Goal: Task Accomplishment & Management: Manage account settings

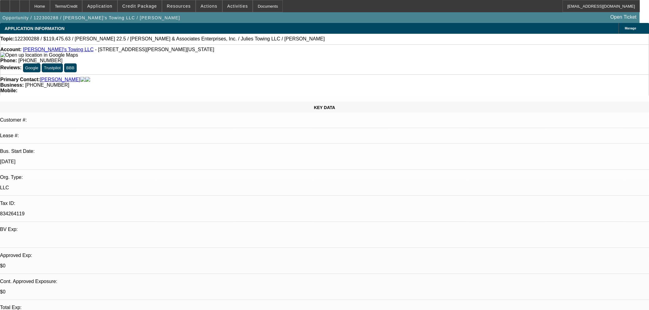
select select "0"
select select "6"
select select "0"
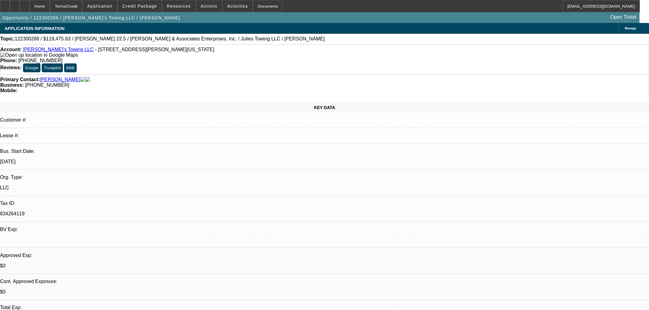
select select "0"
select select "6"
select select "0"
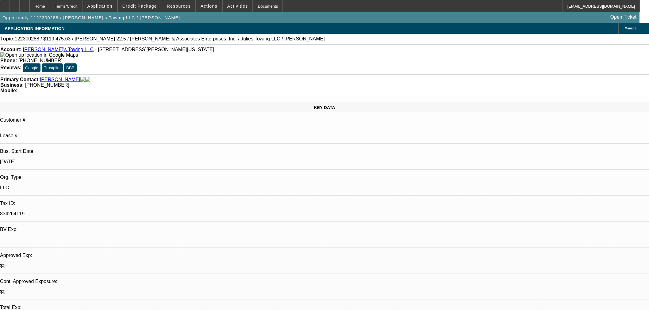
select select "0"
select select "6"
select select "0"
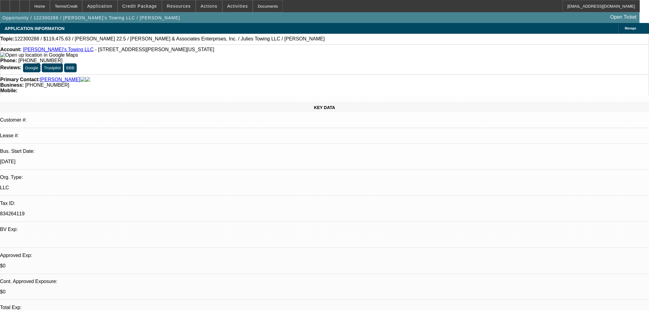
select select "6"
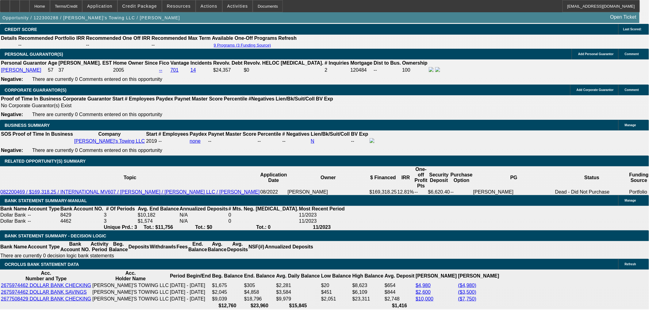
scroll to position [762, 0]
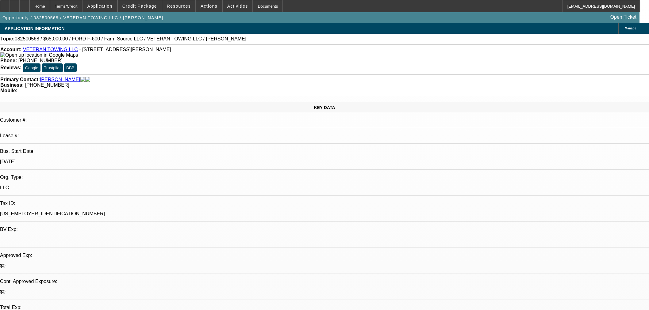
select select "0"
select select "6"
select select "0"
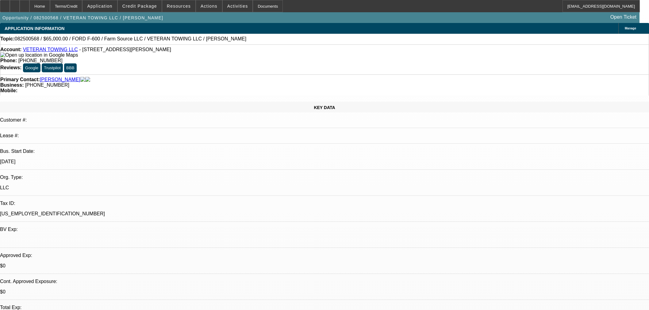
select select "0"
select select "6"
select select "0"
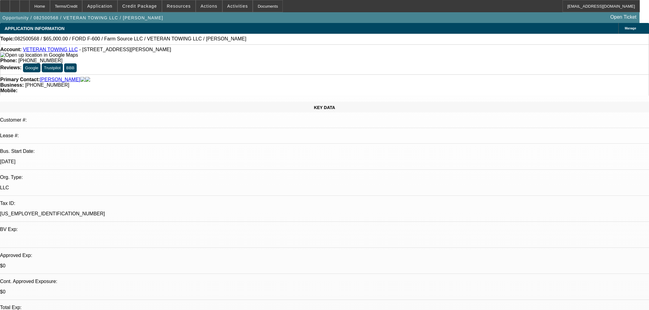
select select "0"
select select "6"
select select "0"
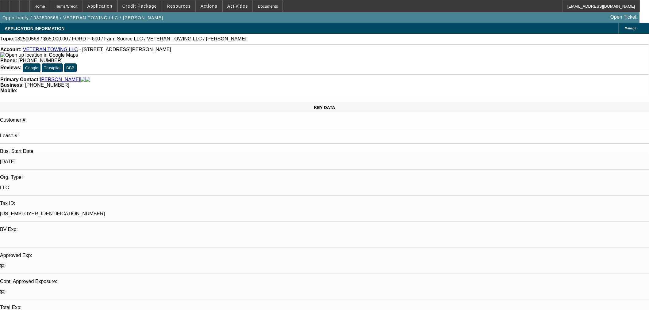
select select "6"
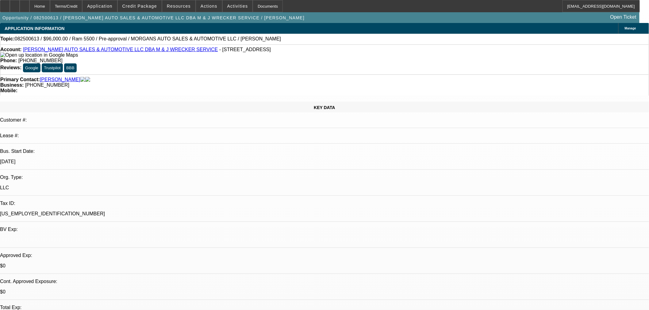
select select "0.2"
select select "2"
select select "0"
select select "6"
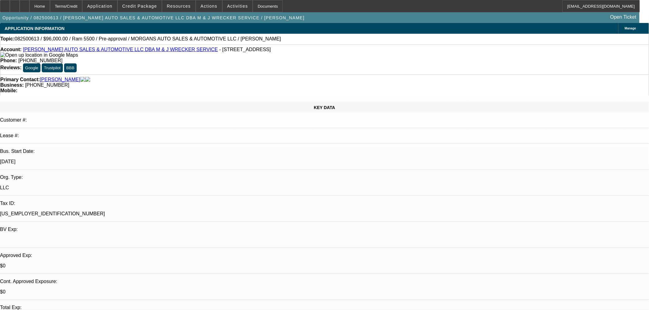
select select "0.15"
select select "2"
select select "0"
select select "6"
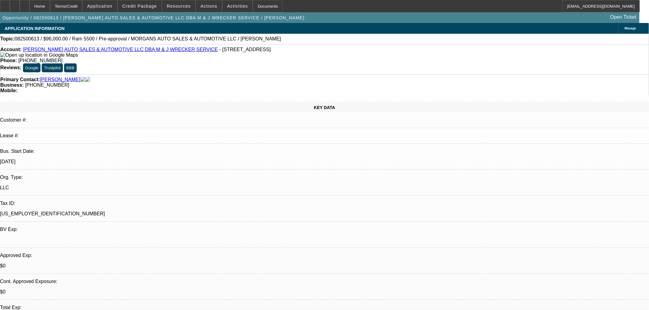
select select "0"
select select "0.1"
select select "4"
select select "0"
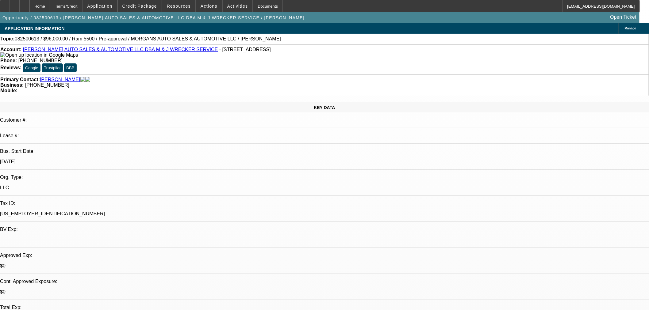
select select "0"
select select "0.1"
select select "4"
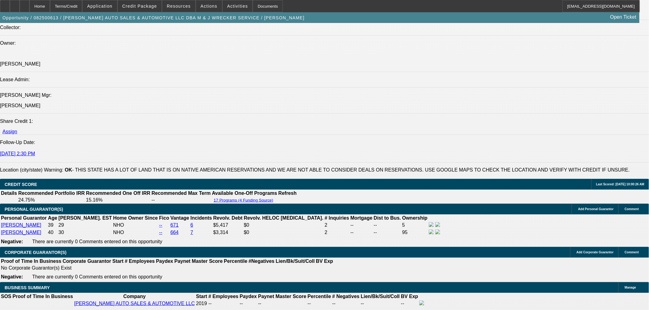
scroll to position [851, 0]
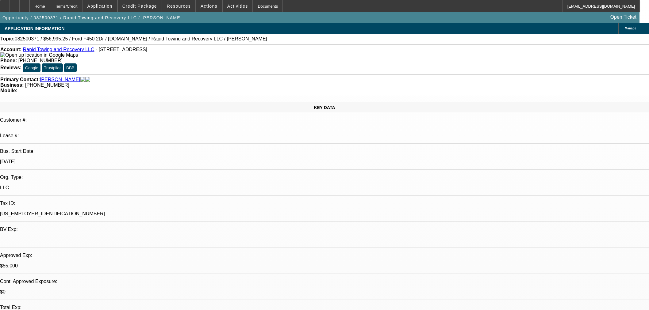
select select "2"
select select "0"
select select "6"
select select "2"
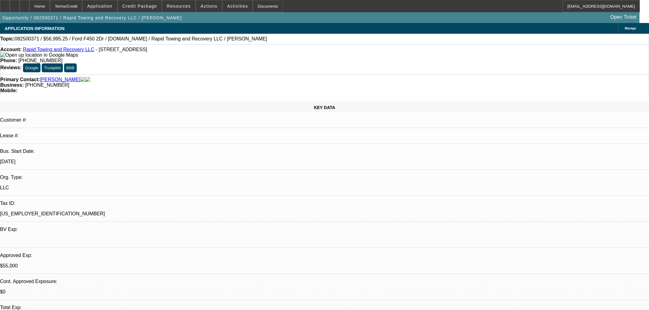
select select "2"
select select "0"
select select "6"
select select "0"
select select "2"
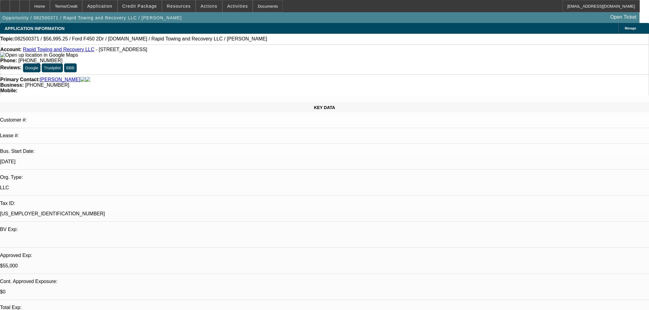
select select "2"
select select "0"
select select "6"
select select "0"
select select "2"
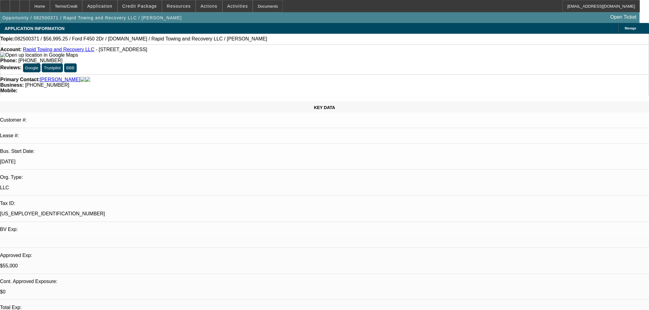
select select "2"
select select "0"
select select "6"
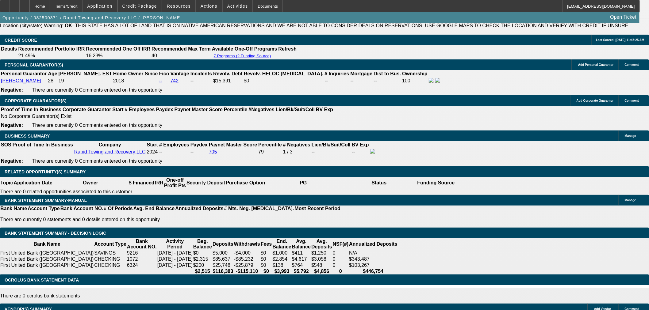
scroll to position [954, 0]
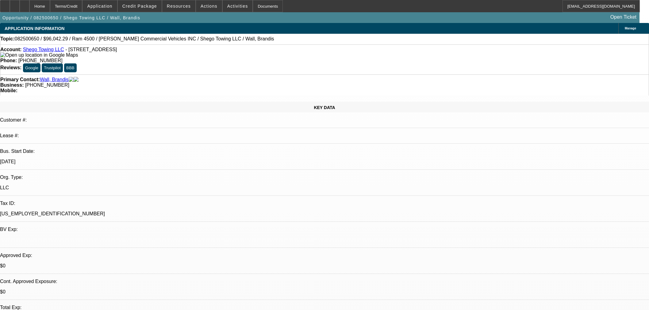
select select "0.15"
select select "2"
select select "0.1"
select select "4"
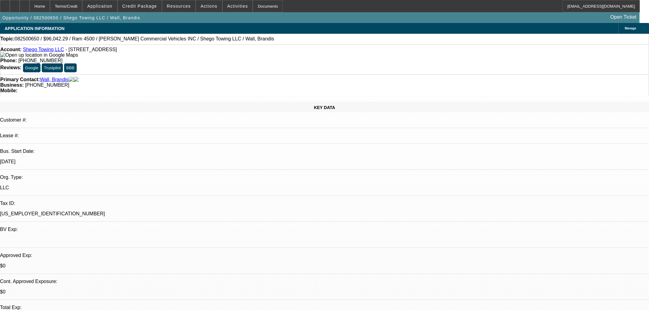
select select "0.15"
select select "2"
select select "0.1"
select select "4"
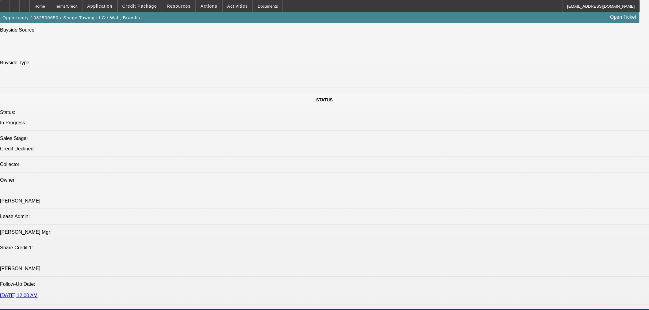
scroll to position [613, 0]
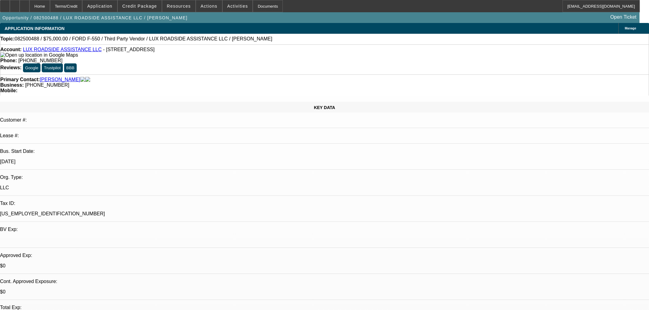
select select "0"
select select "6"
select select "0"
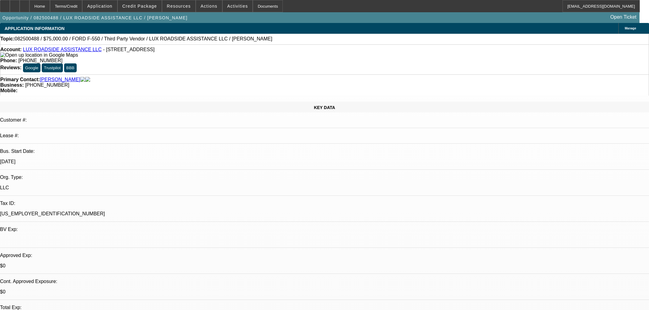
select select "0"
select select "6"
select select "0"
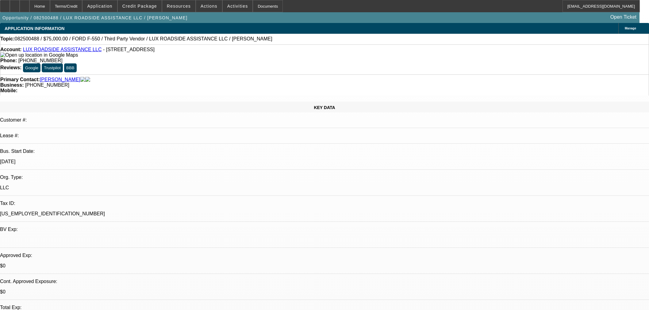
select select "0"
select select "6"
select select "0"
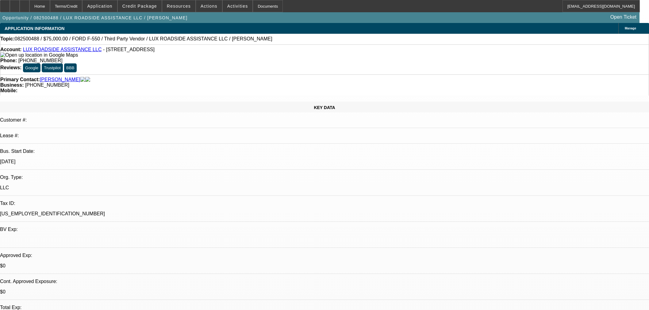
select select "6"
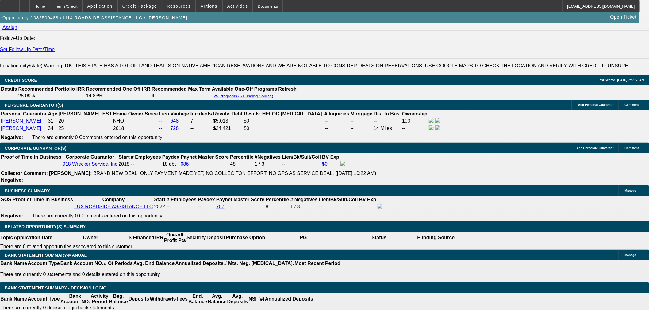
scroll to position [68, 0]
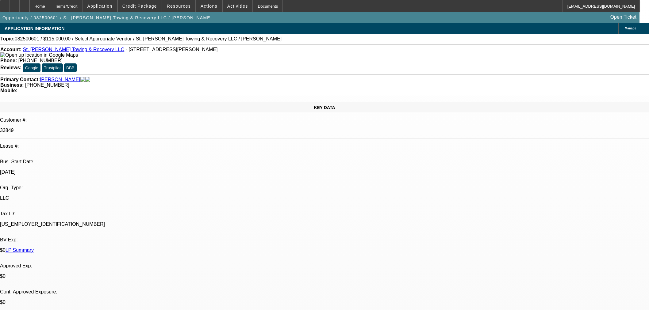
select select "0"
select select "2"
select select "0.1"
select select "4"
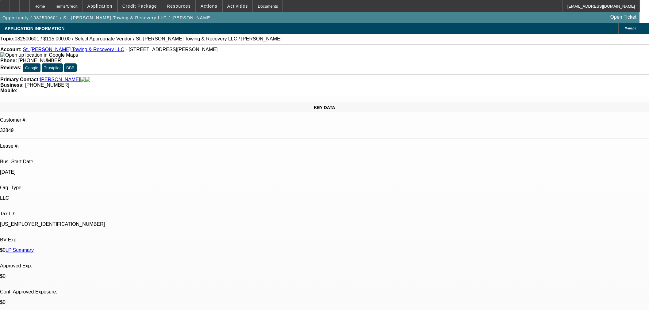
scroll to position [817, 0]
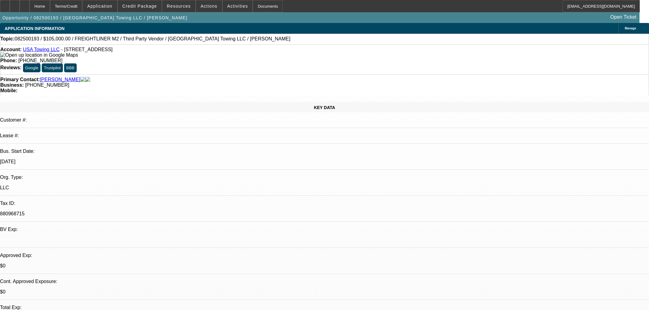
select select "0"
select select "2"
select select "0"
select select "6"
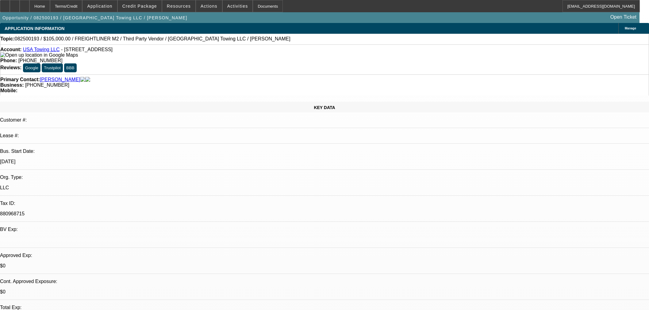
select select "0"
select select "2"
select select "0"
select select "6"
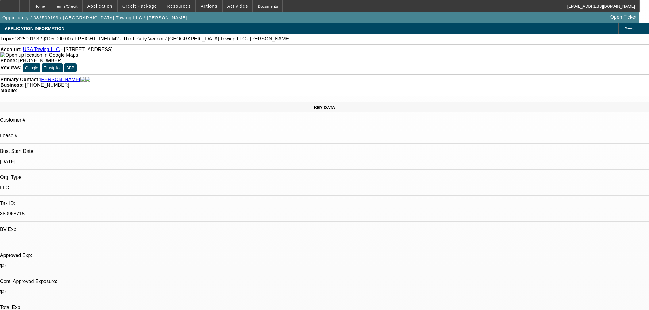
select select "0"
select select "2"
select select "0"
select select "6"
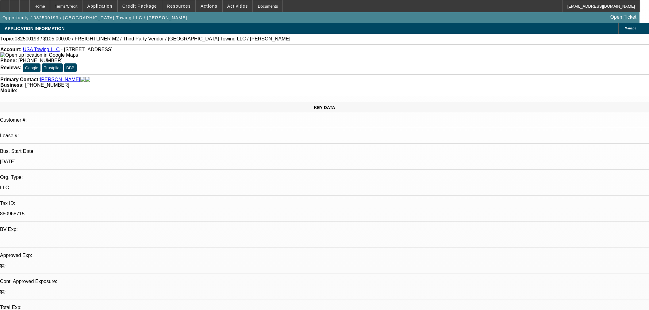
select select "0"
select select "2"
select select "0"
select select "6"
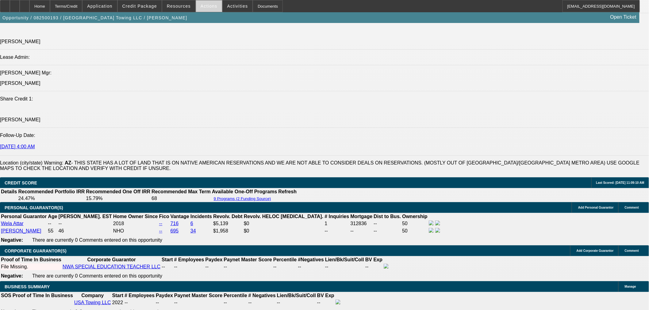
scroll to position [783, 0]
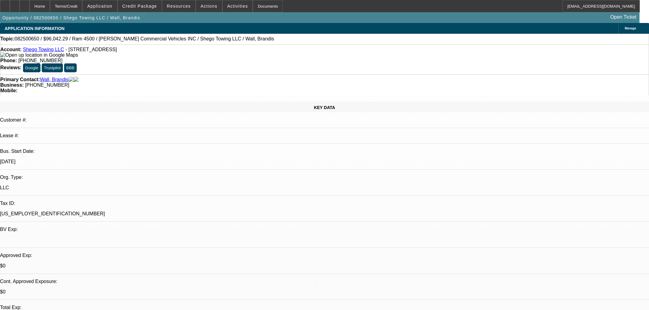
select select "0.15"
select select "2"
select select "0.1"
select select "4"
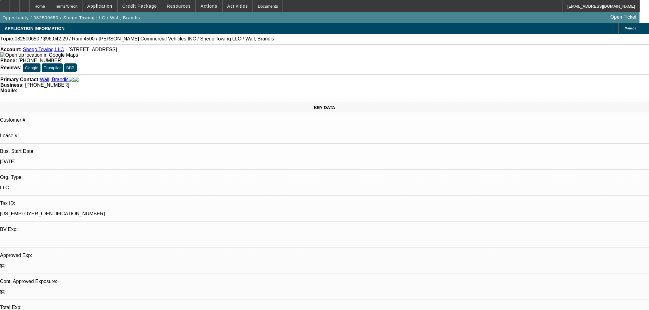
select select "0.15"
select select "2"
select select "0.1"
select select "4"
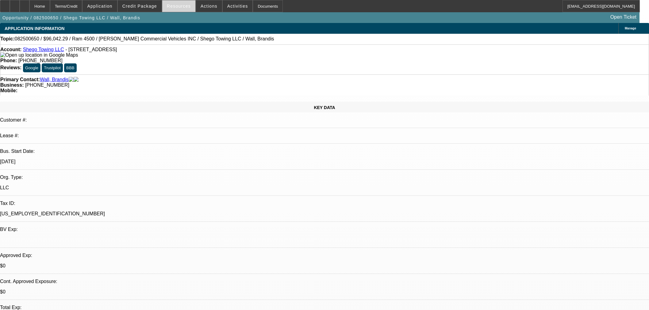
scroll to position [793, 0]
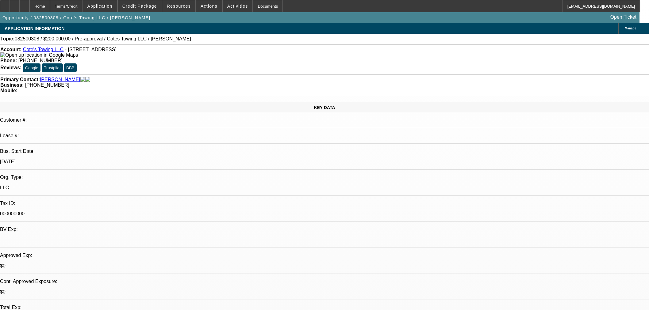
select select "0"
select select "3"
select select "0"
select select "6"
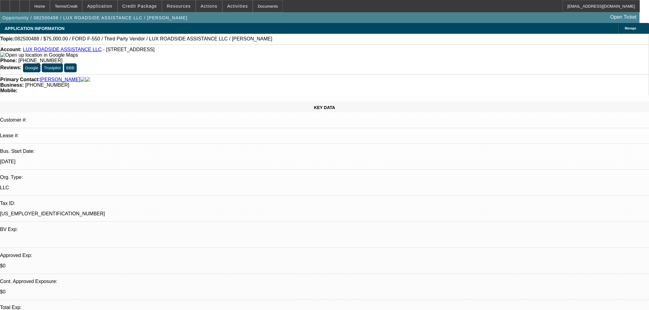
select select "0"
select select "6"
select select "0"
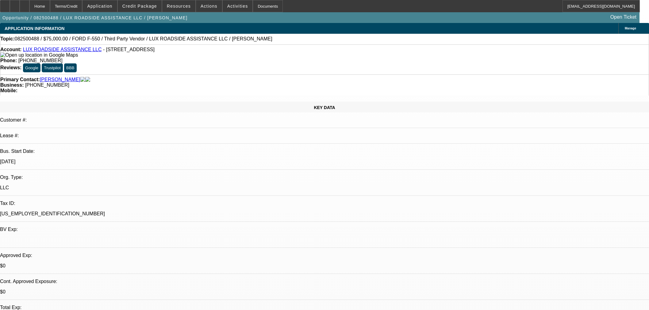
select select "0"
select select "6"
select select "0"
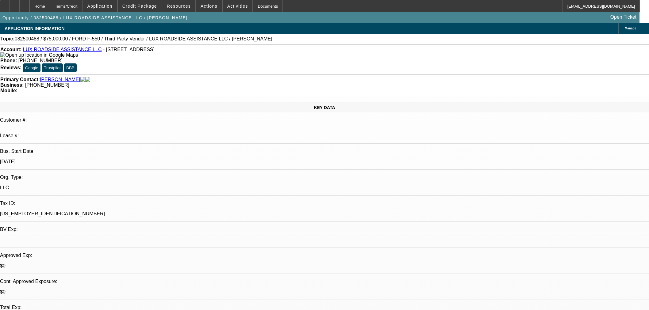
select select "0"
select select "6"
select select "0"
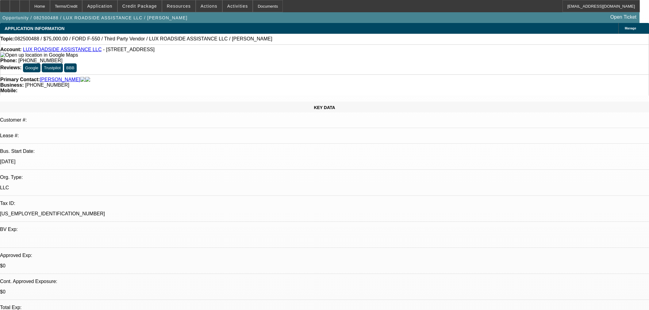
select select "6"
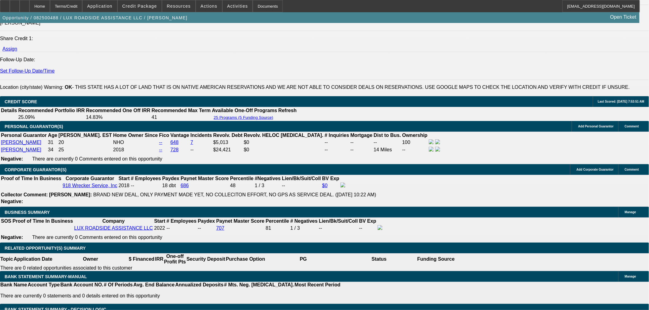
scroll to position [749, 0]
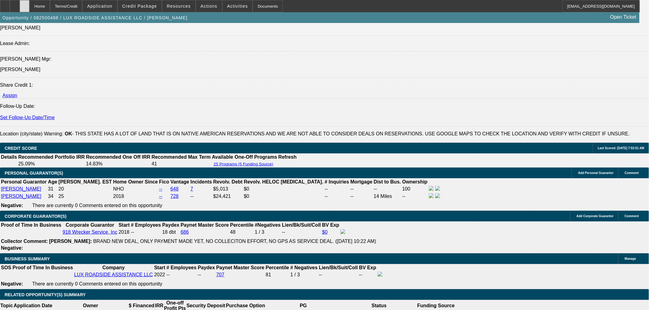
click at [25, 4] on icon at bounding box center [25, 4] width 0 height 0
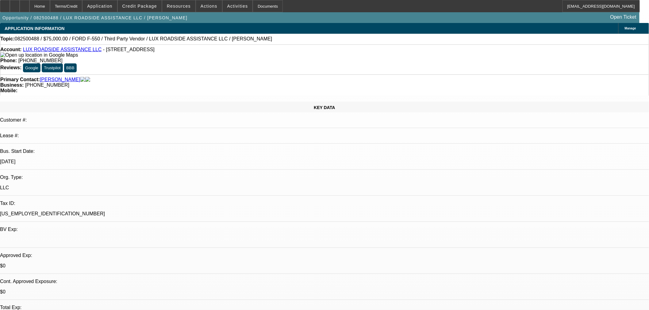
select select "0"
select select "6"
select select "0"
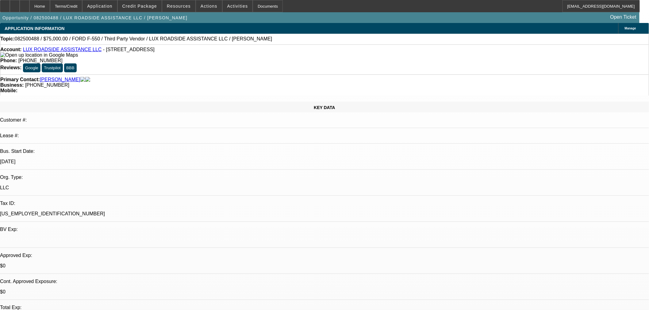
select select "0"
select select "6"
select select "0"
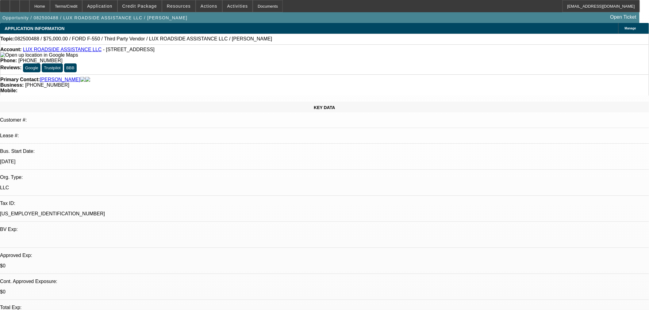
select select "0"
select select "6"
select select "0"
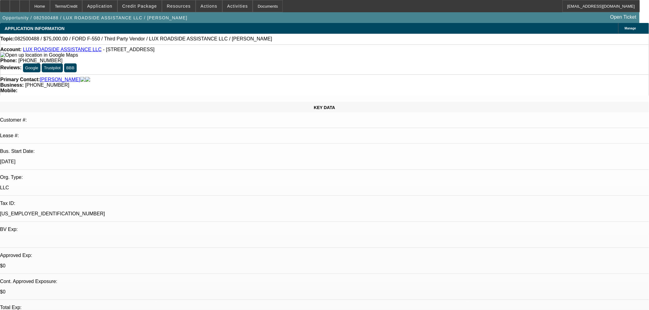
select select "6"
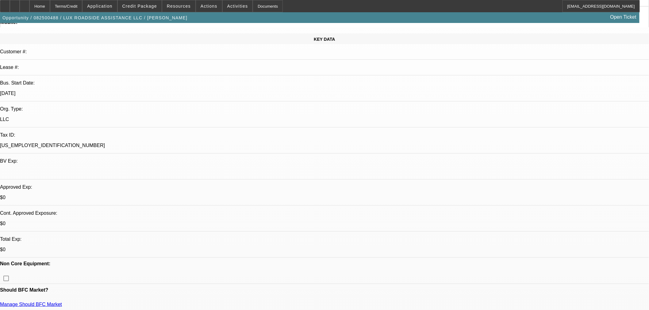
scroll to position [136, 0]
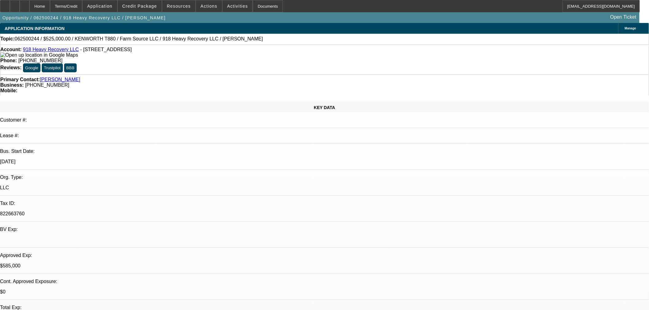
select select "0"
select select "2"
select select "0"
select select "6"
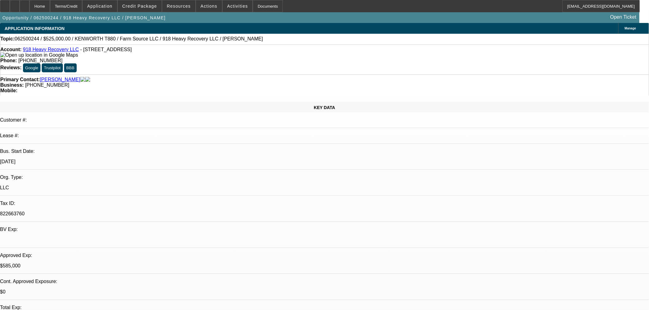
select select "0"
select select "2"
select select "0"
select select "6"
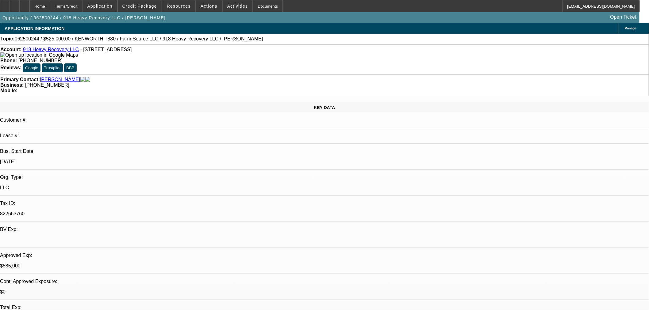
select select "0"
select select "2"
select select "0"
select select "6"
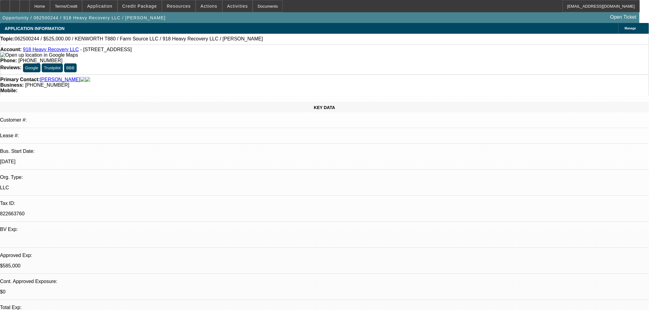
select select "0"
select select "2"
select select "0"
select select "6"
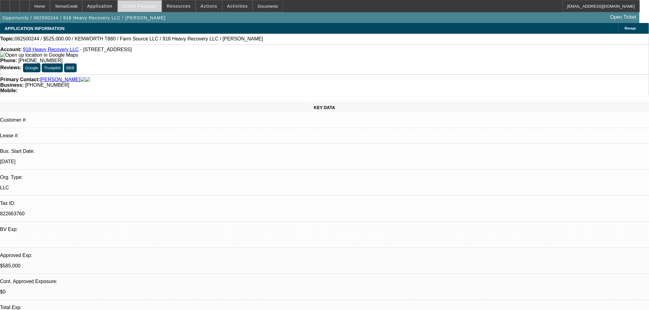
click at [143, 7] on span "Credit Package" at bounding box center [139, 6] width 35 height 5
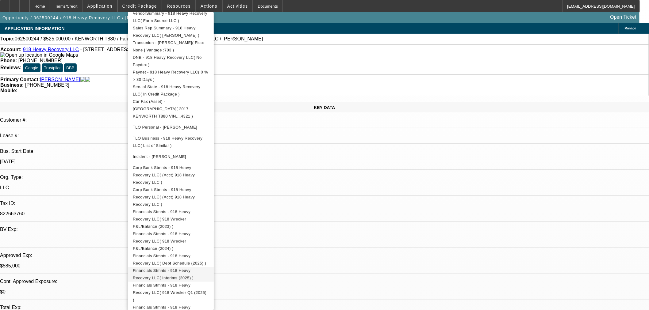
scroll to position [267, 0]
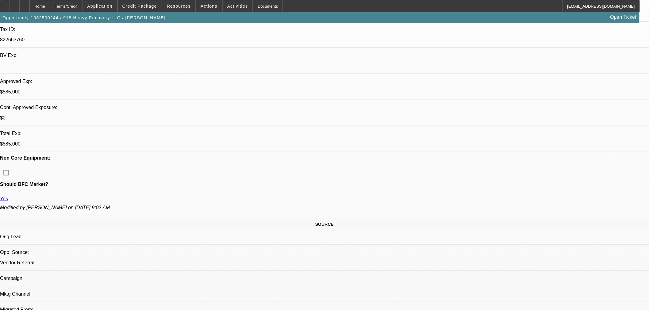
scroll to position [238, 0]
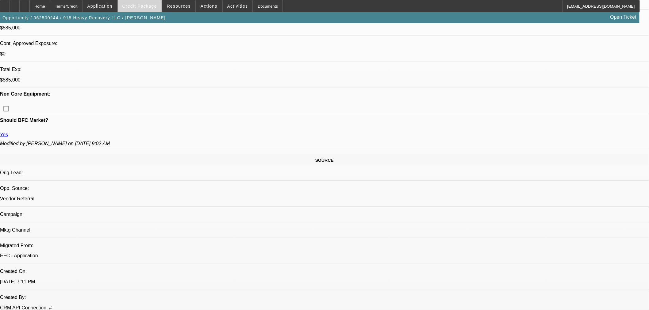
click at [146, 7] on span "Credit Package" at bounding box center [139, 6] width 35 height 5
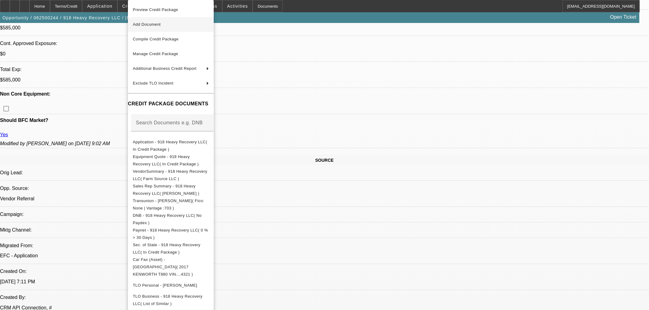
click at [156, 26] on span "Add Document" at bounding box center [171, 24] width 76 height 7
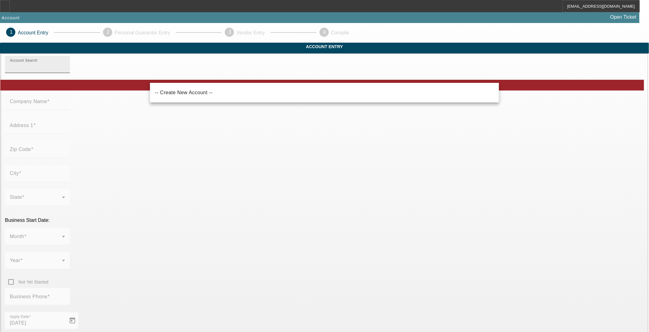
click at [65, 71] on input "Account Search" at bounding box center [37, 66] width 55 height 7
paste input "J&S Hauling LLC"
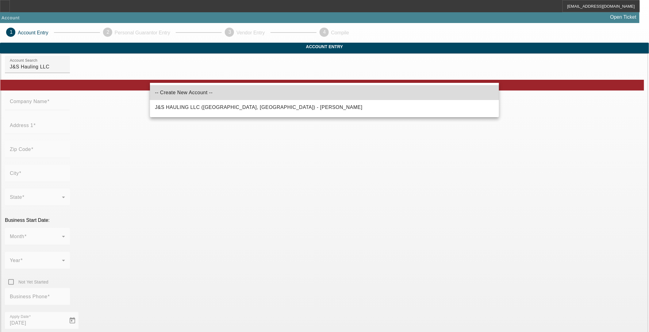
click at [201, 91] on mat-option "-- Create New Account --" at bounding box center [324, 92] width 349 height 15
type input "-- Create New Account --"
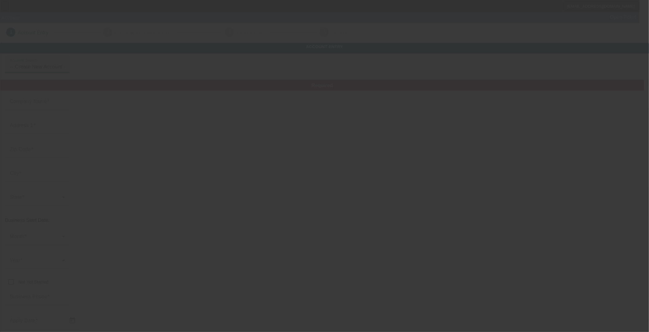
click at [65, 108] on input "Company Name" at bounding box center [37, 103] width 55 height 7
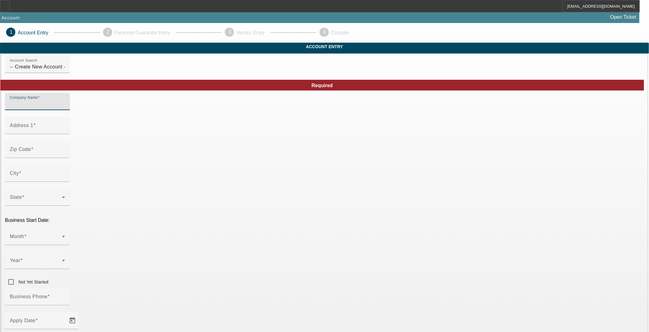
paste input "J&S Hauling LLC"
type input "J&S Hauling LLC"
click at [65, 129] on div "Address 1" at bounding box center [37, 125] width 55 height 17
paste input "[STREET_ADDRESS][PERSON_NAME]"
type input "[STREET_ADDRESS][PERSON_NAME]"
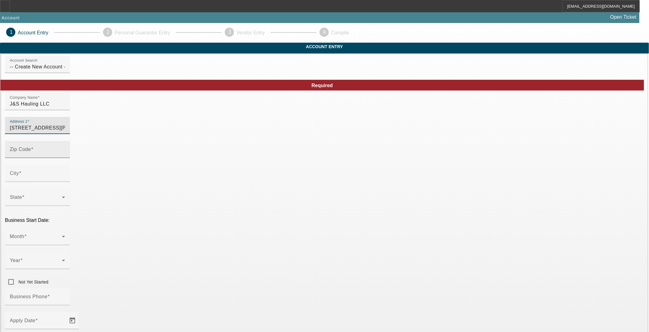
click at [65, 155] on input "Zip Code" at bounding box center [37, 151] width 55 height 7
type input "85353"
type input "[PERSON_NAME]"
type input "Maricopa"
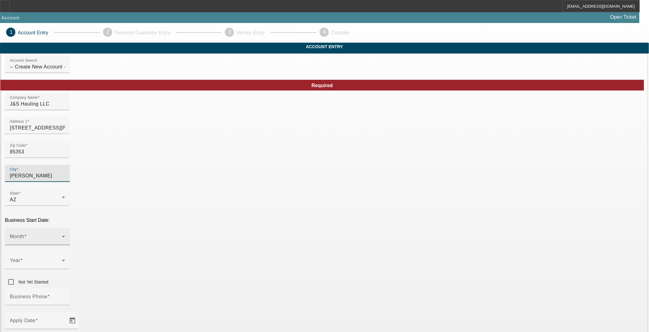
click at [65, 228] on div "Month" at bounding box center [37, 236] width 55 height 17
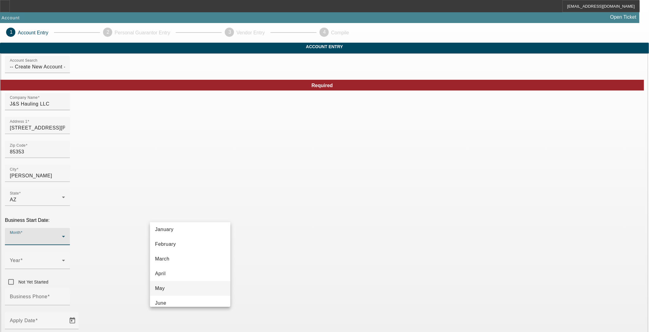
scroll to position [34, 0]
click at [173, 287] on mat-option "June" at bounding box center [190, 286] width 80 height 15
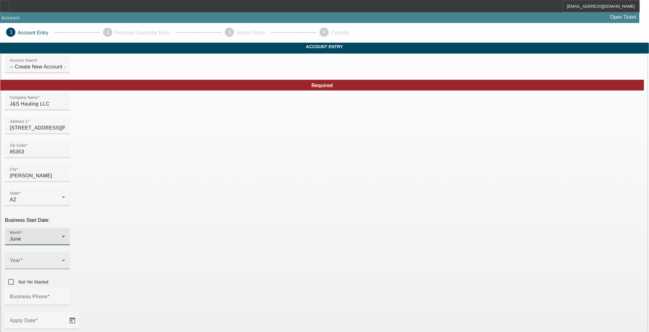
click at [62, 259] on span at bounding box center [36, 262] width 52 height 7
click at [258, 266] on mat-option "2026" at bounding box center [257, 261] width 36 height 15
click at [48, 294] on mat-label "Business Phone" at bounding box center [29, 296] width 38 height 5
click at [65, 295] on input "Business Phone" at bounding box center [37, 298] width 55 height 7
click at [65, 288] on div "Business Phone" at bounding box center [37, 296] width 55 height 17
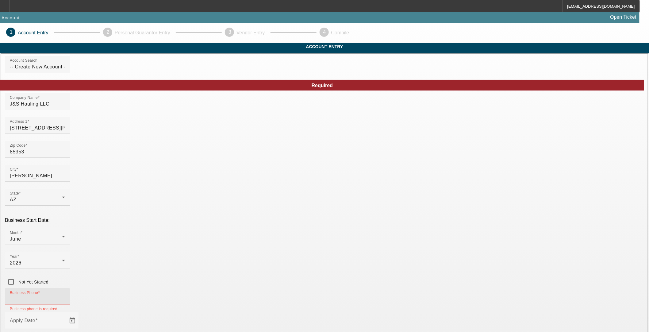
paste input "[PHONE_NUMBER]"
type input "[PHONE_NUMBER]"
click at [80, 313] on span "Open calendar" at bounding box center [72, 320] width 15 height 15
click at [183, 231] on span "26" at bounding box center [182, 231] width 11 height 11
type input "[DATE]"
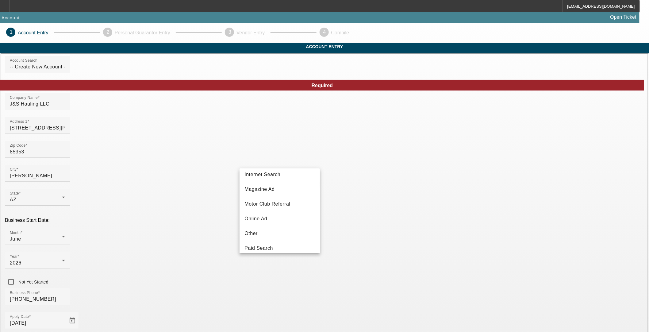
scroll to position [0, 0]
click at [277, 207] on span "Client Referral" at bounding box center [261, 207] width 34 height 7
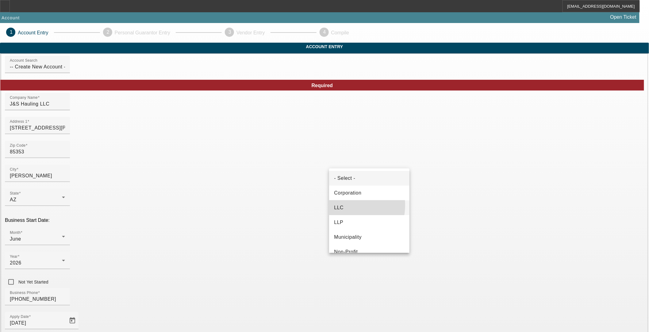
click at [341, 205] on span "LLC" at bounding box center [339, 207] width 10 height 7
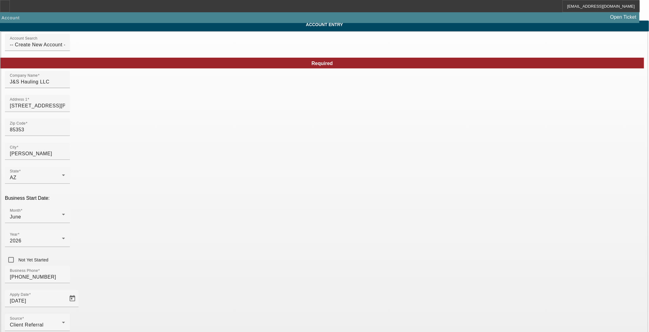
scroll to position [34, 0]
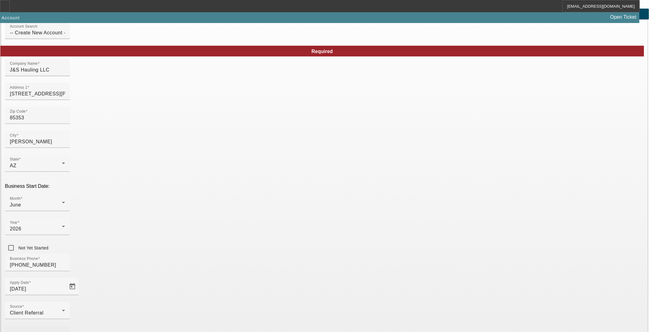
click at [47, 326] on mat-label "Equipment Type" at bounding box center [28, 333] width 37 height 5
click at [173, 219] on span "Trailer" at bounding box center [172, 215] width 15 height 7
click at [123, 226] on div at bounding box center [324, 166] width 649 height 332
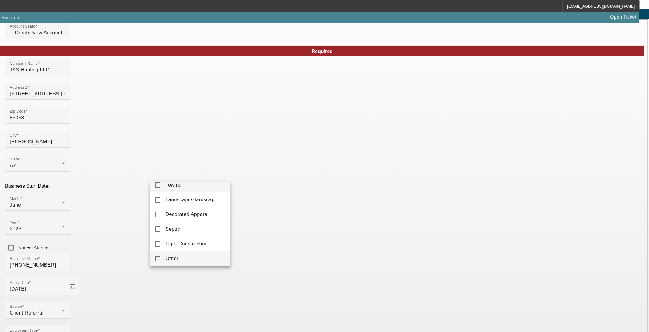
scroll to position [9, 0]
click at [155, 255] on mat-pseudo-checkbox at bounding box center [158, 257] width 6 height 6
click at [286, 261] on div at bounding box center [324, 166] width 649 height 332
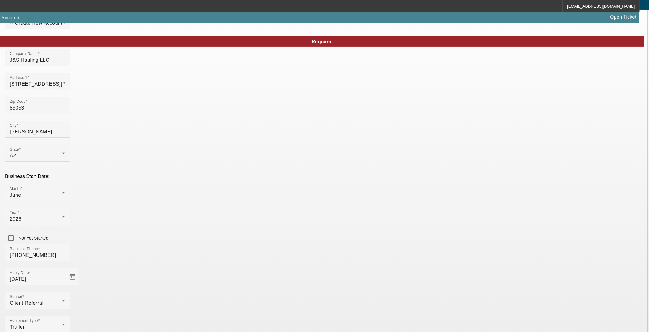
scroll to position [50, 0]
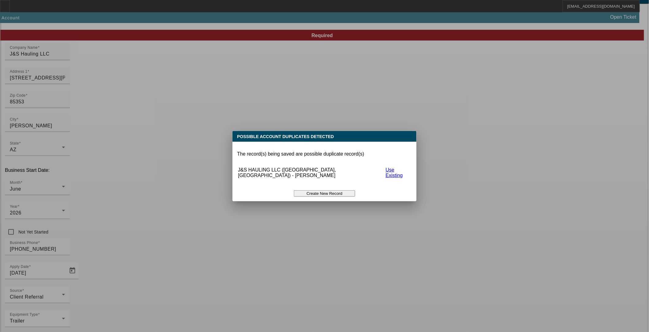
click at [318, 190] on button "Create New Record" at bounding box center [324, 193] width 61 height 6
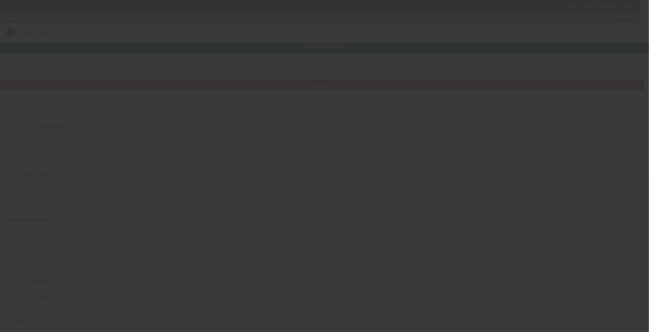
scroll to position [50, 0]
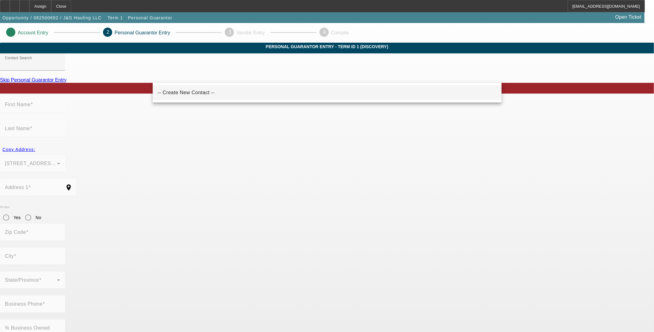
click at [181, 88] on mat-option "-- Create New Contact --" at bounding box center [327, 92] width 349 height 15
type input "-- Create New Contact --"
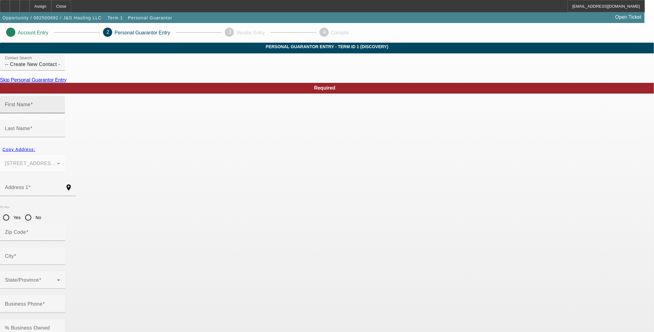
click at [30, 107] on mat-label "First Name" at bounding box center [17, 104] width 25 height 5
click at [60, 111] on input "First Name" at bounding box center [32, 106] width 55 height 7
type input "[PERSON_NAME]"
click at [60, 127] on input "Last Name" at bounding box center [32, 130] width 55 height 7
paste input "Martinez Aleman"
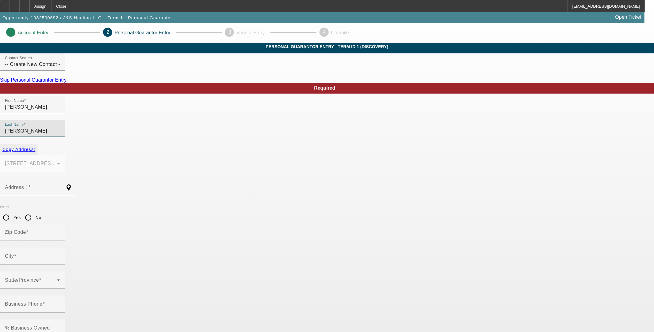
type input "Martinez Aleman"
click at [35, 147] on span "Copy Address:" at bounding box center [18, 149] width 33 height 5
type input "9926 W.Hilton Ave"
type input "85353"
type input "Tolleson"
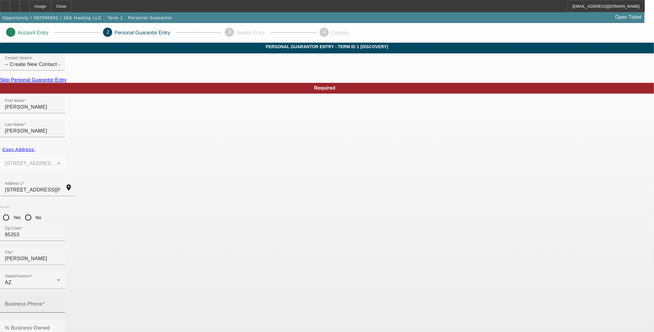
click at [43, 301] on mat-label "Business Phone" at bounding box center [24, 303] width 38 height 5
click at [60, 303] on input "Business Phone" at bounding box center [32, 306] width 55 height 7
type input "(602) 481-6657"
click at [60, 326] on input "% Business Owned" at bounding box center [32, 329] width 55 height 7
type input "100"
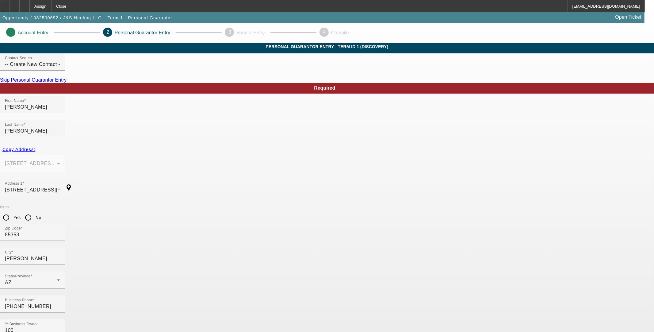
type input "600-02-1862"
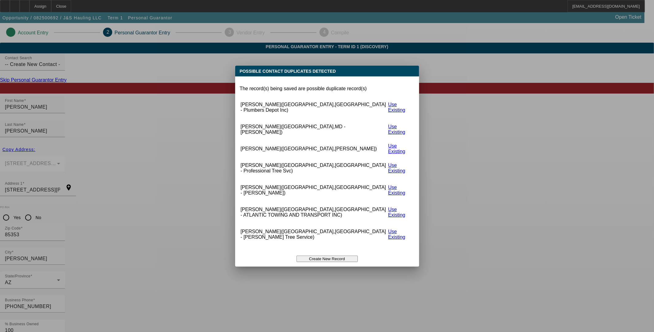
click at [322, 257] on button "Create New Record" at bounding box center [326, 258] width 61 height 6
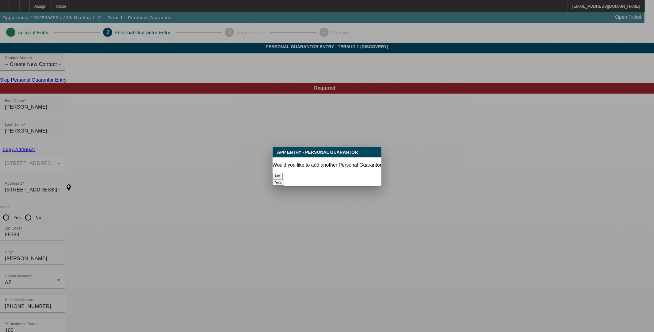
click at [283, 173] on button "No" at bounding box center [278, 176] width 10 height 6
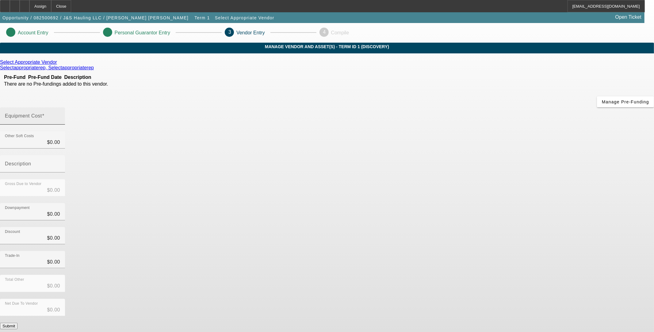
click at [60, 115] on input "Equipment Cost" at bounding box center [32, 118] width 55 height 7
type input "6"
type input "$6.00"
type input "60"
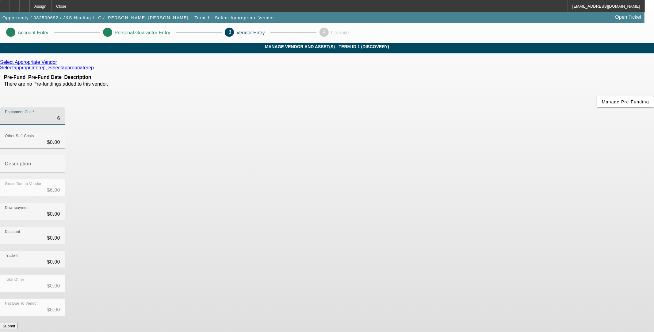
type input "$60.00"
type input "600"
type input "$600.00"
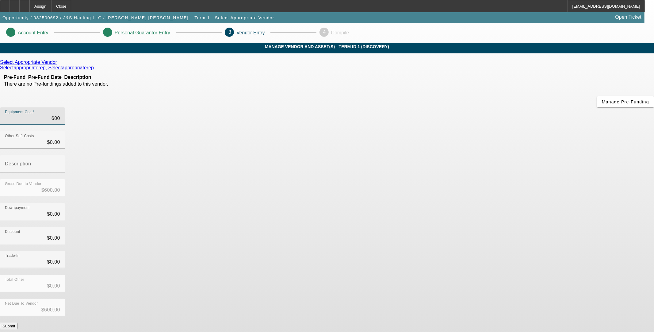
type input "6000"
type input "$6,000.00"
type input "60000"
type input "$60,000.00"
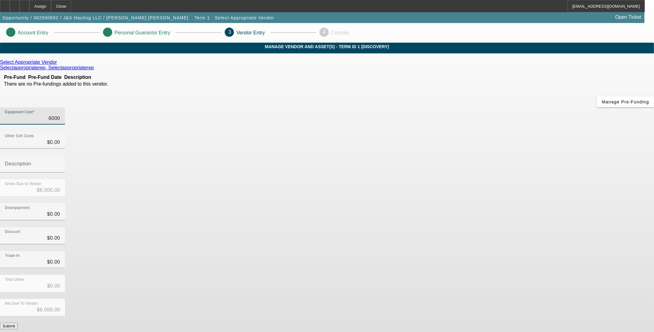
type input "$60,000.00"
click at [470, 275] on div "Total Other $0.00" at bounding box center [327, 287] width 654 height 24
click at [17, 322] on button "Submit" at bounding box center [8, 325] width 17 height 6
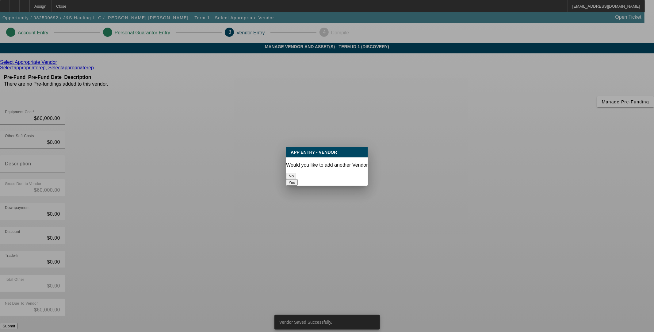
click at [296, 173] on button "No" at bounding box center [291, 176] width 10 height 6
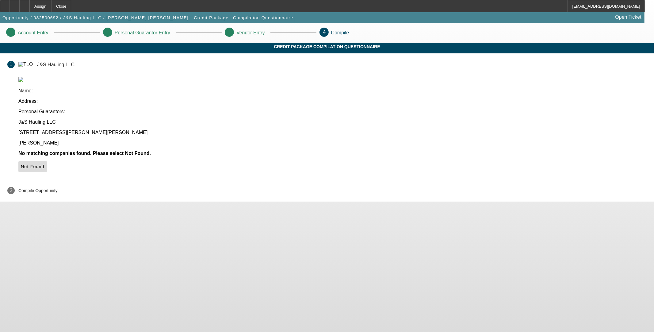
click at [44, 164] on span "Not Found" at bounding box center [33, 166] width 24 height 5
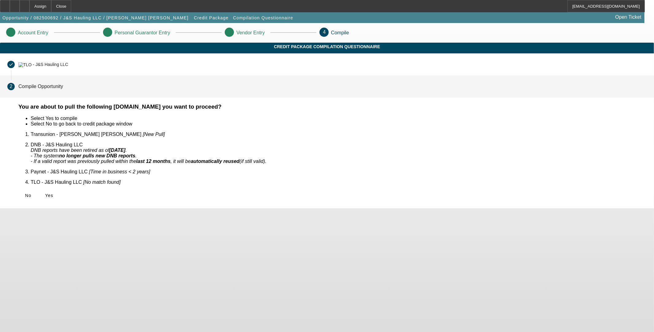
click at [45, 193] on icon at bounding box center [45, 195] width 0 height 5
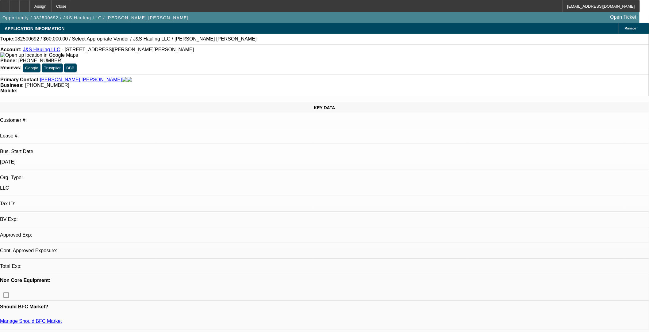
select select "0"
select select "2"
select select "0.1"
select select "4"
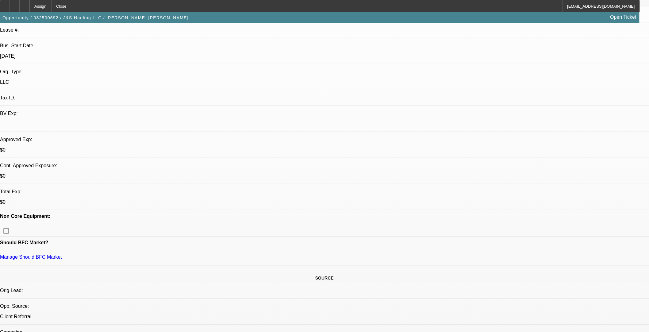
scroll to position [170, 0]
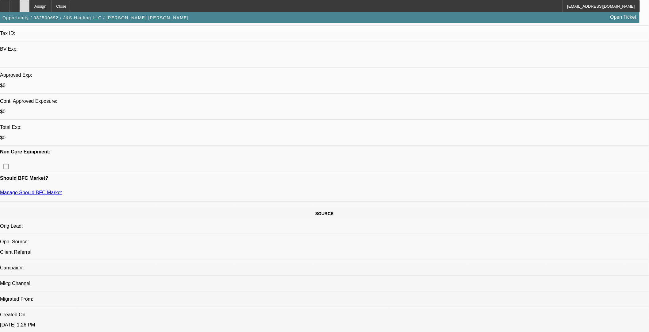
click at [25, 4] on icon at bounding box center [25, 4] width 0 height 0
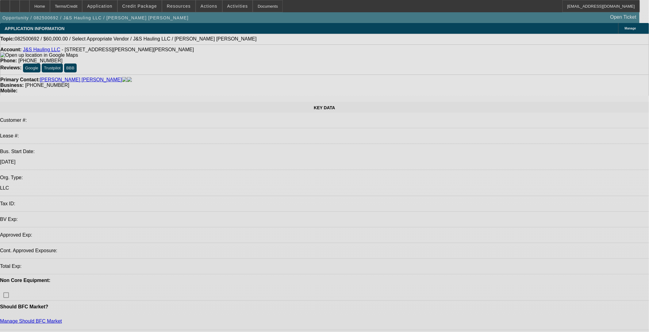
select select "0"
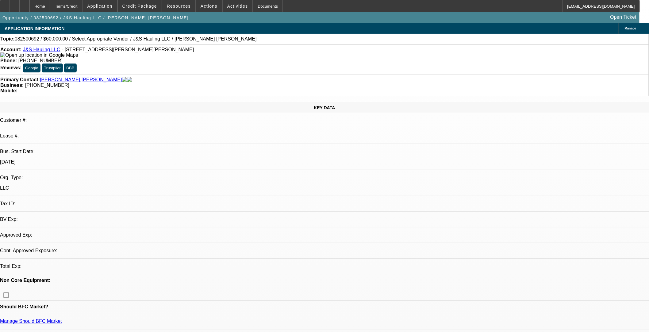
select select "2"
select select "0.1"
select select "4"
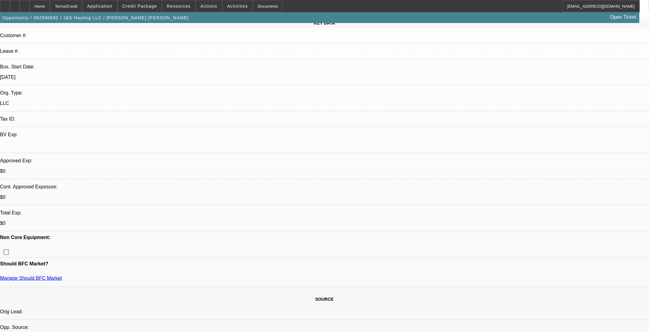
scroll to position [136, 0]
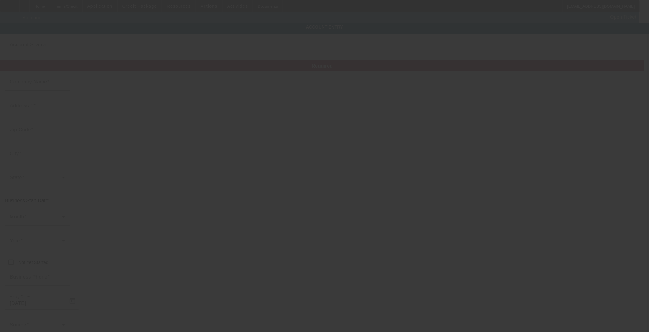
type input "J&S Hauling LLC"
type input "[STREET_ADDRESS][PERSON_NAME]"
type input "85353"
type input "[PERSON_NAME]"
type input "[PHONE_NUMBER]"
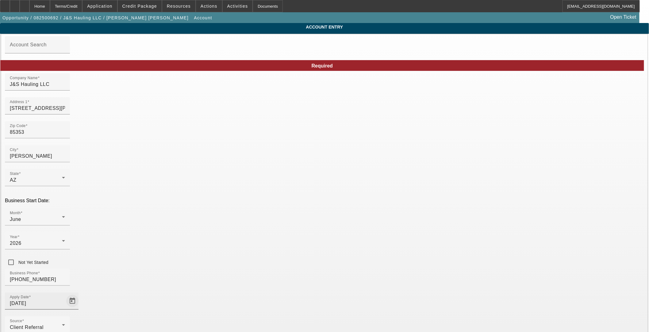
click at [80, 293] on span "Open calendar" at bounding box center [72, 300] width 15 height 15
click at [219, 132] on span "Previous month" at bounding box center [221, 131] width 12 height 12
click at [219, 133] on span "Previous month" at bounding box center [221, 131] width 12 height 12
click at [176, 131] on polygon "Choose month and year" at bounding box center [175, 132] width 3 height 2
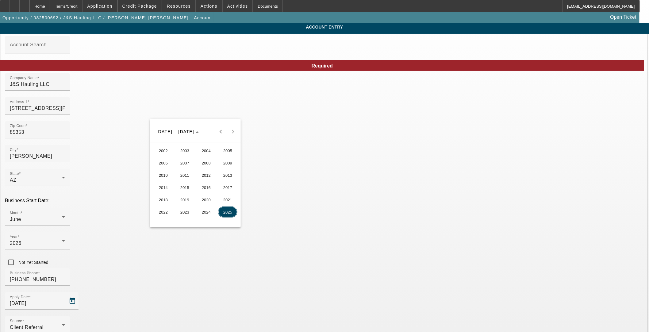
click at [183, 213] on span "2023" at bounding box center [184, 211] width 19 height 11
click at [182, 178] on span "JUN" at bounding box center [184, 175] width 19 height 11
click at [256, 217] on div at bounding box center [324, 166] width 649 height 332
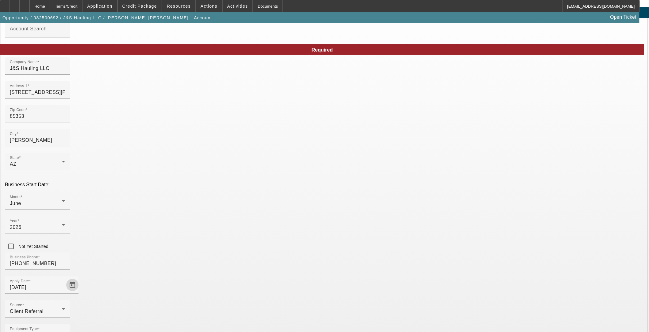
scroll to position [25, 0]
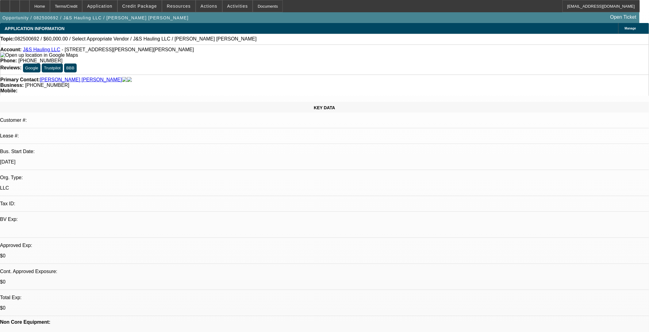
select select "0"
select select "2"
select select "0.1"
select select "4"
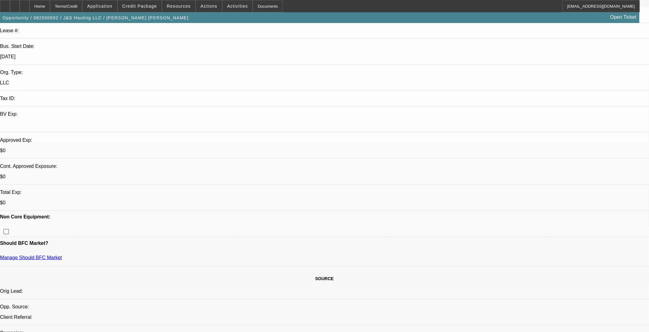
scroll to position [170, 0]
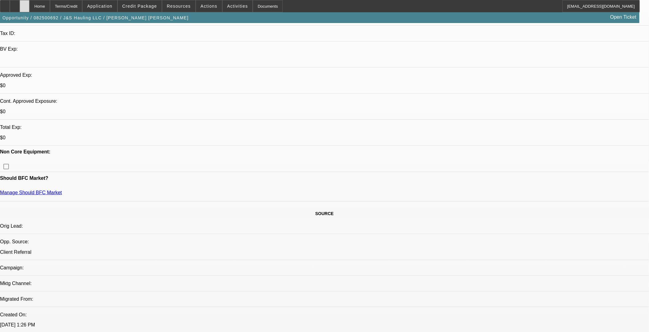
click at [25, 4] on icon at bounding box center [25, 4] width 0 height 0
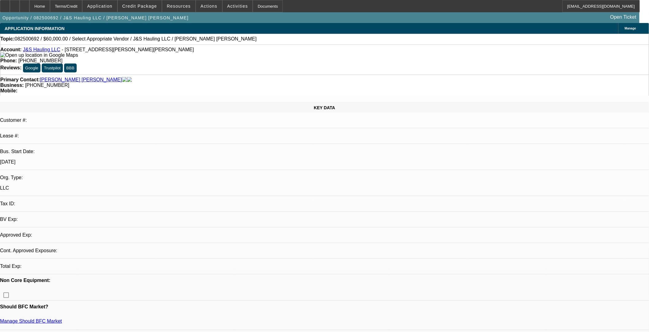
select select "0"
select select "2"
select select "0.1"
select select "4"
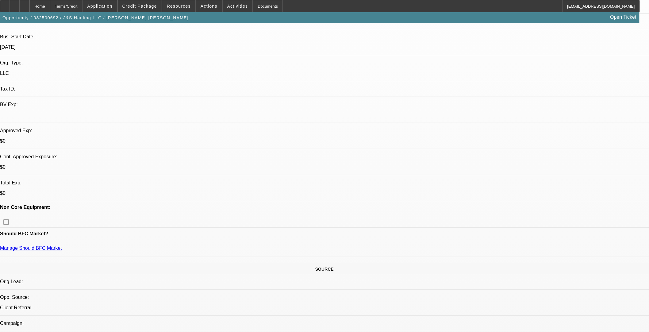
scroll to position [204, 0]
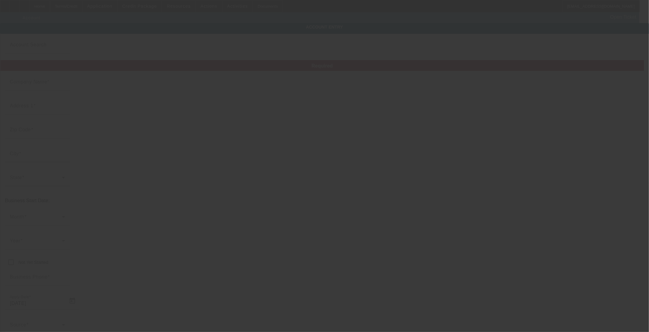
type input "J&S Hauling LLC"
type input "[STREET_ADDRESS][PERSON_NAME]"
type input "85353"
type input "[PERSON_NAME]"
type input "[PHONE_NUMBER]"
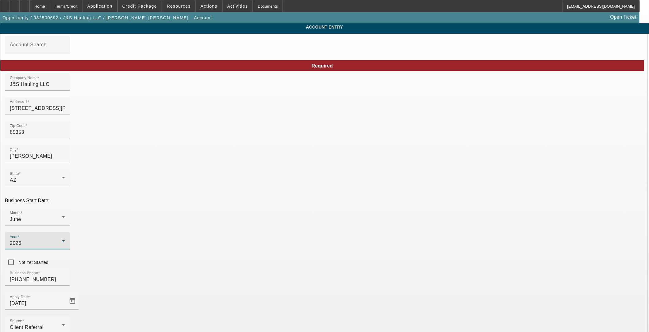
click at [62, 239] on div "2026" at bounding box center [36, 242] width 52 height 7
click at [254, 215] on span "2023" at bounding box center [250, 211] width 12 height 7
click at [299, 268] on div "Business Phone (602) 481-6657" at bounding box center [324, 280] width 639 height 24
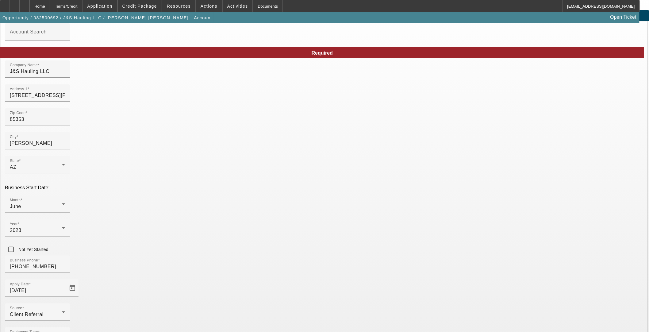
scroll to position [25, 0]
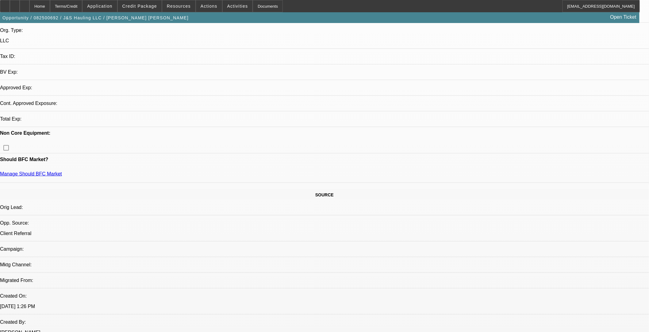
select select "0"
select select "2"
select select "0.1"
select select "4"
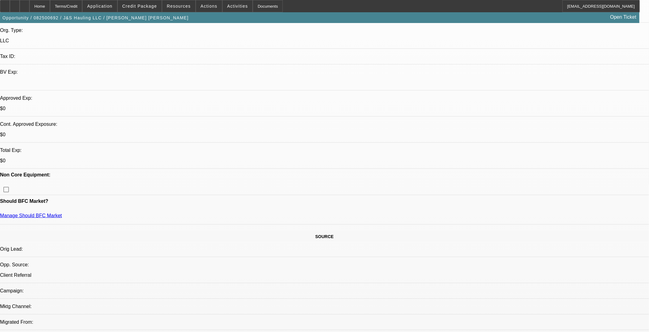
scroll to position [170, 0]
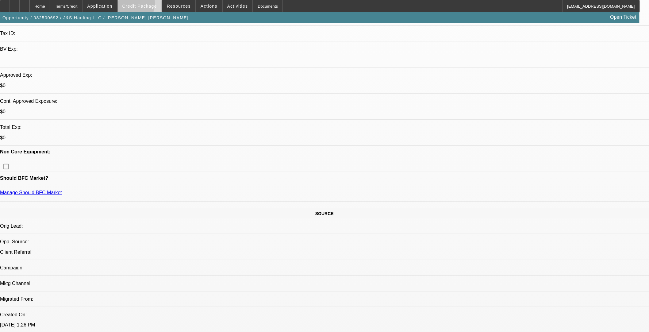
click at [135, 4] on span "Credit Package" at bounding box center [139, 6] width 35 height 5
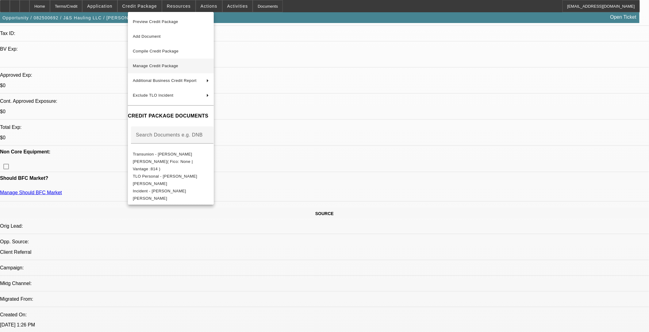
click at [157, 68] on span "Manage Credit Package" at bounding box center [155, 65] width 45 height 5
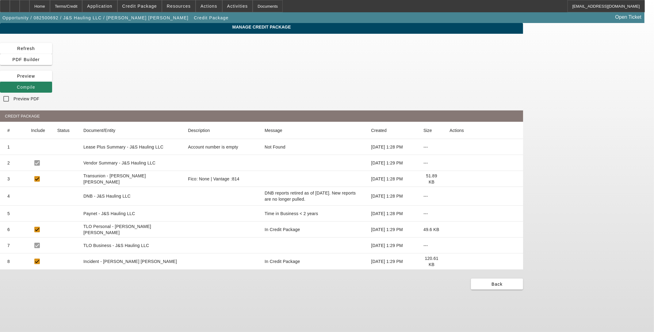
click at [449, 213] on icon at bounding box center [449, 213] width 0 height 0
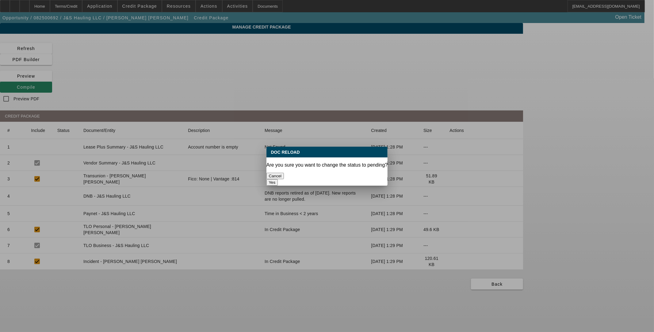
click at [278, 179] on button "Yes" at bounding box center [272, 182] width 12 height 6
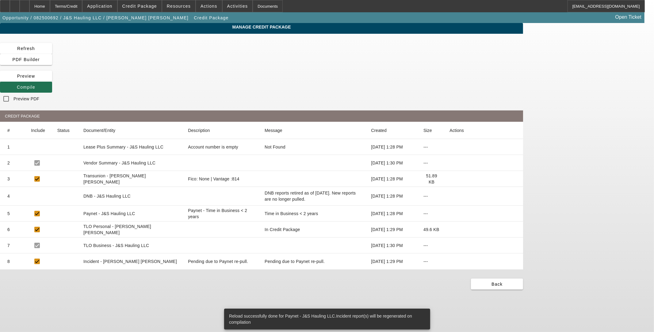
click at [35, 85] on span "Compile" at bounding box center [26, 87] width 18 height 5
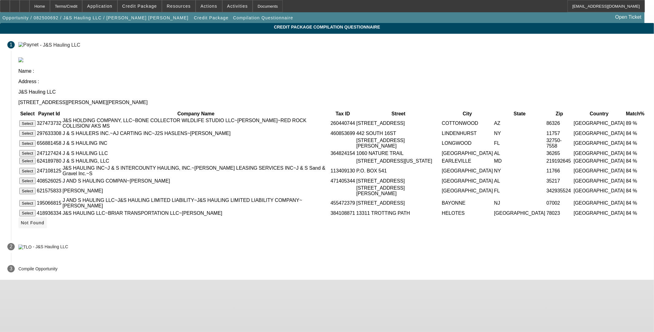
click at [47, 230] on span at bounding box center [32, 222] width 29 height 15
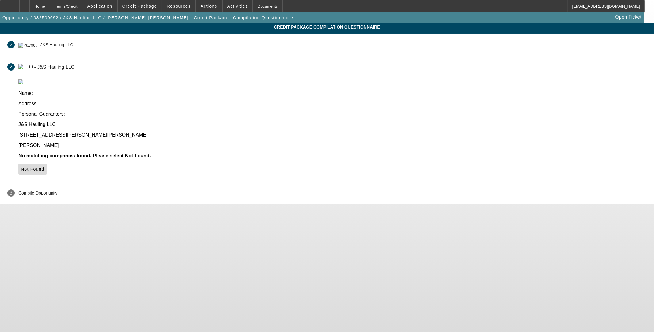
drag, startPoint x: 475, startPoint y: 119, endPoint x: 472, endPoint y: 132, distance: 13.6
click at [21, 166] on icon at bounding box center [21, 168] width 0 height 5
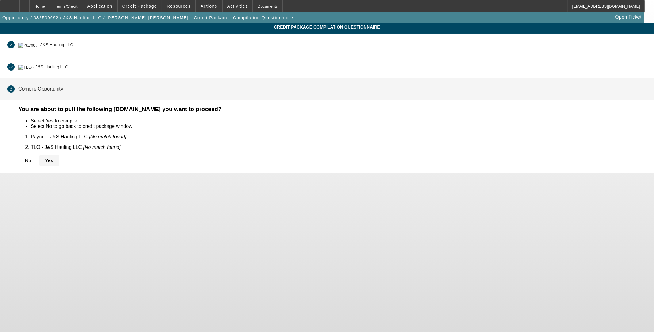
click at [59, 160] on span at bounding box center [49, 160] width 20 height 15
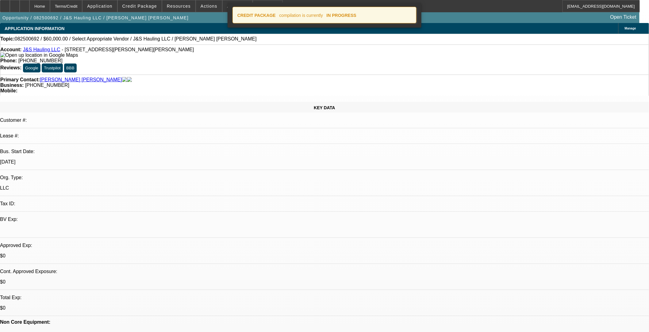
select select "0"
select select "2"
select select "0.1"
select select "4"
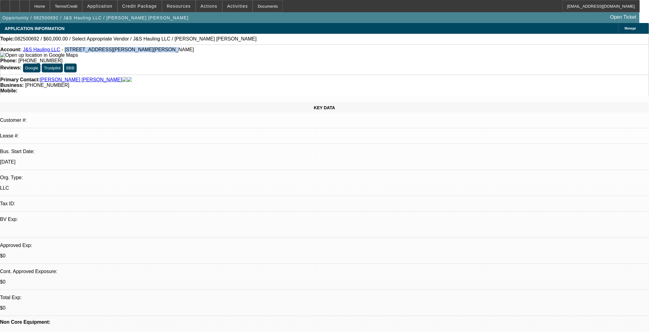
drag, startPoint x: 130, startPoint y: 52, endPoint x: 62, endPoint y: 51, distance: 67.8
click at [62, 51] on span "- 9926 W.Hilton Ave, Tolleson, AZ 85353" at bounding box center [128, 49] width 132 height 5
copy span "9926 W.Hilton Ave, Tolleson, AZ 85353"
click at [147, 5] on span "Credit Package" at bounding box center [139, 6] width 35 height 5
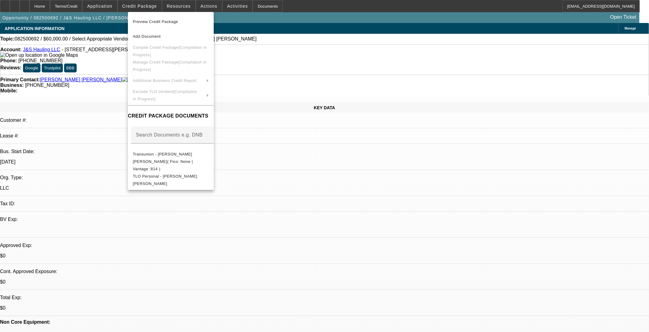
click at [115, 71] on div at bounding box center [324, 166] width 649 height 332
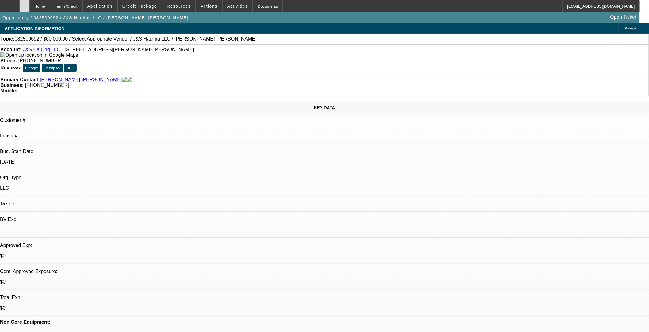
click at [25, 4] on icon at bounding box center [25, 4] width 0 height 0
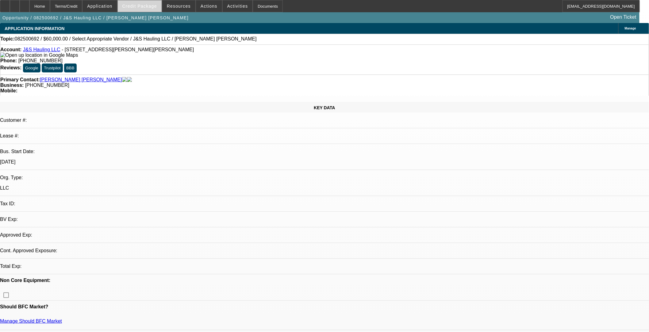
select select "0"
select select "2"
select select "0.1"
select select "4"
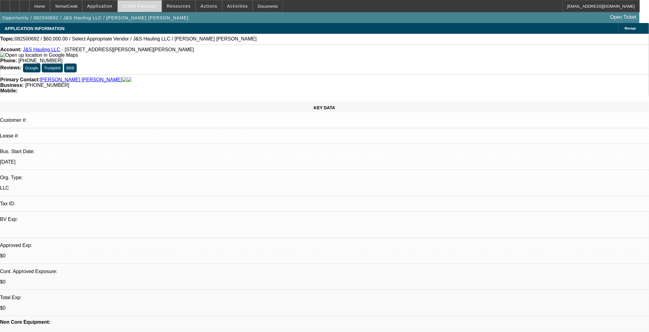
click at [152, 6] on span "Credit Package" at bounding box center [139, 6] width 35 height 5
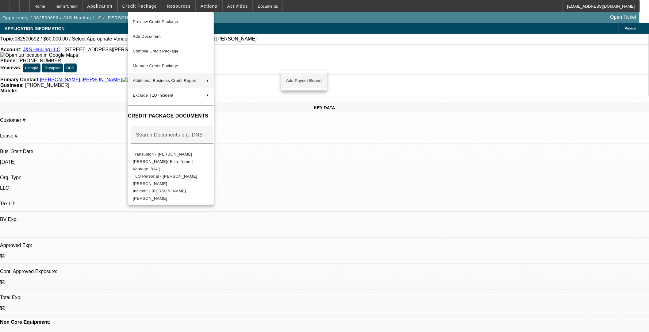
click at [307, 81] on span "Add Paynet Report" at bounding box center [304, 80] width 36 height 7
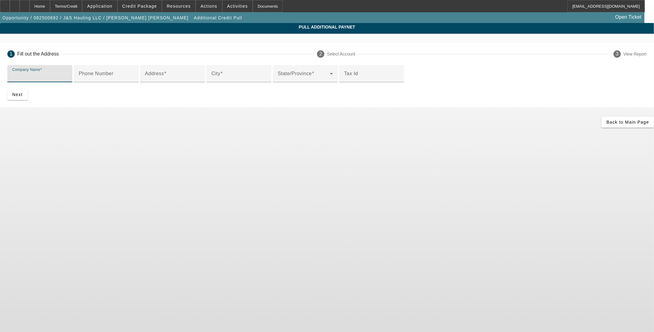
click at [67, 77] on input "Company Name" at bounding box center [39, 75] width 55 height 7
type input "Jose Martinez Aleman"
click at [200, 80] on input "Address" at bounding box center [172, 75] width 55 height 7
paste input "9926 W.Hilton Ave, Tolleson, AZ 85353"
type input "9926 W.Hilton Ave, Tolleson, AZ 85353"
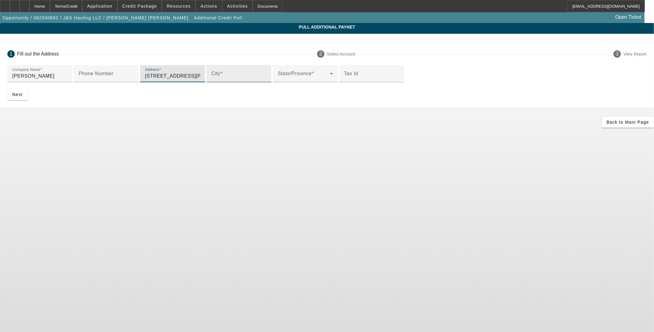
click at [211, 80] on input "City" at bounding box center [238, 75] width 55 height 7
type input "Tolleson"
drag, startPoint x: 238, startPoint y: 124, endPoint x: 201, endPoint y: 121, distance: 36.5
click at [200, 80] on input "9926 W.Hilton Ave, Tolleson, AZ 85353" at bounding box center [172, 75] width 55 height 7
type input "9926 W.Hilton Ave"
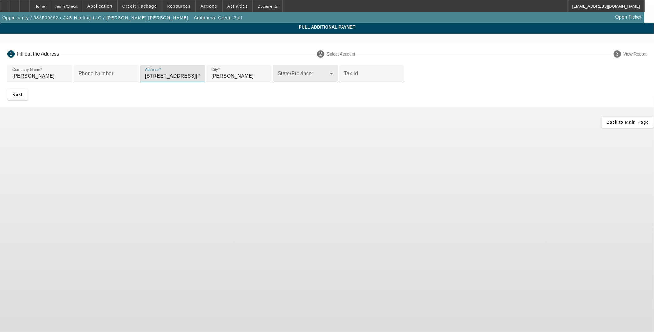
click at [278, 80] on span at bounding box center [304, 75] width 52 height 7
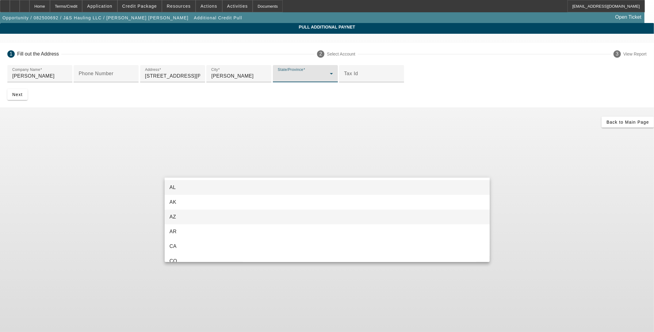
click at [184, 216] on mat-option "AZ" at bounding box center [327, 216] width 325 height 15
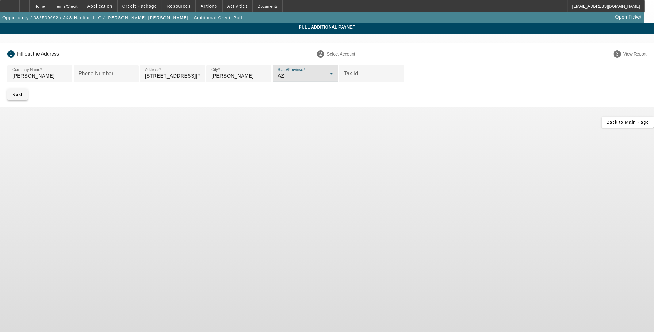
click at [28, 102] on span "submit" at bounding box center [17, 94] width 20 height 15
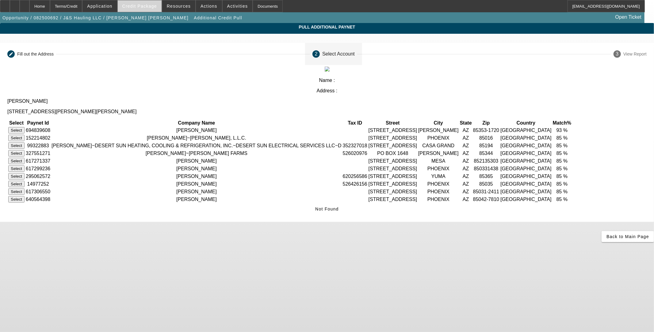
click at [157, 7] on span "Credit Package" at bounding box center [139, 6] width 35 height 5
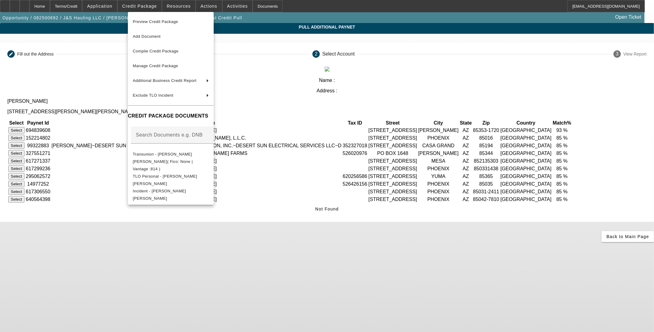
click at [91, 156] on div at bounding box center [327, 166] width 654 height 332
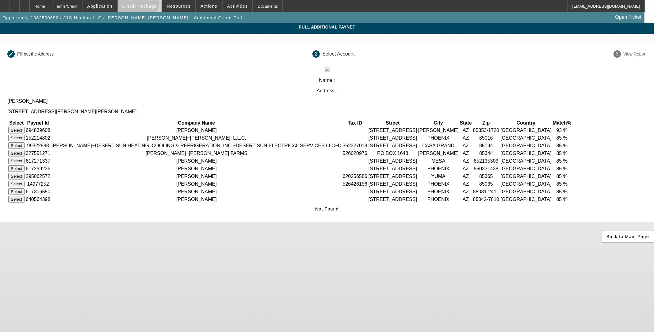
click at [148, 3] on span at bounding box center [140, 6] width 44 height 15
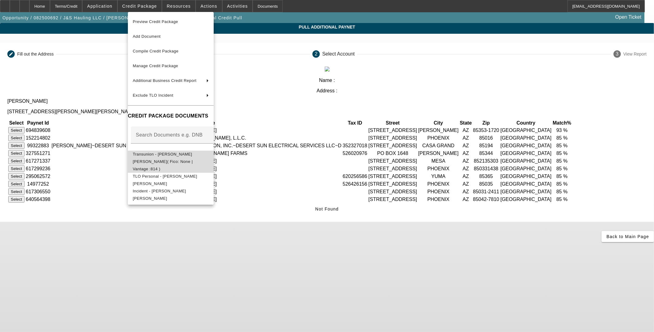
click at [153, 155] on span "Transunion - Martinez Aleman, Jose( Fico: None | Vantage :814 )" at bounding box center [163, 160] width 60 height 19
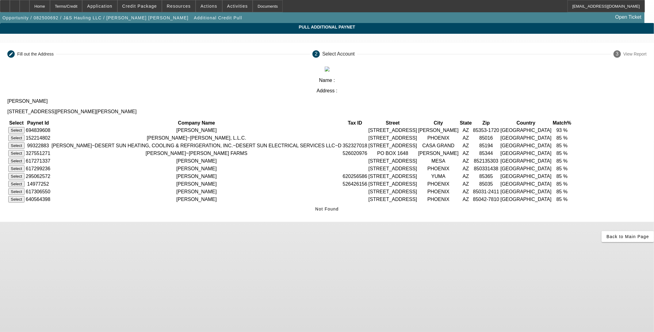
click at [25, 127] on button "Select" at bounding box center [16, 130] width 16 height 6
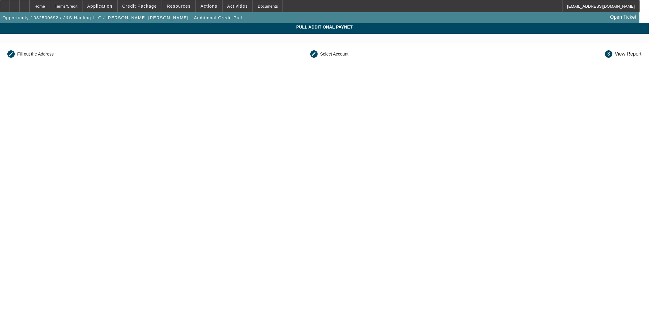
scroll to position [105, 0]
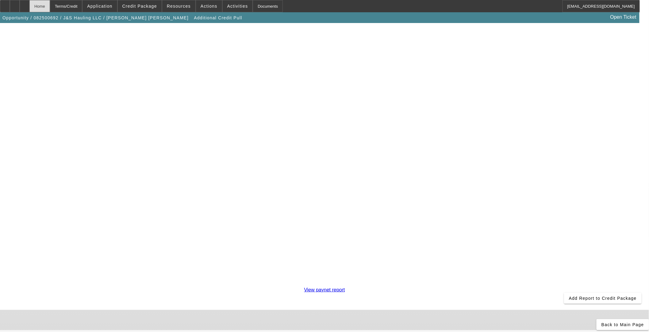
click at [50, 5] on div "Home" at bounding box center [39, 6] width 21 height 12
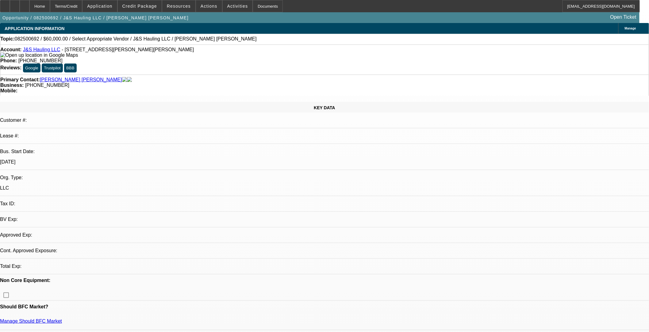
select select "0"
select select "2"
select select "0.1"
select select "4"
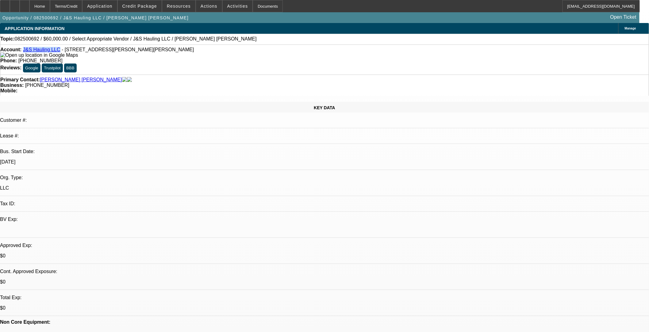
drag, startPoint x: 58, startPoint y: 52, endPoint x: 28, endPoint y: 48, distance: 30.9
click at [28, 48] on div "Account: J&S Hauling LLC - 9926 W.Hilton Ave, Tolleson, AZ 85353" at bounding box center [324, 52] width 648 height 11
copy link "J&S Hauling LLC"
click at [147, 7] on span "Credit Package" at bounding box center [139, 6] width 35 height 5
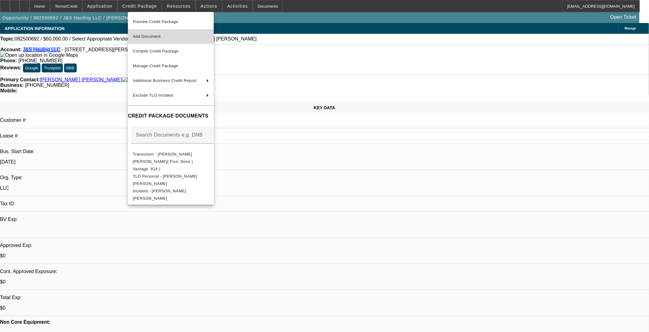
click at [151, 36] on span "Add Document" at bounding box center [147, 36] width 28 height 5
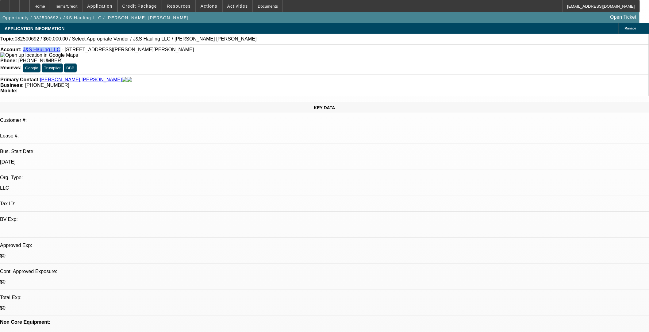
copy link "J&S Hauling LLC"
click at [142, 3] on span at bounding box center [140, 6] width 44 height 15
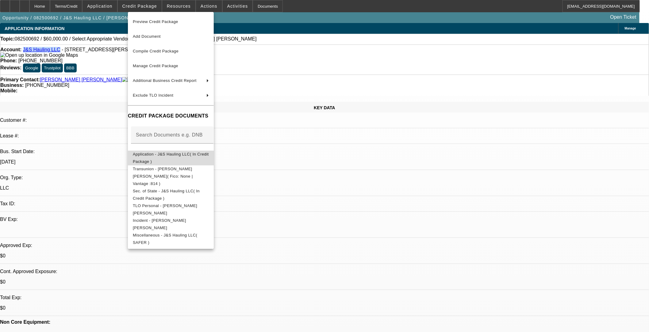
click at [160, 151] on span "Application - J&S Hauling LLC( In Credit Package )" at bounding box center [171, 157] width 76 height 15
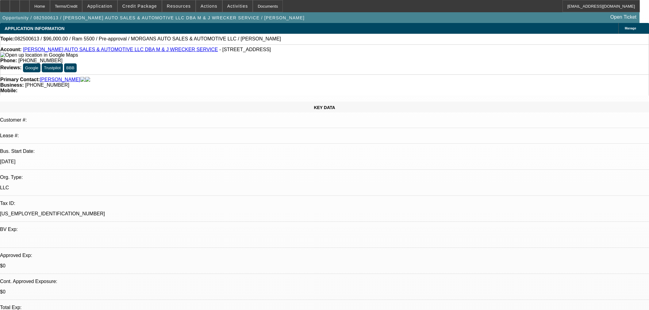
select select "0.2"
select select "2"
select select "0"
select select "6"
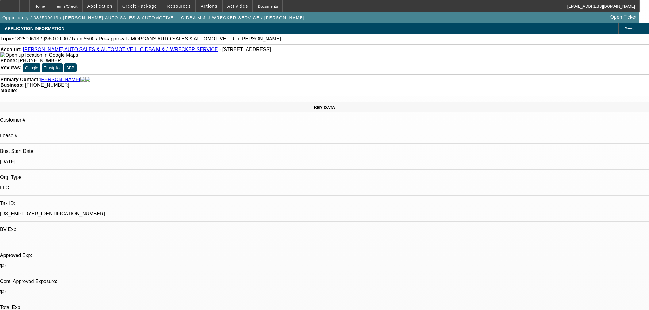
select select "0.15"
select select "2"
select select "0"
select select "6"
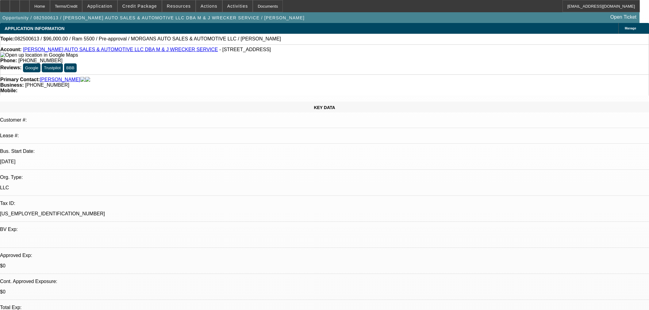
select select "0"
select select "0.1"
select select "4"
select select "0"
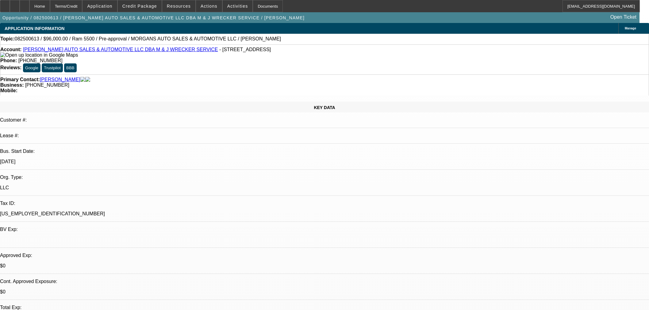
select select "0"
select select "0.1"
select select "4"
select select "2"
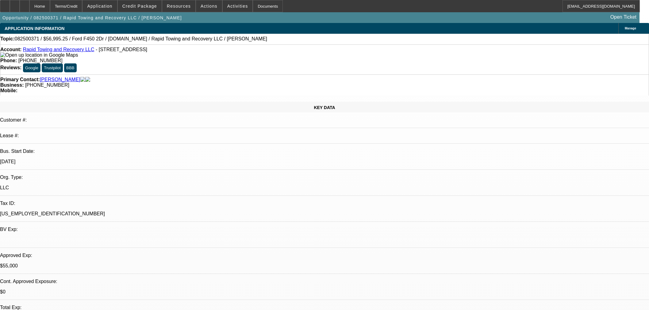
select select "2"
select select "0"
select select "6"
select select "2"
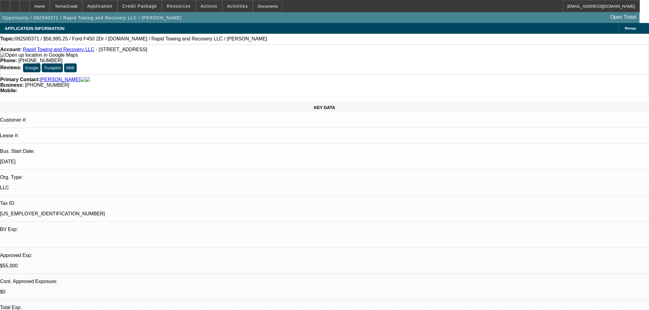
select select "0"
select select "6"
select select "0"
select select "2"
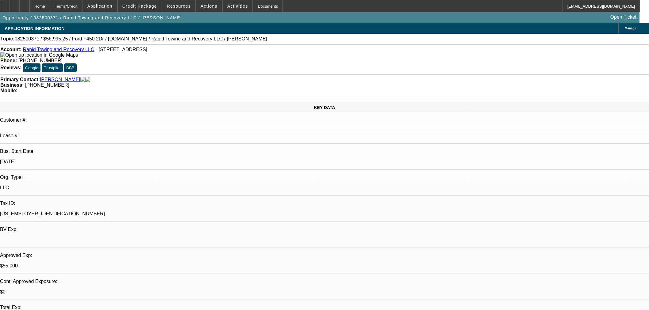
select select "0"
select select "6"
select select "0"
select select "2"
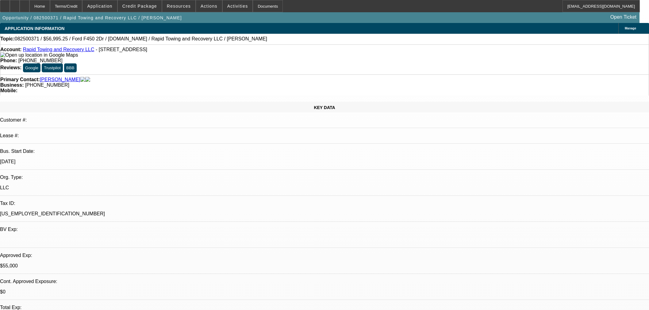
select select "0"
select select "6"
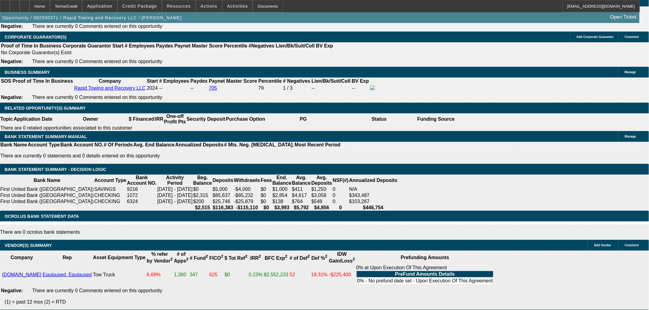
scroll to position [920, 0]
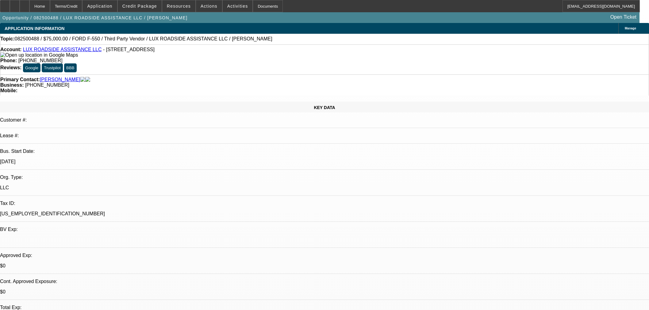
select select "0"
select select "6"
select select "0"
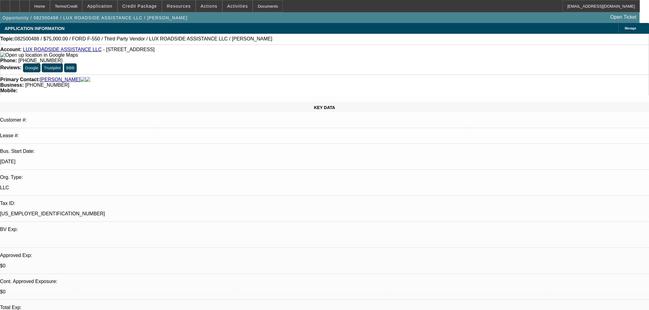
select select "0"
select select "6"
select select "0"
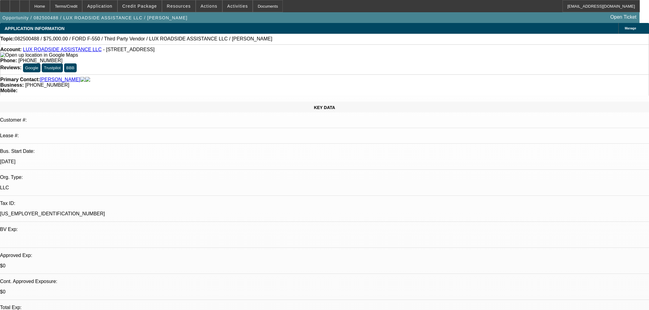
select select "0"
select select "6"
select select "0"
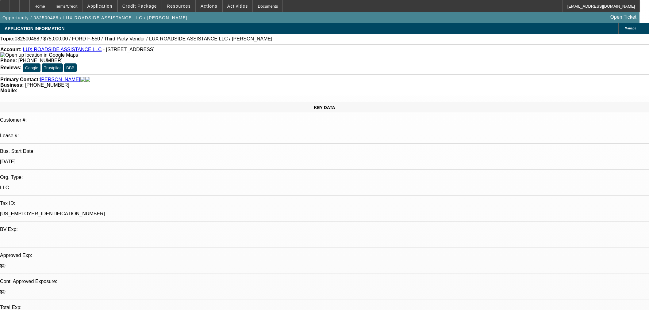
select select "6"
click at [154, 7] on span "Credit Package" at bounding box center [139, 6] width 35 height 5
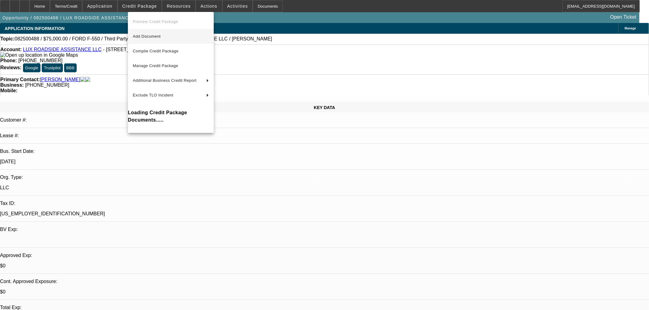
click at [150, 33] on span "Add Document" at bounding box center [171, 36] width 76 height 7
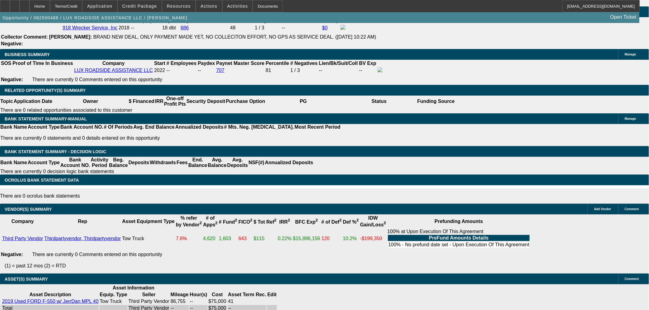
scroll to position [749, 0]
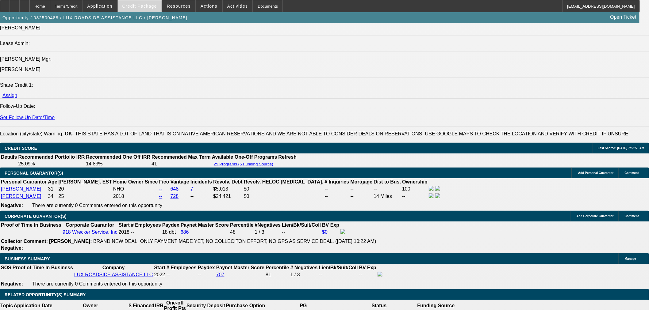
click at [144, 9] on span at bounding box center [140, 6] width 44 height 15
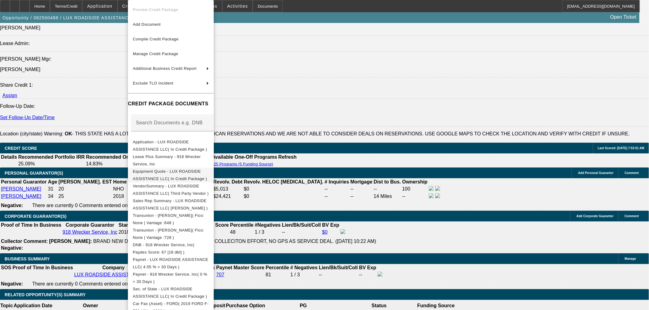
click at [163, 172] on span "Equipment Quote - LUX ROADSIDE ASSISTANCE LLC( In Credit Package )" at bounding box center [170, 175] width 74 height 12
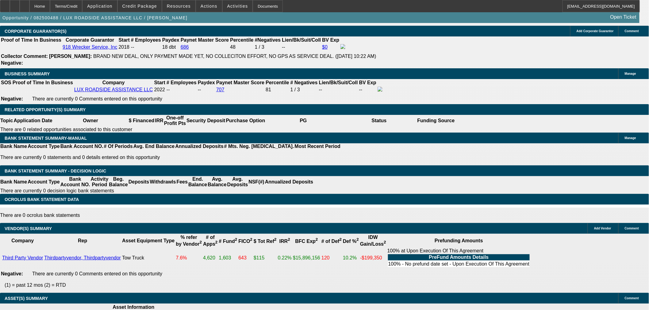
scroll to position [920, 0]
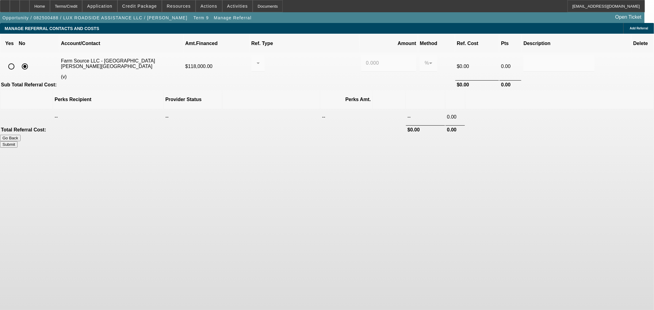
click at [17, 60] on input "radio" at bounding box center [11, 66] width 12 height 12
radio input "true"
click at [257, 59] on div at bounding box center [256, 62] width 0 height 7
click at [303, 93] on mat-option "Pay vendor COMPANY" at bounding box center [311, 86] width 68 height 15
drag, startPoint x: 368, startPoint y: 53, endPoint x: 296, endPoint y: 53, distance: 72.0
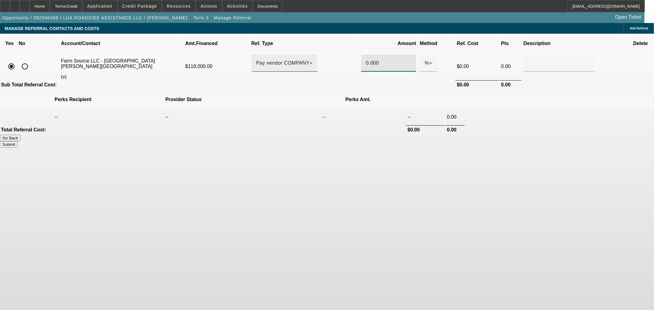
click at [296, 53] on tr "Farm Source LLC - Harding, Eldon (v) $118,000.00 Pay vendor COMPANY 0.000 % $0.…" at bounding box center [327, 66] width 653 height 26
click at [290, 109] on td at bounding box center [271, 116] width 97 height 15
click at [17, 141] on button "Submit" at bounding box center [8, 144] width 17 height 6
type input "1.000"
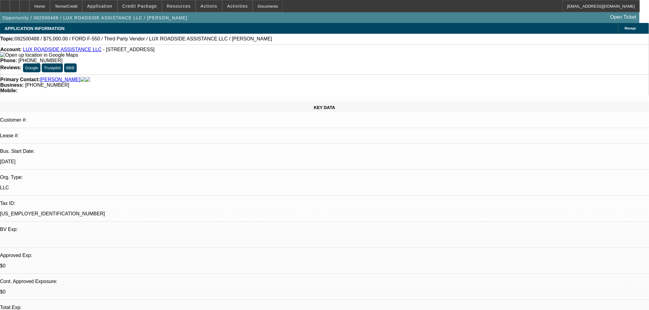
select select "0"
select select "6"
select select "0"
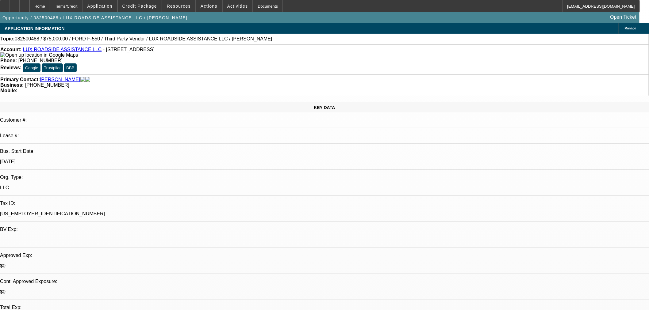
select select "0"
select select "6"
select select "0"
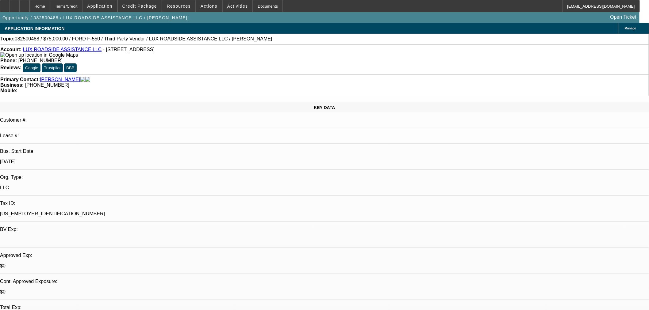
select select "0"
select select "6"
select select "0"
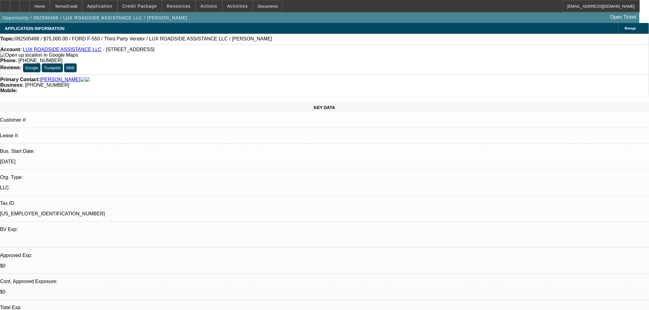
select select "6"
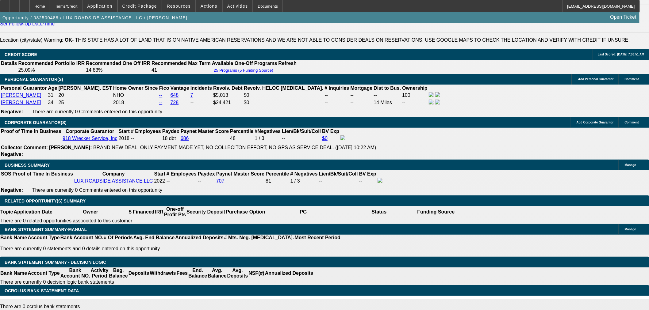
scroll to position [885, 0]
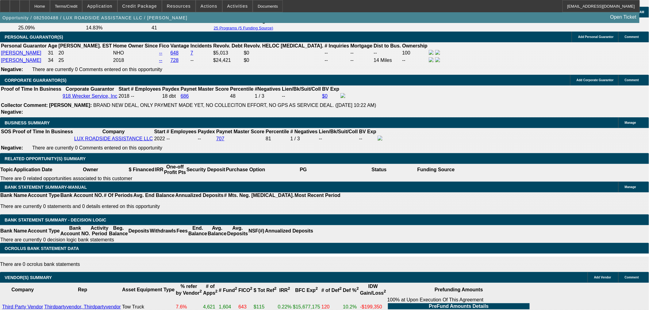
drag, startPoint x: 139, startPoint y: 132, endPoint x: 154, endPoint y: 128, distance: 16.2
type input "UNKNOWN"
type input "1"
type input "$1,689.23"
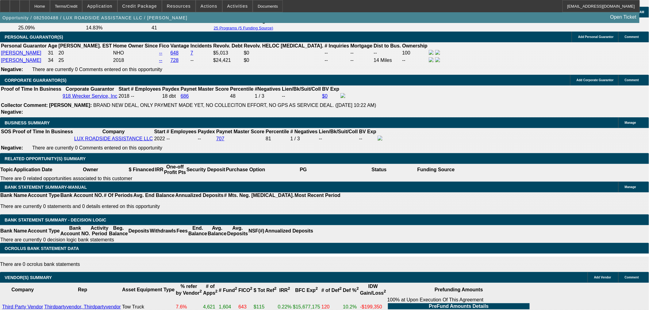
type input "12"
type input "$2,306.92"
type input "1"
type input "$1,689.23"
type input "14"
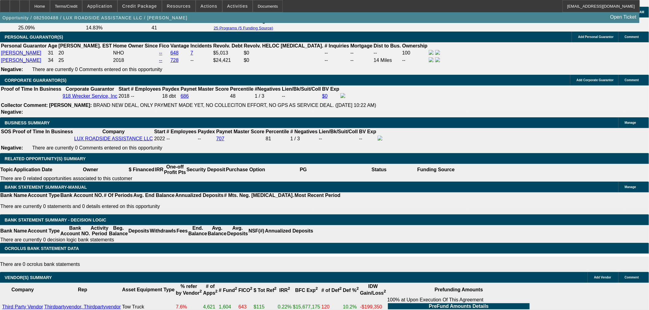
type input "$2,431.48"
type input "14.9"
type input "$2,488.71"
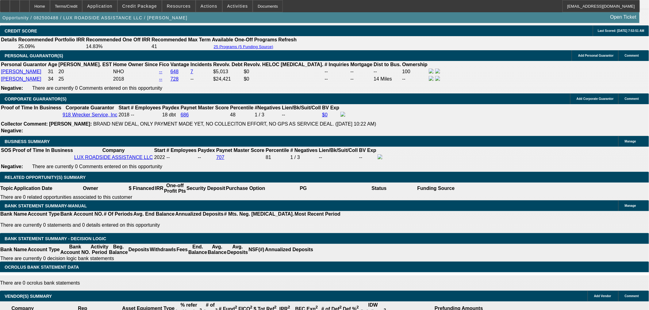
scroll to position [817, 0]
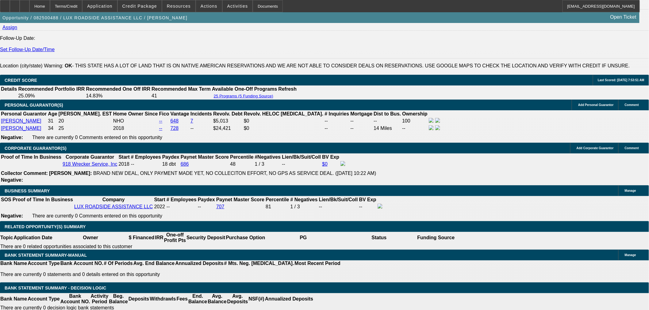
type input "14.9"
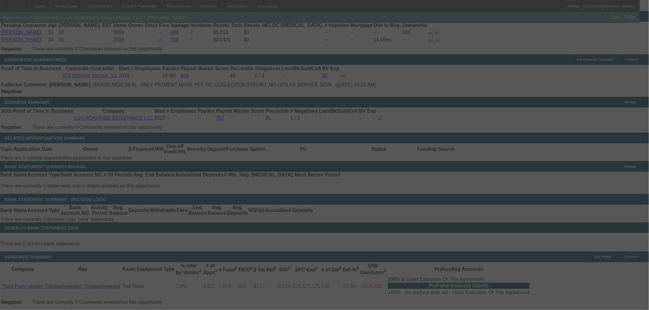
scroll to position [851, 0]
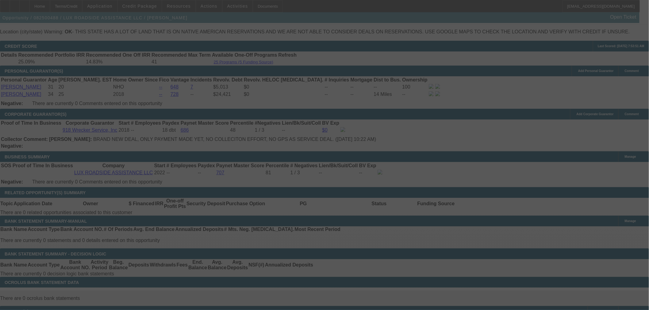
select select "0"
select select "6"
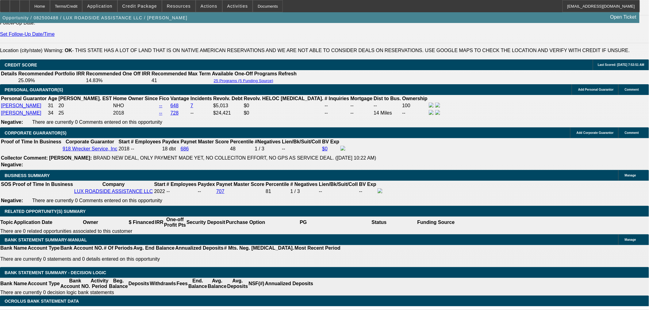
scroll to position [817, 0]
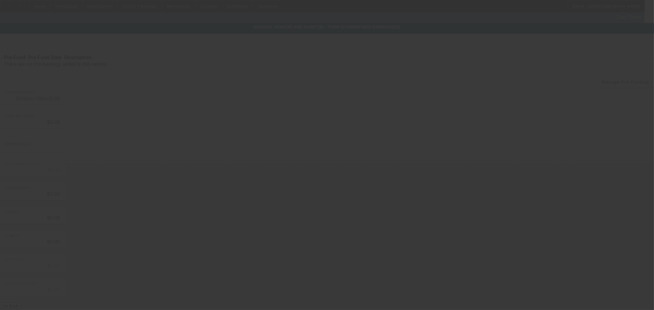
type input "$118,000.00"
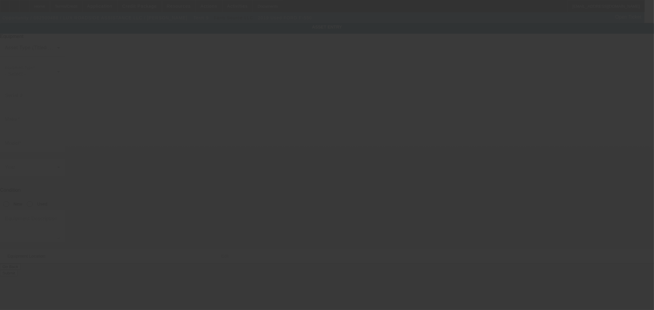
type input "1FD0X5HY0KEE93893"
type input "Ford"
type input "F-550"
radio input "true"
type textarea "wrecker tow truck"
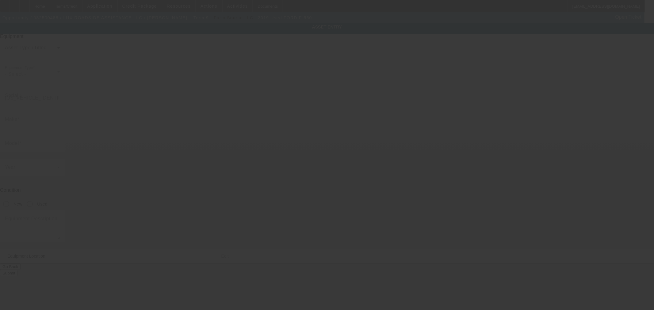
type input "13952 N MEMORIAL DR"
type input "Collinsville"
type input "74021"
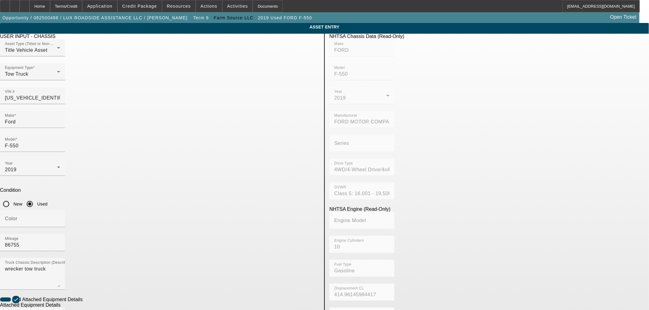
click at [624, 7] on span "Delete asset" at bounding box center [633, 5] width 18 height 3
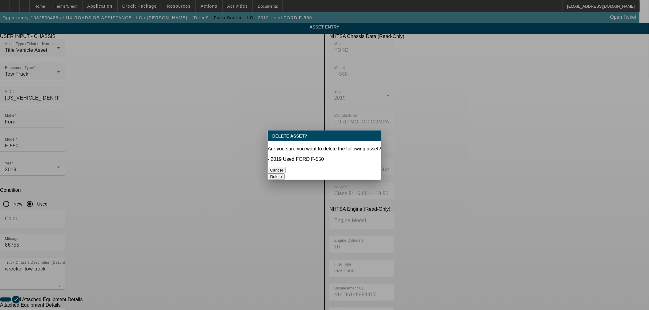
drag, startPoint x: 344, startPoint y: 166, endPoint x: 334, endPoint y: 179, distance: 17.2
click at [284, 174] on button "Delete" at bounding box center [276, 177] width 17 height 6
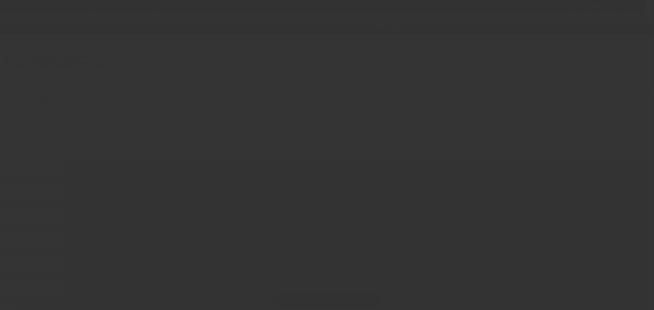
type input "$118,000.00"
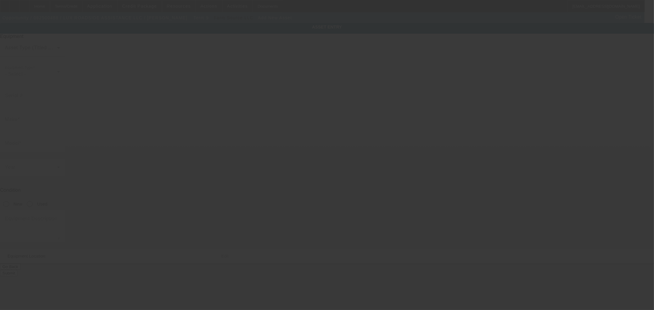
type input "13952 N Memorial Dr"
type input "Collinsville"
type input "74021"
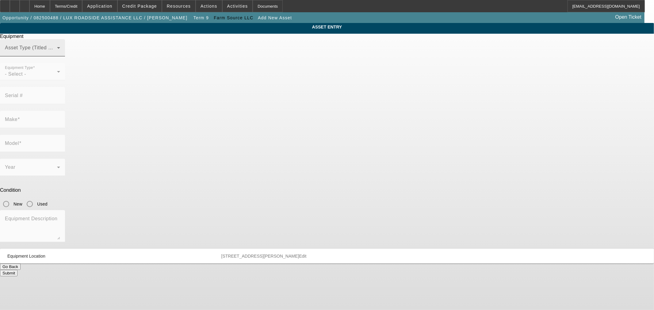
click at [57, 54] on span at bounding box center [31, 50] width 52 height 7
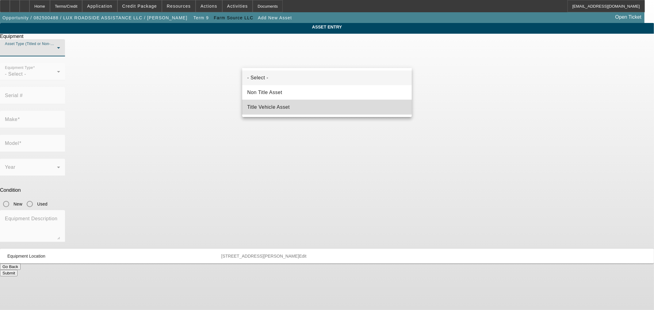
click at [284, 105] on span "Title Vehicle Asset" at bounding box center [268, 107] width 43 height 7
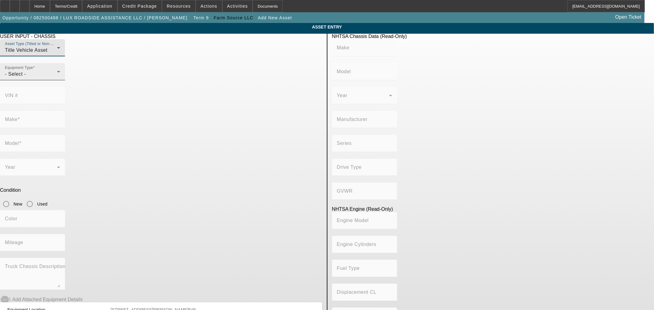
click at [60, 78] on div "Equipment Type - Select -" at bounding box center [32, 71] width 55 height 17
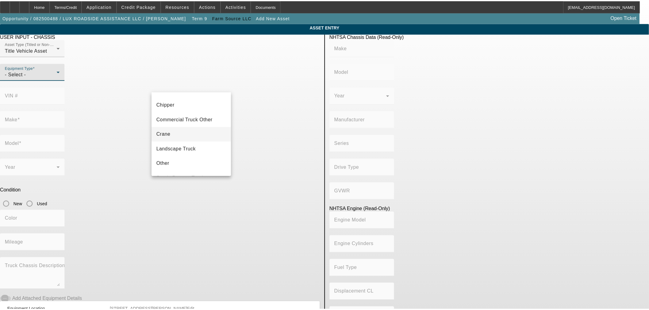
scroll to position [67, 0]
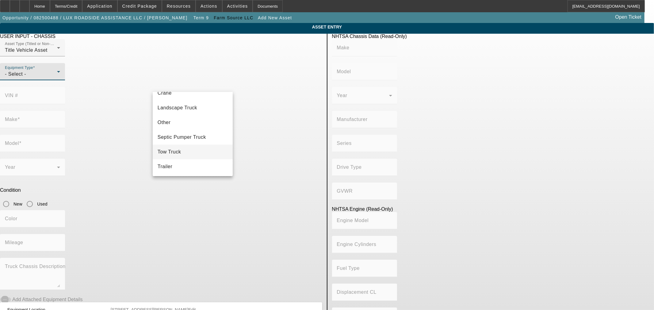
click at [195, 152] on mat-option "Tow Truck" at bounding box center [193, 152] width 80 height 15
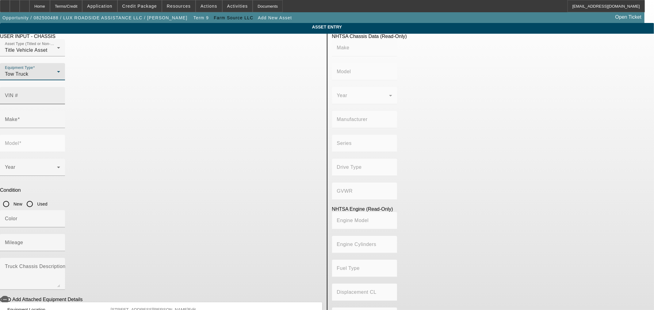
click at [18, 93] on mat-label "VIN #" at bounding box center [11, 95] width 13 height 5
click at [60, 94] on input "VIN #" at bounding box center [32, 97] width 55 height 7
paste input "1FDUF5HT5RDA20533"
type input "1FDUF5HT5RDA20533"
type input "FORD"
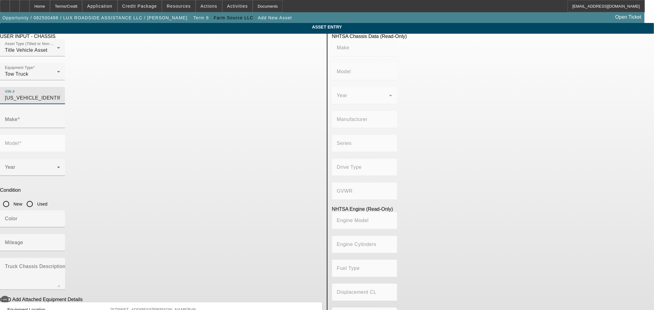
type input "F-550"
type input "FORD MOTOR COMPANY"
type input "4WD/4-Wheel Drive/4x4"
type input "Class 5: 16,001 - 19,500 lb (7,258 - 8,845 kg)"
type input "8"
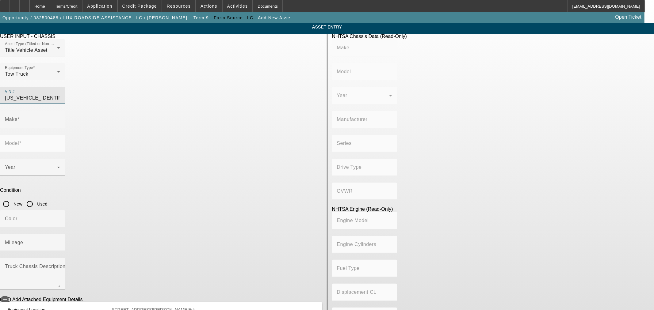
type input "Diesel"
type input "408.85908543470"
type input "6.7"
type input "FORD"
type input "F-550"
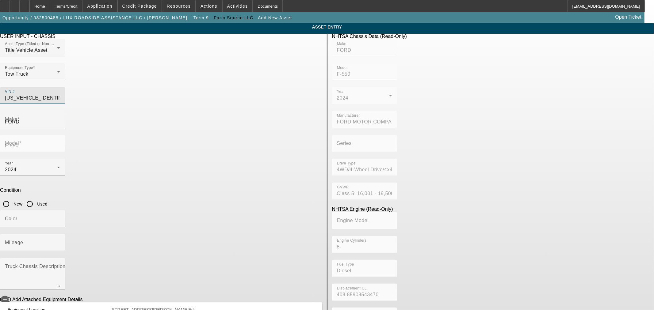
type input "1FDUF5HT5RDA20533"
click at [12, 198] on input "New" at bounding box center [6, 204] width 12 height 12
radio input "true"
click at [23, 240] on mat-label "Mileage" at bounding box center [14, 242] width 18 height 5
click at [60, 242] on input "Mileage" at bounding box center [32, 245] width 55 height 7
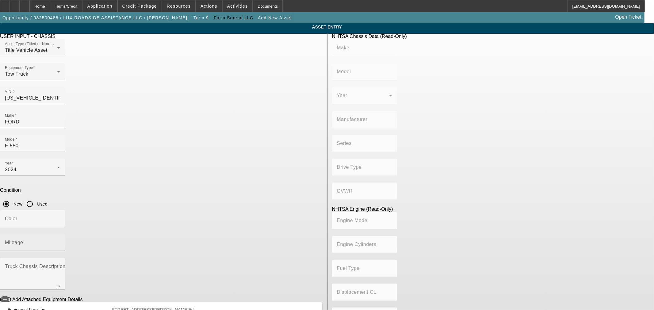
type input "FORD"
type input "F-550"
type input "FORD MOTOR COMPANY"
type input "4WD/4-Wheel Drive/4x4"
type input "Class 5: 16,001 - 19,500 lb (7,258 - 8,845 kg)"
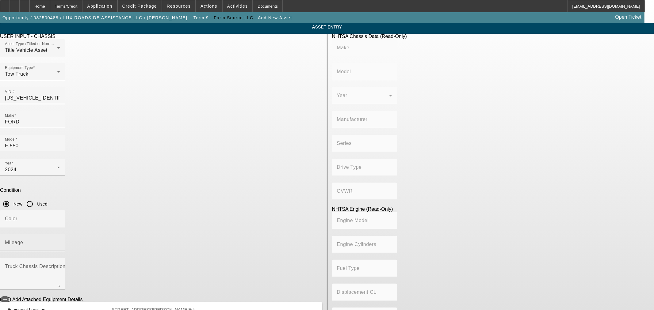
type input "8"
type input "Diesel"
type input "408.85908543470"
type input "6.7"
type input "1"
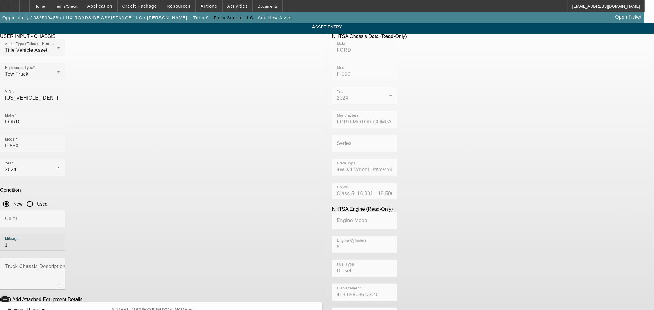
drag, startPoint x: 157, startPoint y: 212, endPoint x: 158, endPoint y: 216, distance: 4.7
click at [9, 296] on span "button" at bounding box center [4, 299] width 7 height 7
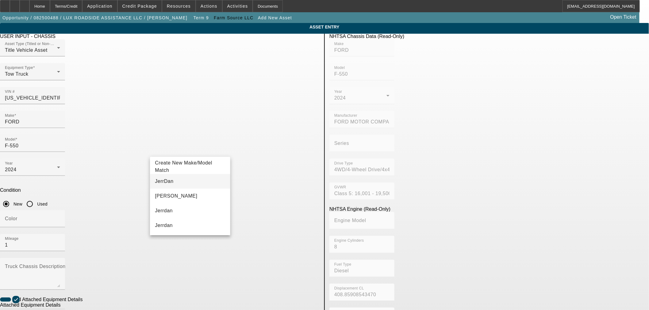
type input "JerrDan"
click at [163, 180] on span "JerrDan" at bounding box center [164, 181] width 18 height 5
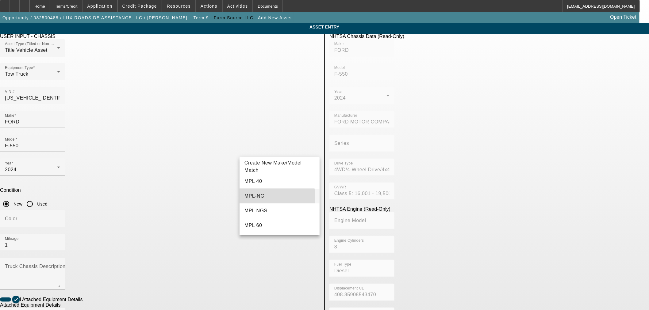
click at [272, 197] on mat-option "MPL-NG" at bounding box center [279, 196] width 80 height 15
type input "MPL-NG"
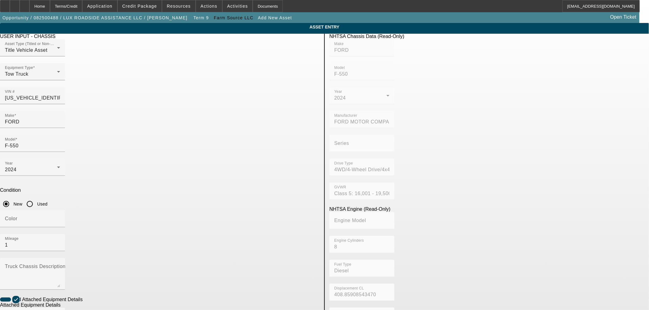
radio input "true"
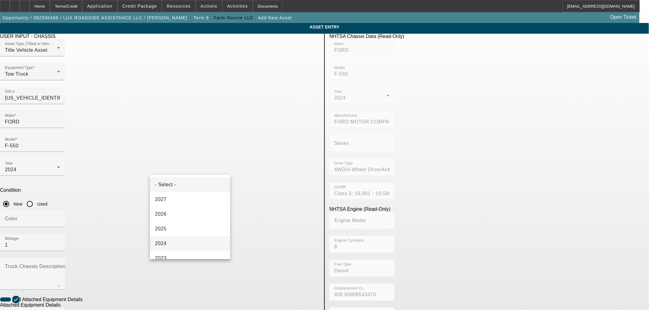
click at [167, 243] on mat-option "2024" at bounding box center [190, 243] width 80 height 15
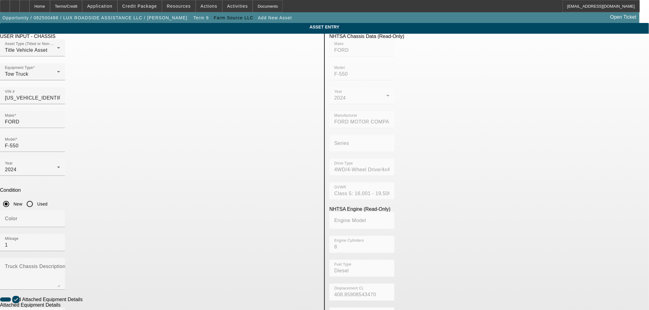
scroll to position [81, 0]
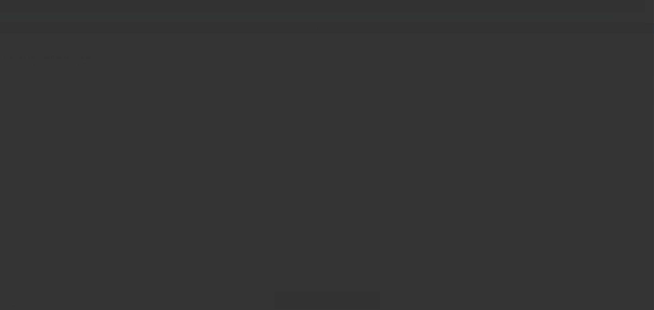
type input "$118,000.00"
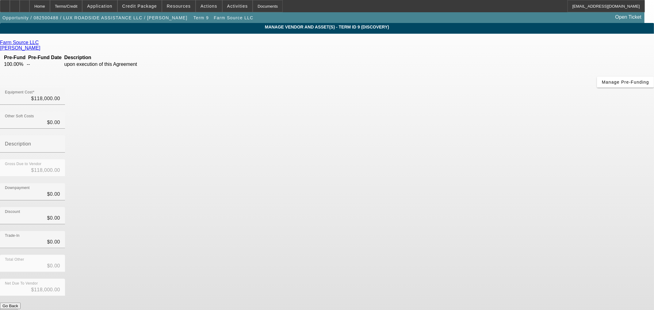
click at [17, 309] on button "Submit" at bounding box center [8, 312] width 17 height 6
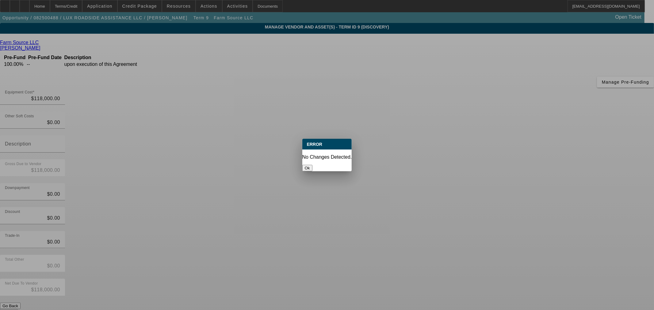
click at [319, 165] on div "Ok" at bounding box center [327, 168] width 50 height 6
click at [312, 165] on button "Ok" at bounding box center [307, 168] width 10 height 6
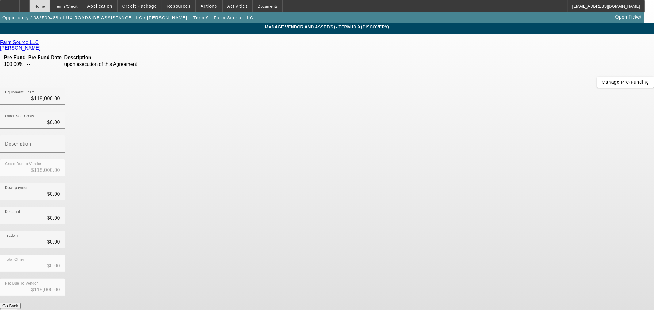
click at [50, 7] on div "Home" at bounding box center [39, 6] width 21 height 12
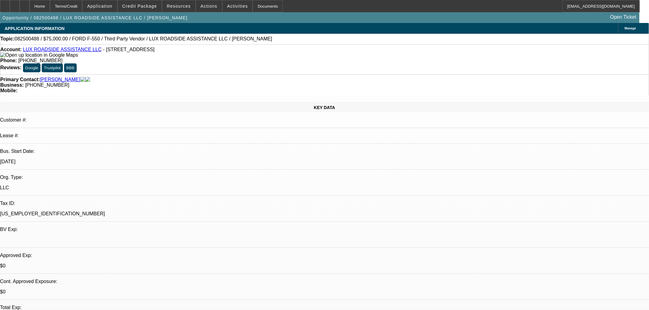
select select "0"
select select "6"
select select "0"
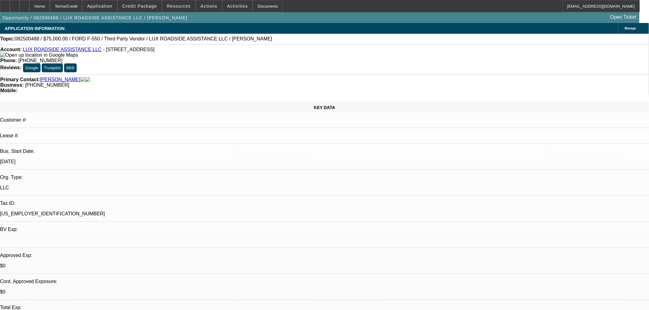
select select "0"
select select "6"
select select "0"
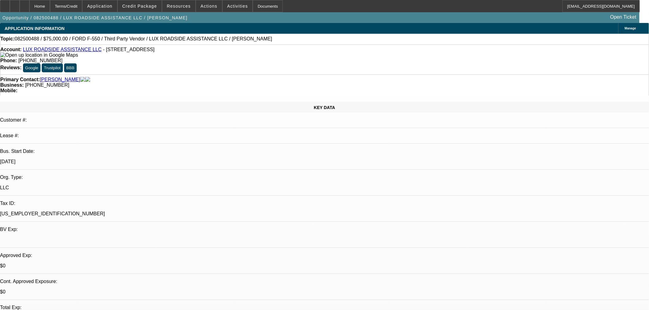
select select "0"
select select "6"
select select "0"
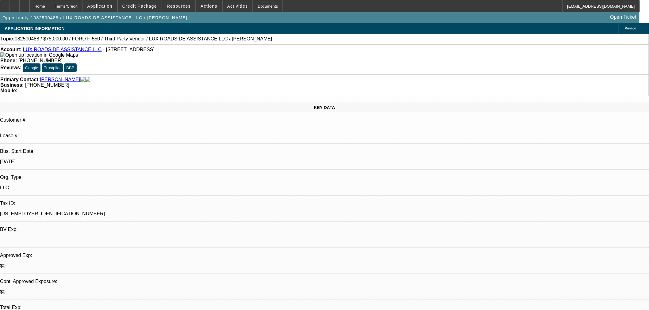
select select "6"
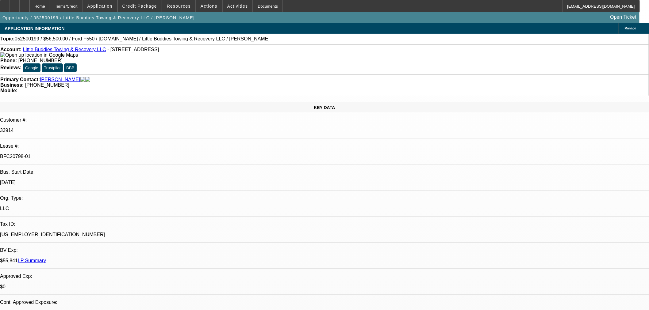
select select "0"
select select "2"
select select "0"
select select "6"
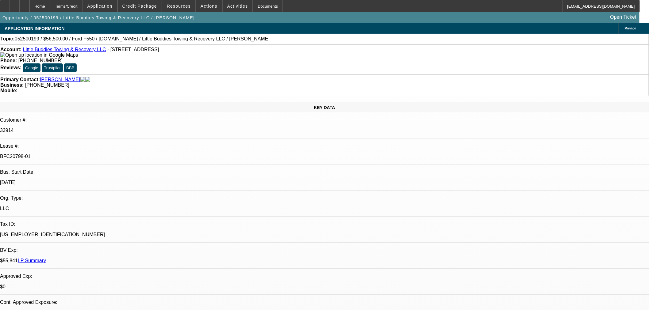
select select "0"
select select "2"
select select "0"
select select "6"
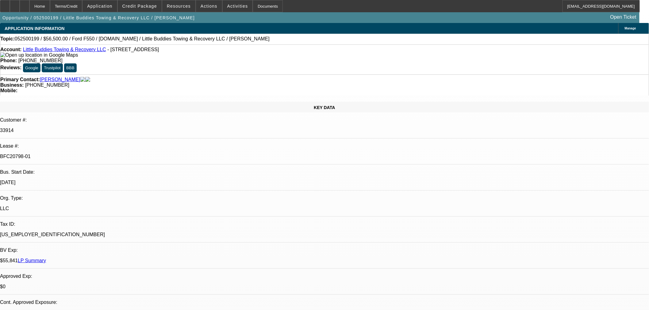
select select "0"
select select "2"
select select "0"
select select "6"
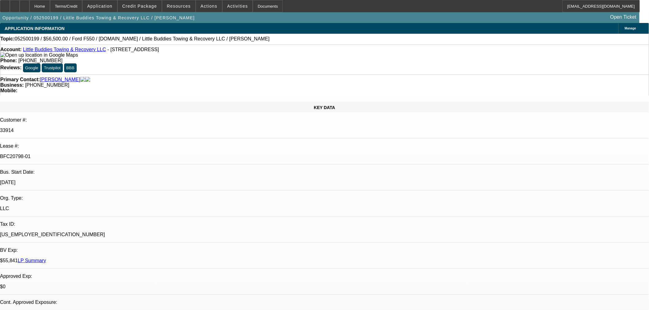
select select "0"
select select "2"
select select "0.1"
select select "4"
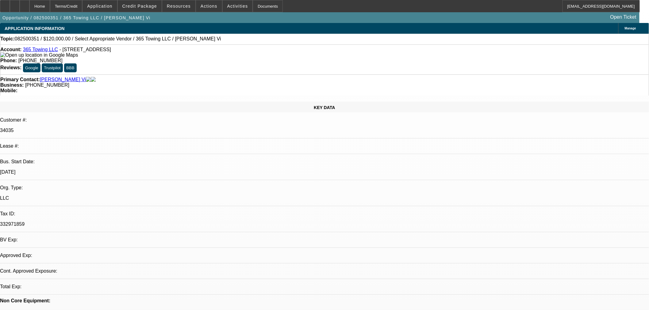
select select "0"
select select "2"
select select "0.1"
select select "4"
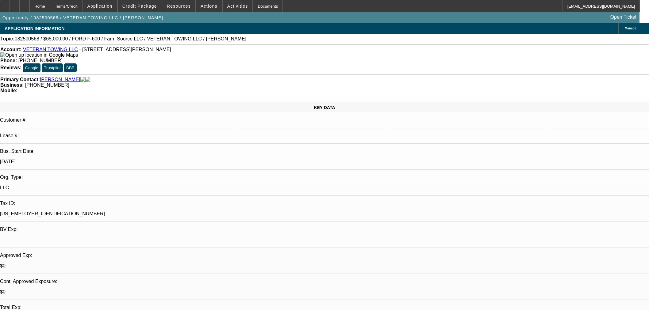
select select "0"
select select "6"
select select "0"
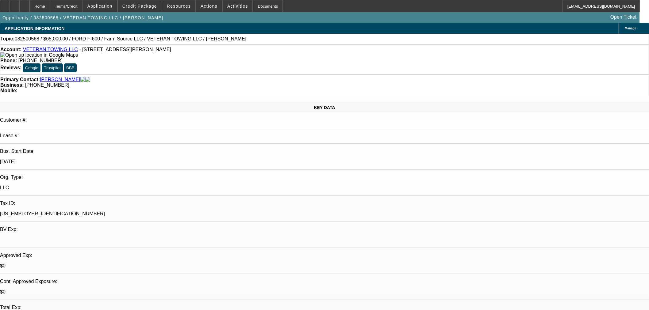
select select "0"
select select "6"
select select "0"
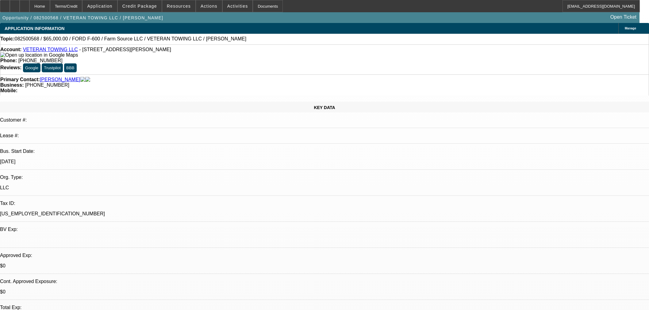
select select "0"
select select "6"
select select "0"
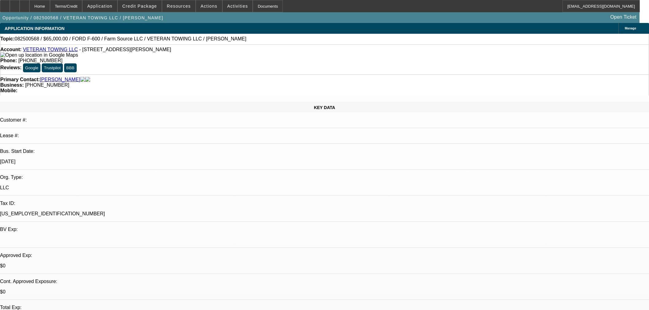
select select "6"
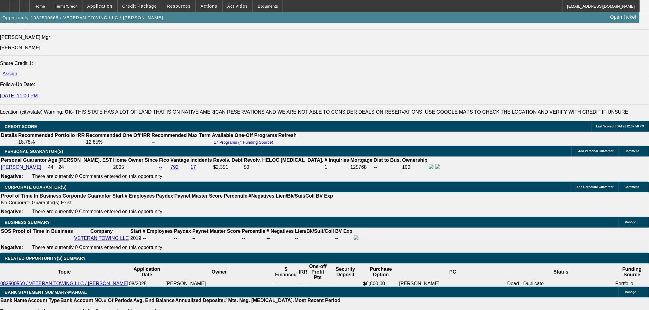
scroll to position [783, 0]
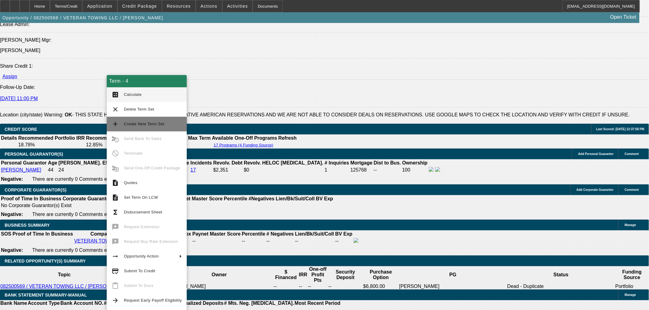
click at [154, 122] on span "Create New Term Set" at bounding box center [144, 124] width 40 height 5
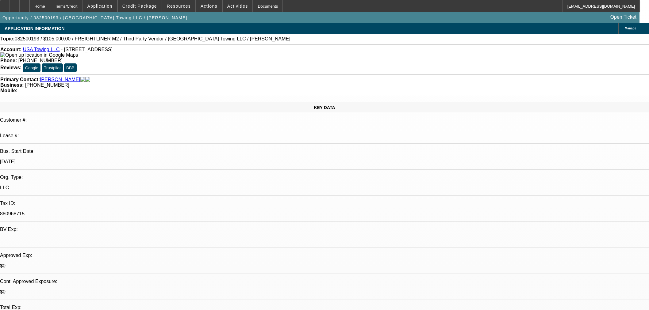
select select "0"
select select "2"
select select "0"
select select "6"
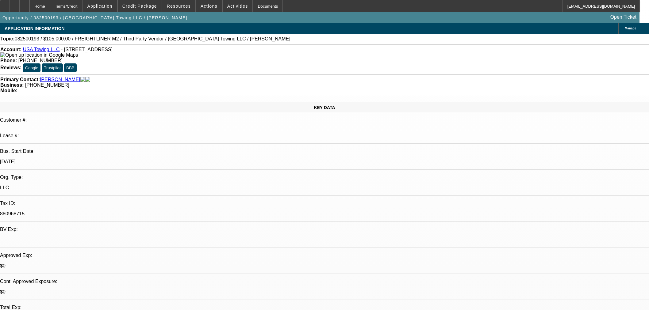
select select "0"
select select "2"
select select "0"
select select "6"
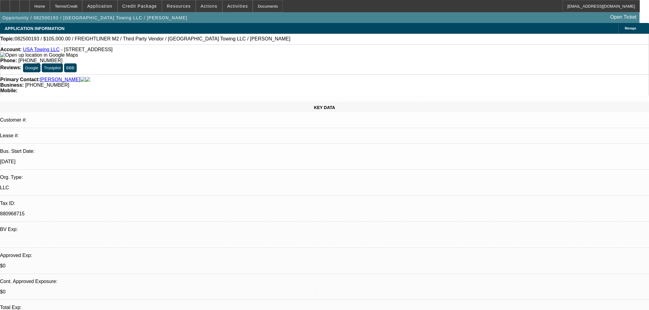
select select "0"
select select "2"
select select "0"
select select "6"
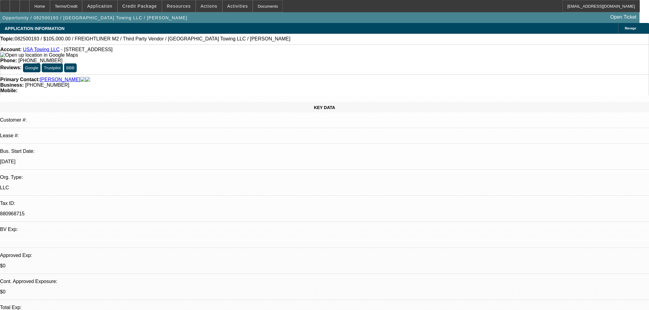
select select "0"
select select "2"
select select "0"
select select "6"
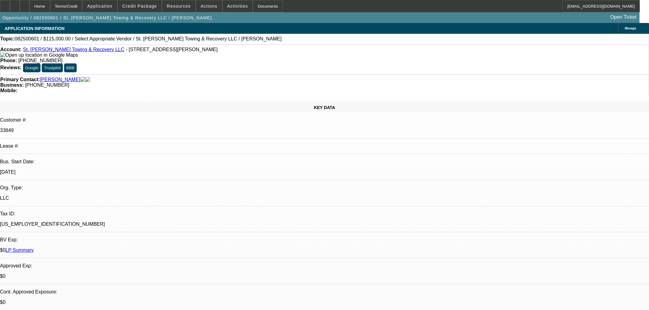
select select "0"
select select "2"
select select "0.1"
select select "4"
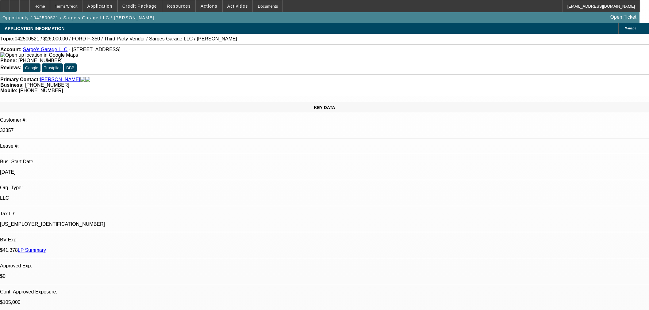
select select "0"
select select "3"
select select "0"
select select "6"
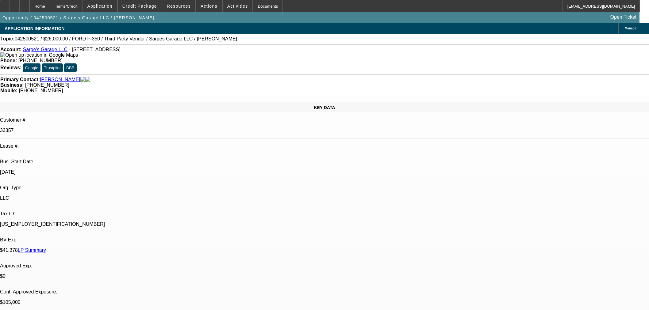
select select "0"
select select "2"
select select "0"
select select "6"
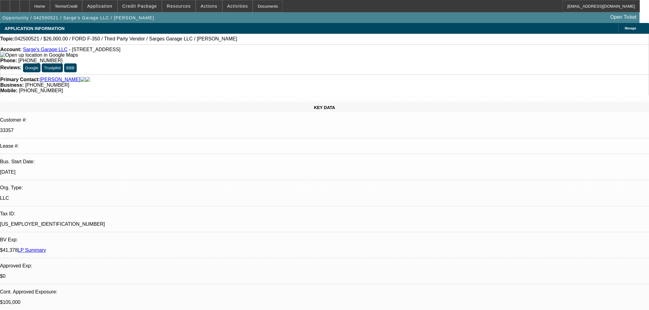
select select "0"
select select "3"
select select "0"
select select "6"
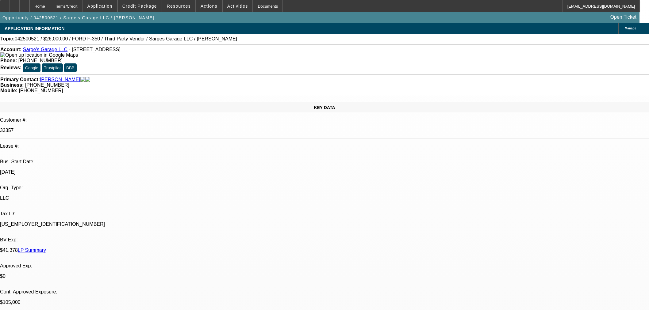
select select "0"
select select "6"
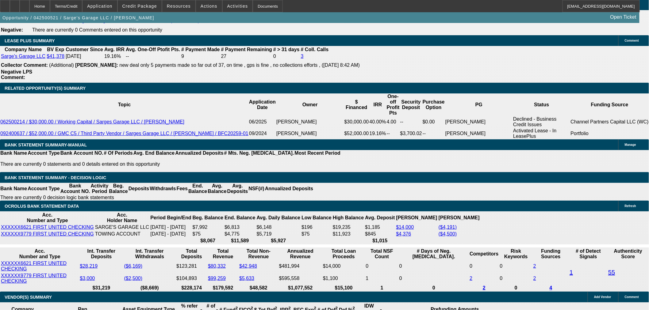
scroll to position [954, 0]
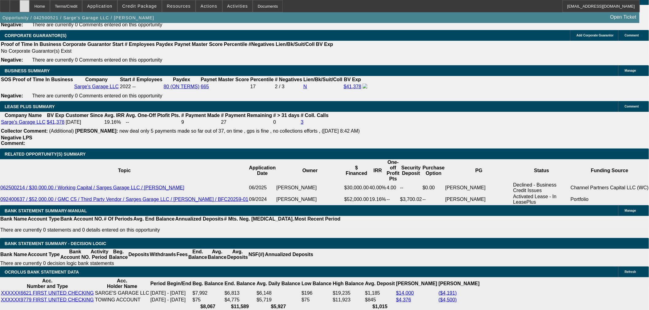
click at [29, 11] on div at bounding box center [25, 6] width 10 height 12
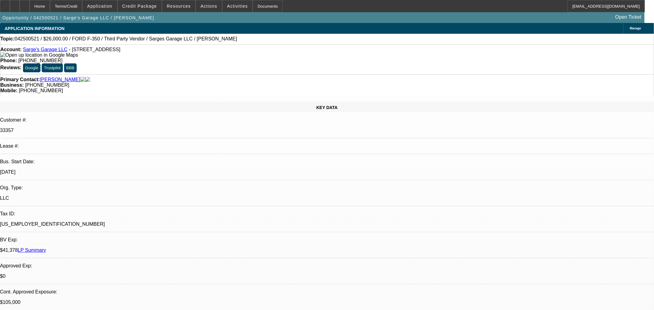
select select "0"
select select "3"
select select "0"
select select "6"
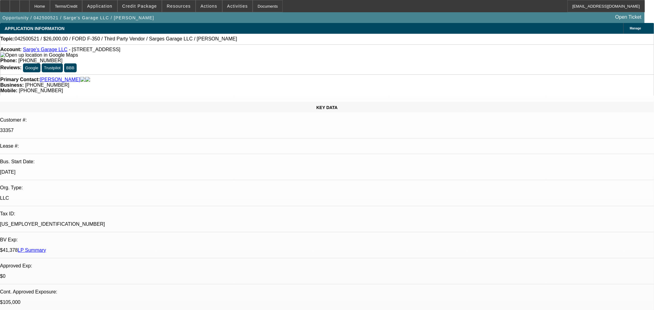
select select "0"
select select "3"
select select "0"
select select "6"
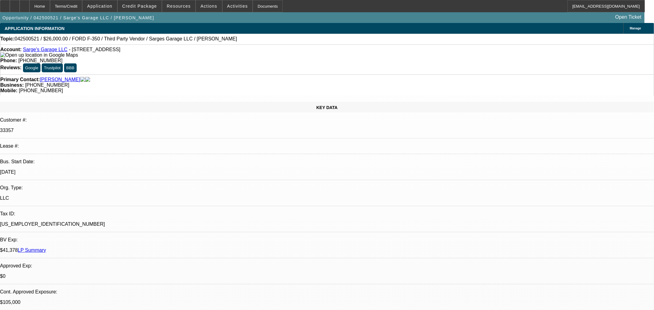
select select "0"
select select "2"
select select "0"
select select "6"
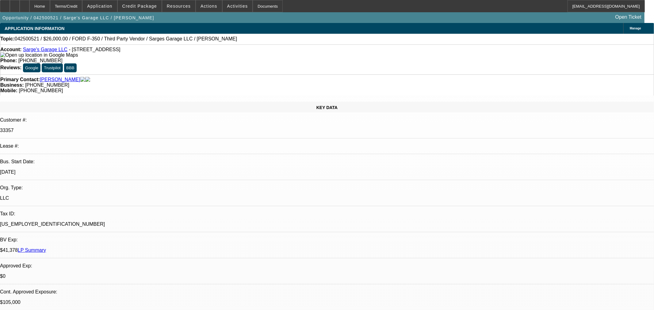
select select "0"
select select "3"
select select "0"
select select "6"
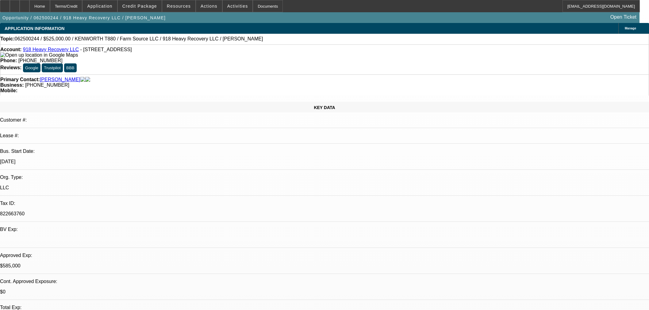
select select "0"
select select "2"
select select "0"
select select "6"
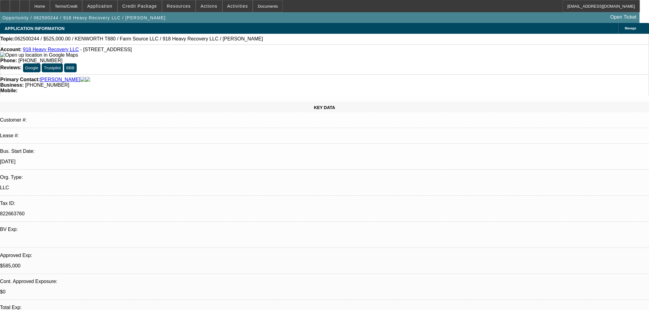
select select "0"
select select "2"
select select "0"
select select "6"
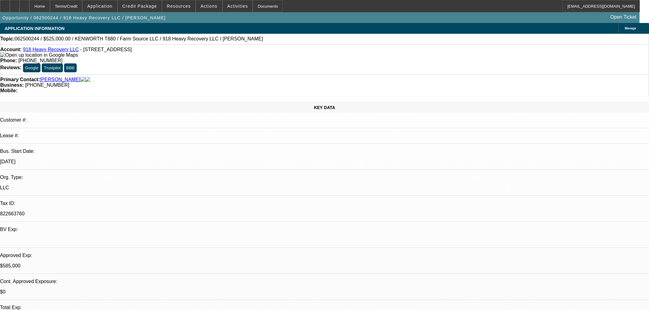
select select "0"
select select "2"
select select "0"
select select "6"
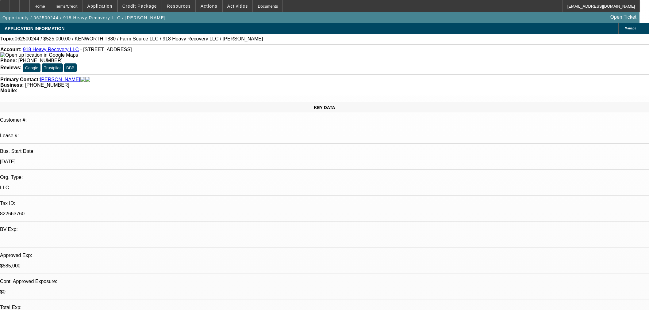
select select "0"
select select "2"
select select "0"
select select "6"
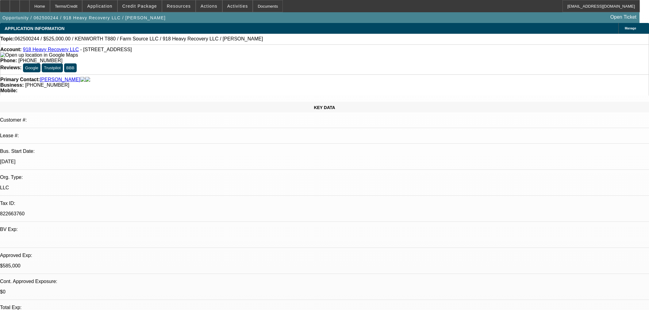
scroll to position [238, 0]
select select "0"
select select "2"
select select "0"
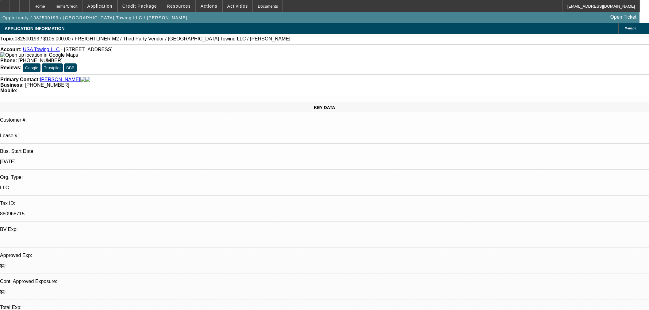
select select "6"
select select "0"
select select "2"
select select "0"
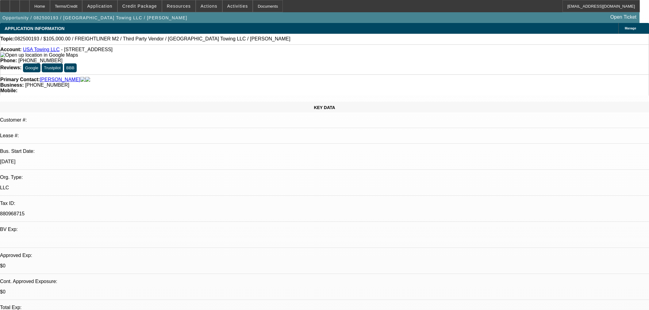
select select "6"
select select "0"
select select "2"
select select "0"
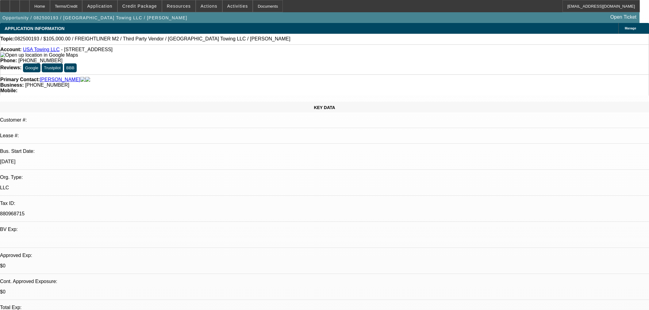
select select "6"
select select "0"
select select "2"
select select "0"
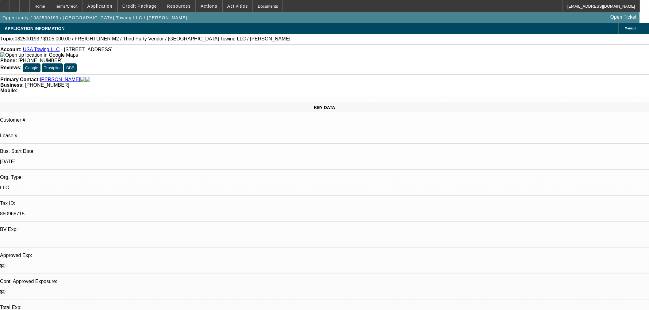
select select "6"
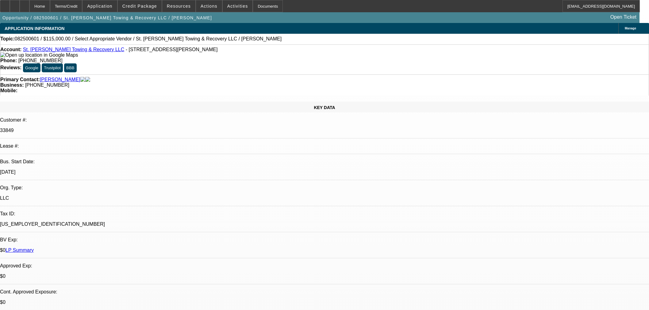
select select "0"
select select "2"
select select "0.1"
select select "4"
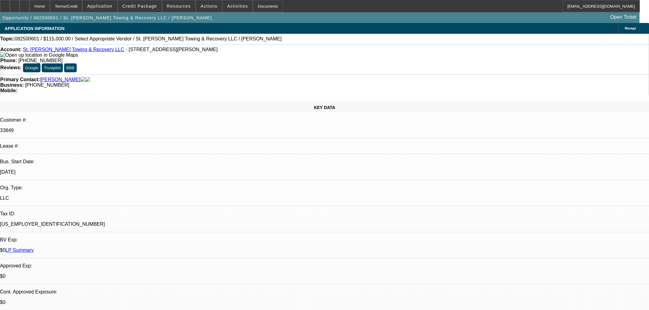
scroll to position [817, 0]
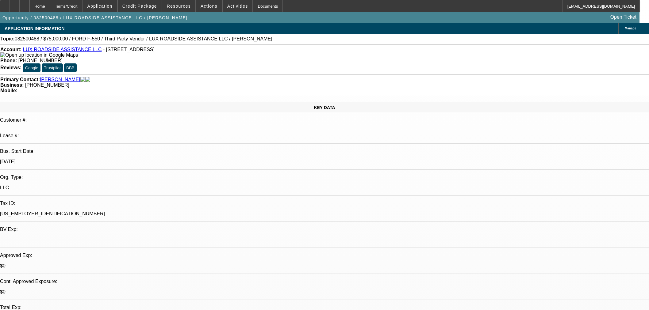
select select "0"
select select "6"
select select "0"
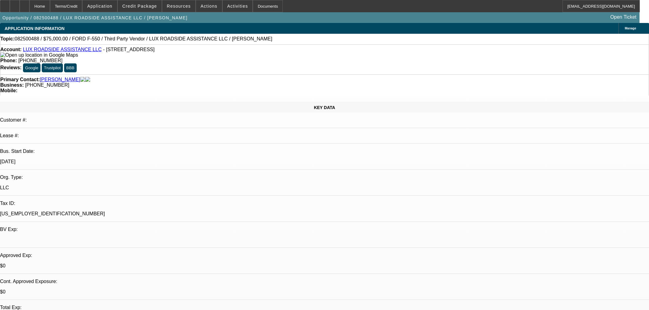
select select "0"
select select "6"
select select "0"
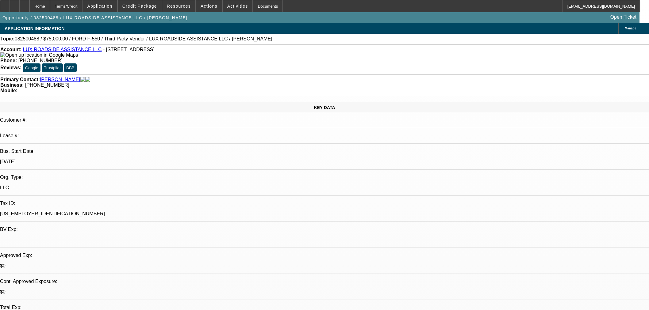
select select "0"
select select "6"
select select "0"
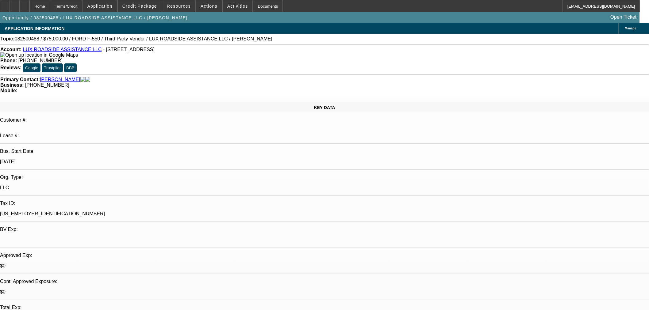
select select "6"
select select "2"
select select "0"
select select "6"
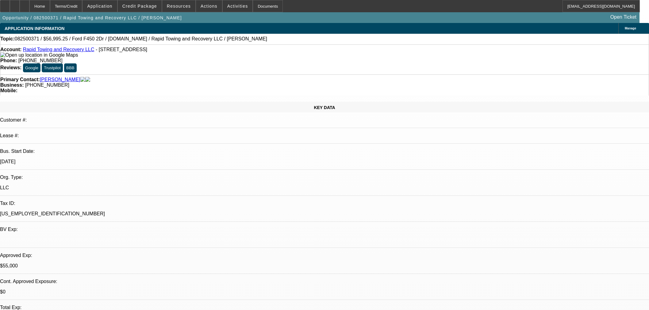
select select "2"
select select "0"
select select "6"
select select "0"
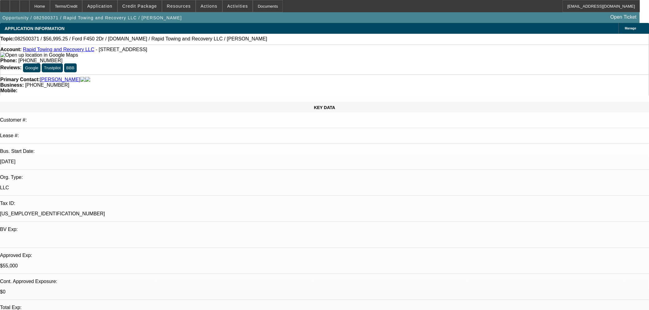
select select "2"
select select "0"
select select "6"
select select "0"
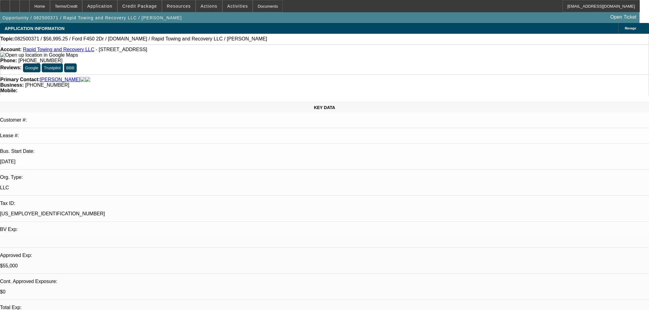
select select "2"
select select "0"
select select "6"
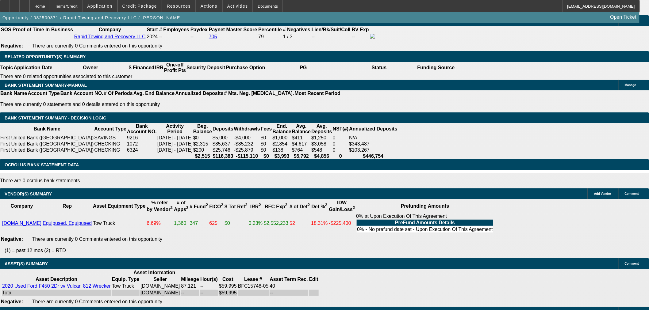
scroll to position [851, 0]
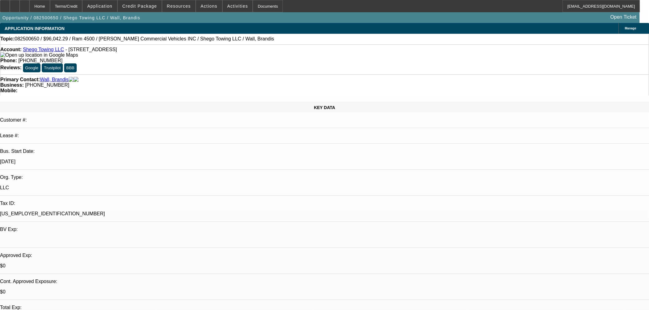
select select "0.15"
select select "2"
select select "0.1"
select select "4"
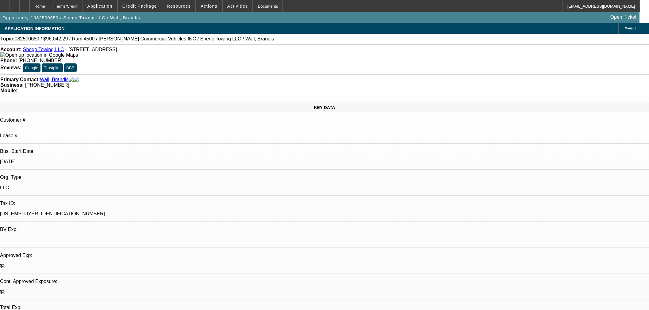
select select "0.15"
select select "2"
select select "0.1"
select select "4"
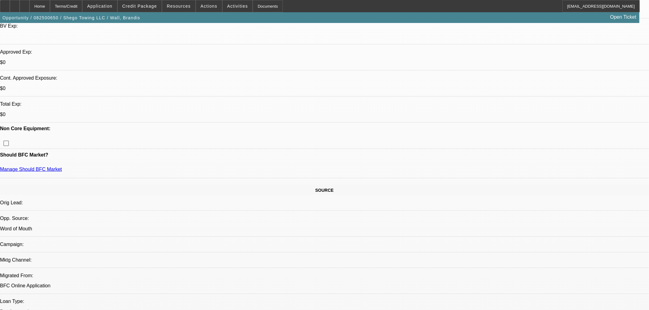
scroll to position [136, 0]
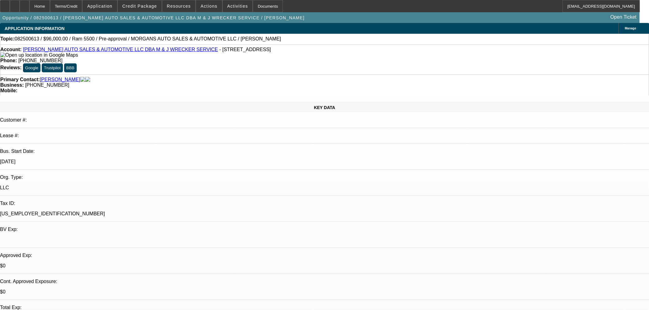
select select "0.2"
select select "2"
select select "0"
select select "6"
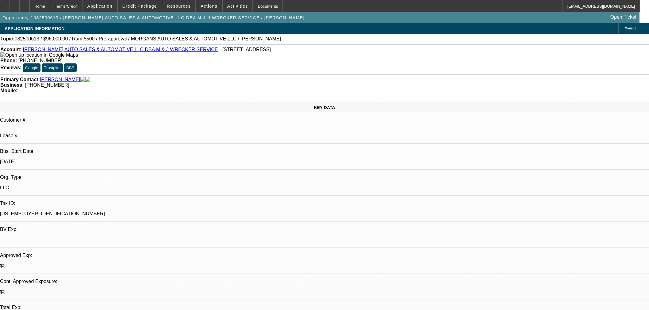
select select "0.15"
select select "2"
select select "0"
select select "6"
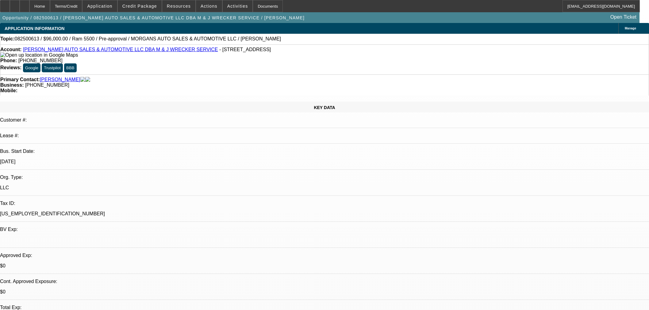
select select "0"
select select "0.1"
select select "4"
select select "0"
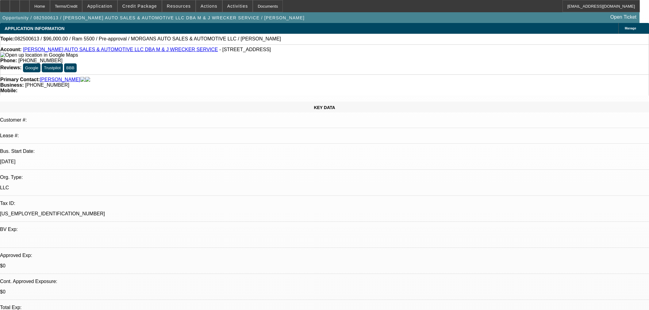
select select "0"
select select "0.1"
select select "4"
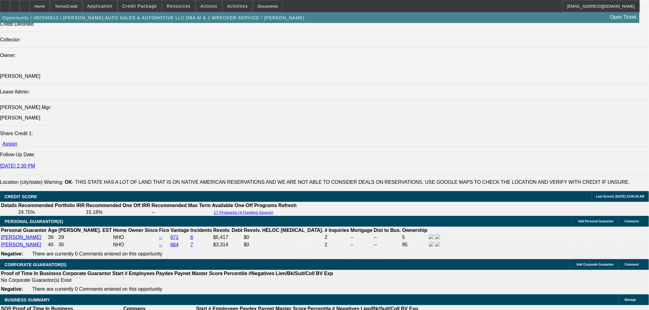
scroll to position [817, 0]
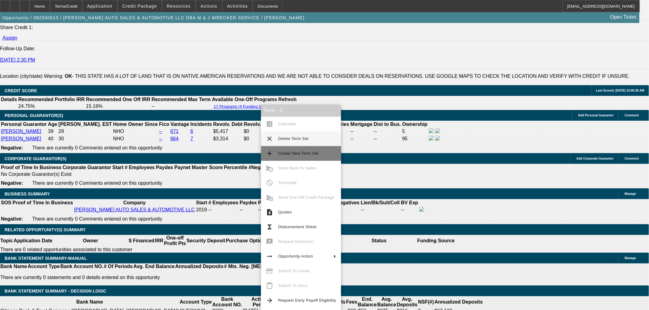
click at [271, 152] on mat-icon "add" at bounding box center [269, 153] width 7 height 7
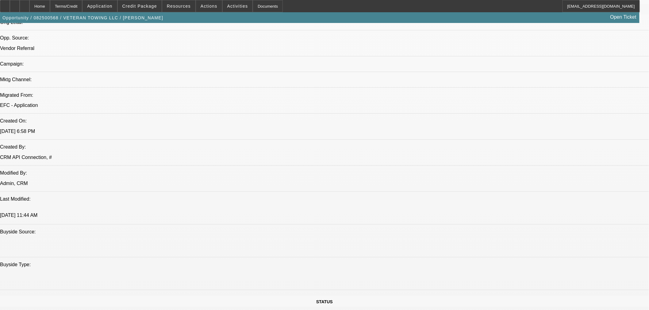
select select "0"
select select "6"
select select "0"
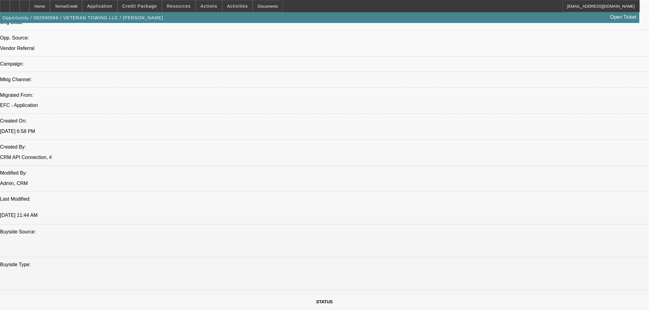
select select "0"
select select "6"
select select "0"
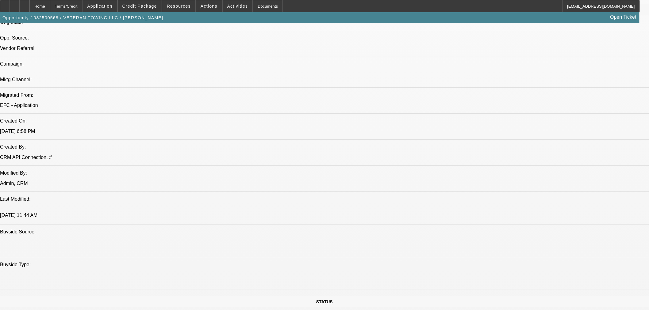
select select "0"
select select "6"
select select "0"
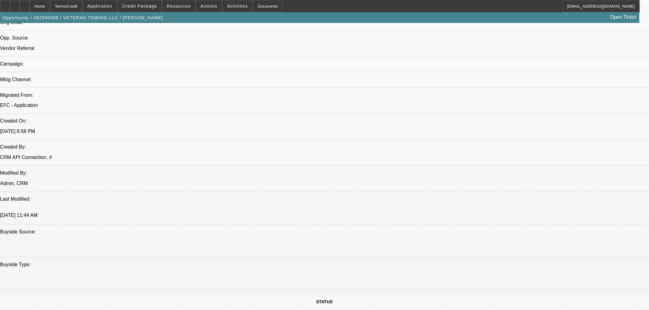
select select "6"
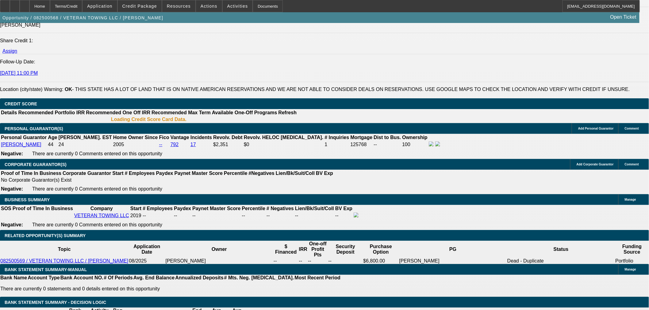
scroll to position [807, 0]
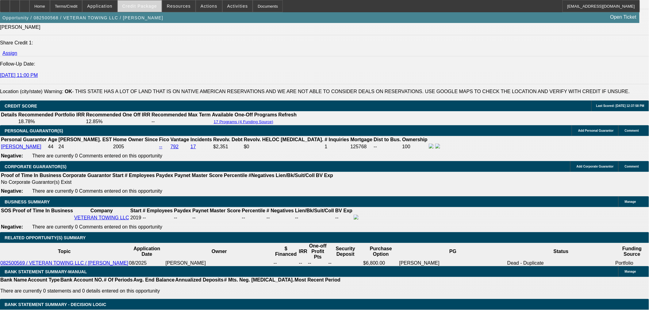
click at [148, 6] on span "Credit Package" at bounding box center [139, 6] width 35 height 5
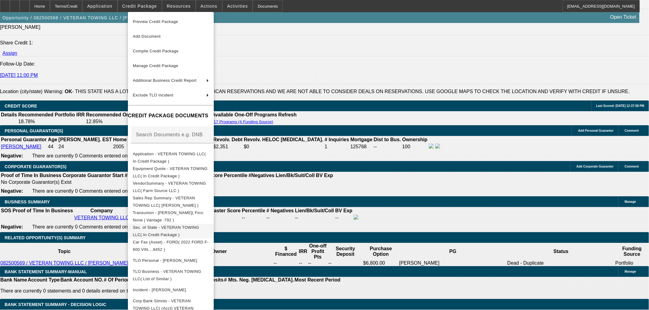
scroll to position [2, 0]
click at [155, 34] on span "Add Document" at bounding box center [147, 34] width 28 height 5
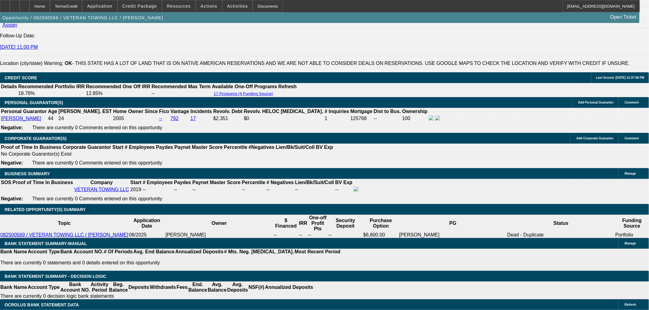
scroll to position [841, 0]
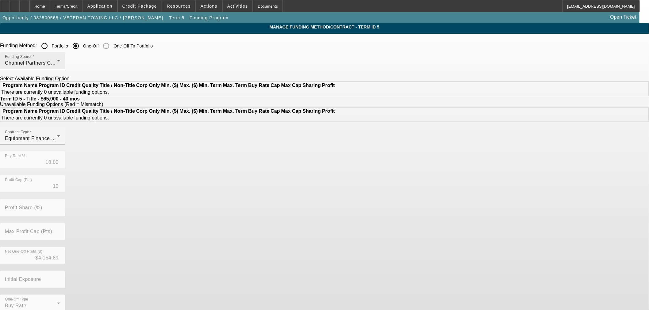
click at [57, 63] on div "Channel Partners Capital LLC (EF)" at bounding box center [31, 62] width 52 height 7
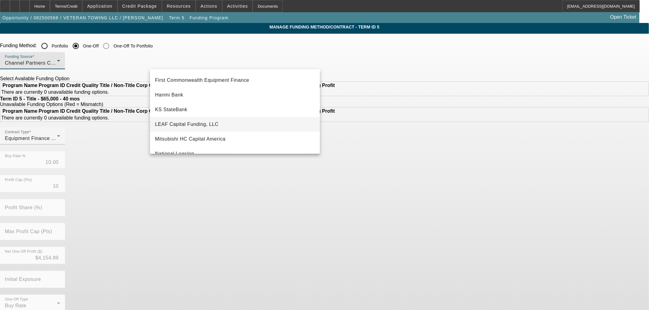
scroll to position [170, 0]
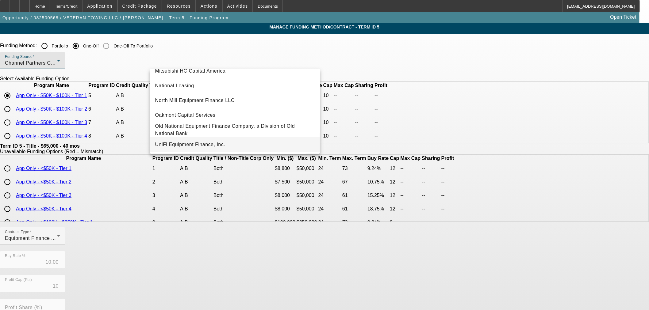
click at [189, 143] on mat-option "UniFi Equipment Finance, Inc." at bounding box center [235, 144] width 170 height 15
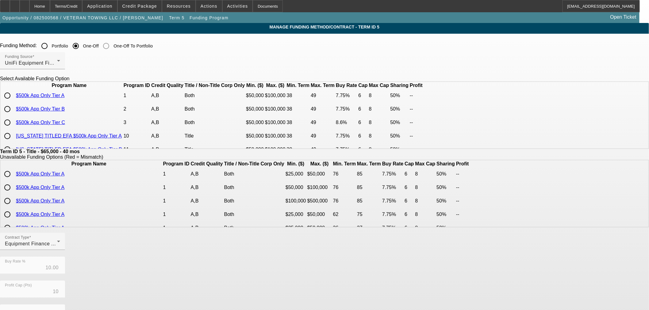
click at [13, 102] on input "radio" at bounding box center [7, 96] width 12 height 12
radio input "true"
type input "7.75"
type input "6"
type input "50.00"
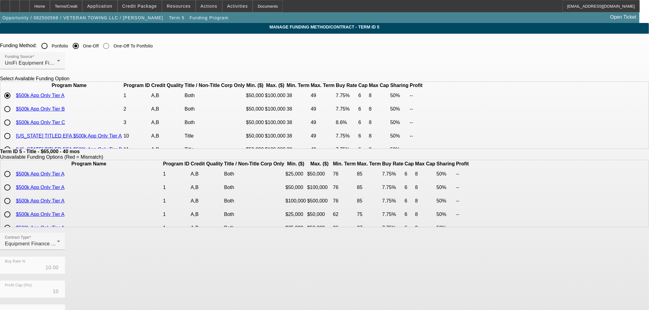
type input "8"
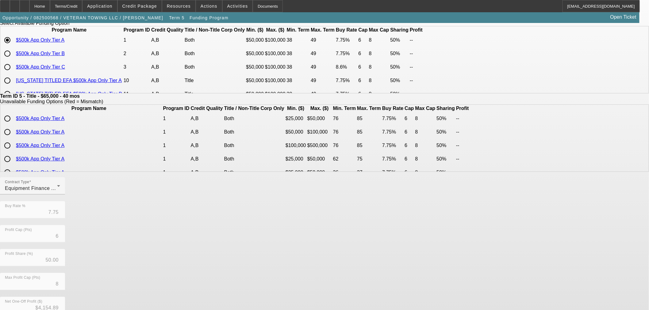
scroll to position [109, 0]
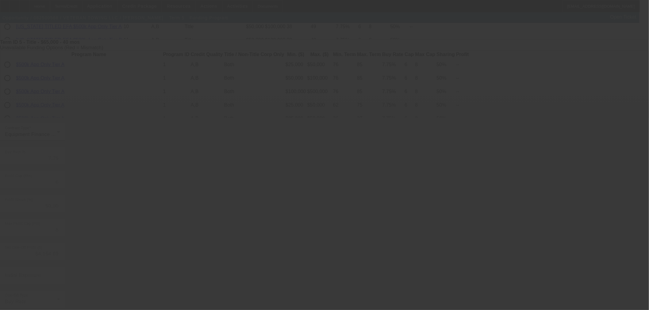
type input "10.00"
type input "10"
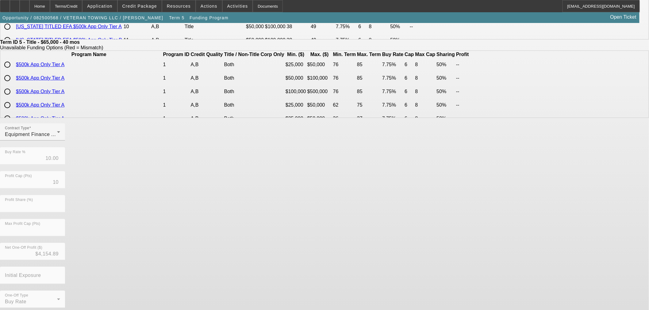
scroll to position [0, 0]
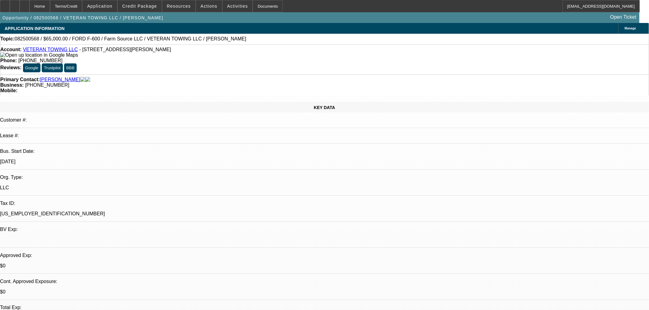
select select "0"
select select "6"
select select "0"
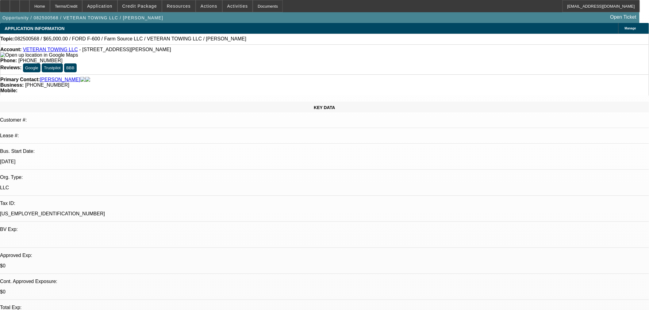
select select "0"
select select "6"
select select "0"
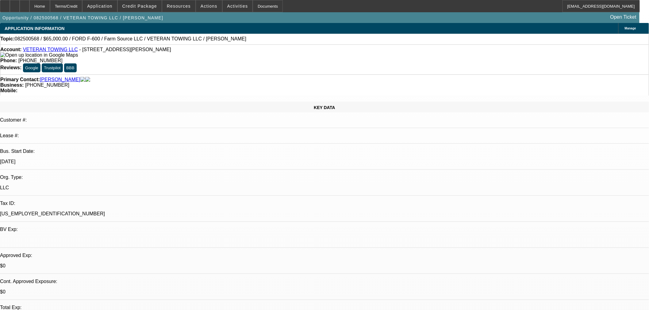
select select "0"
select select "6"
select select "0"
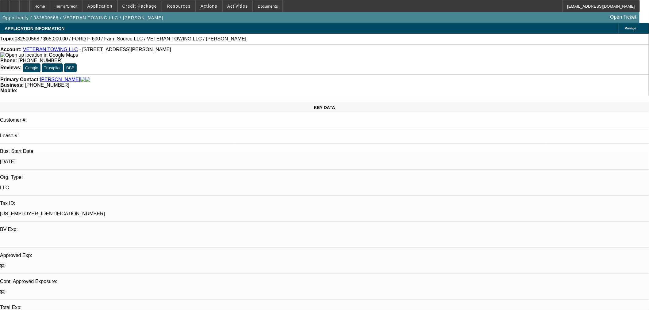
select select "6"
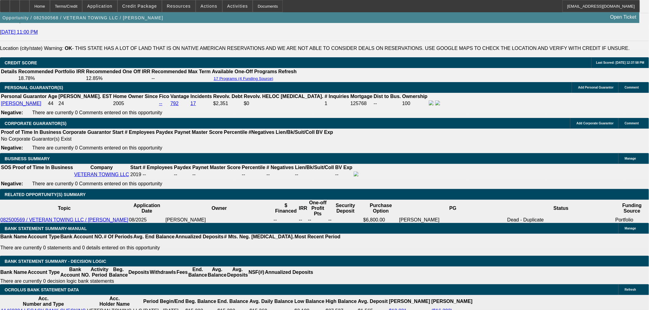
scroll to position [885, 0]
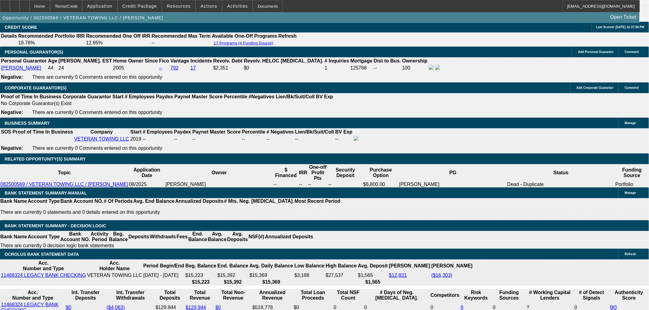
drag, startPoint x: 142, startPoint y: 156, endPoint x: 174, endPoint y: 155, distance: 31.9
type input "UNKNOWN"
type input "9.9"
type input "$1,914.48"
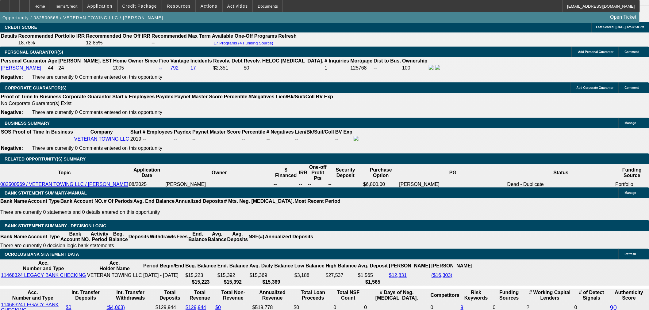
scroll to position [783, 0]
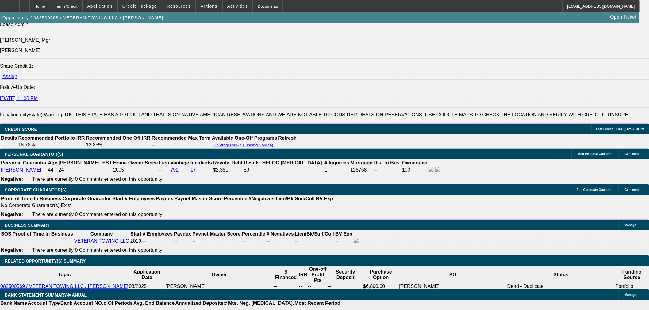
type input "9.9"
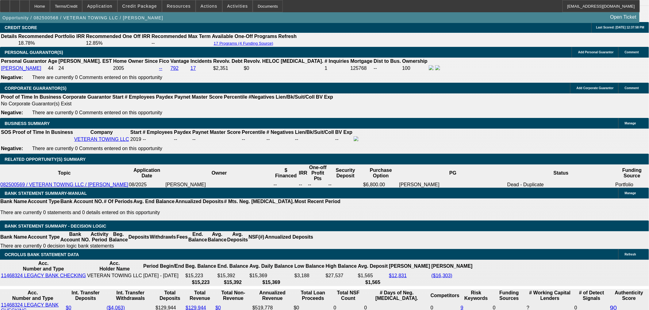
scroll to position [885, 0]
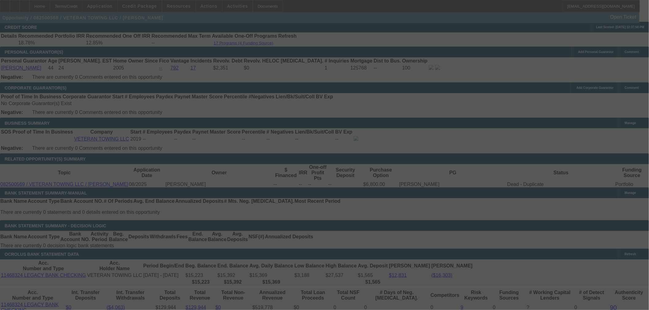
select select "0"
select select "6"
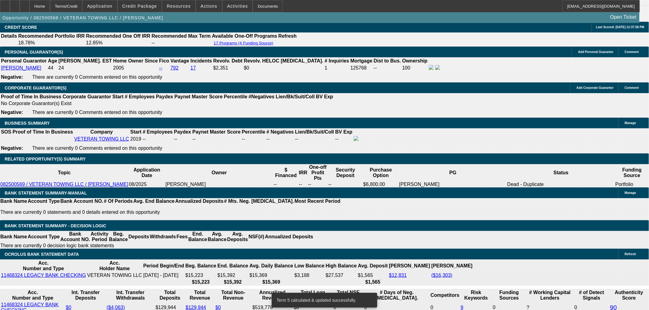
scroll to position [879, 0]
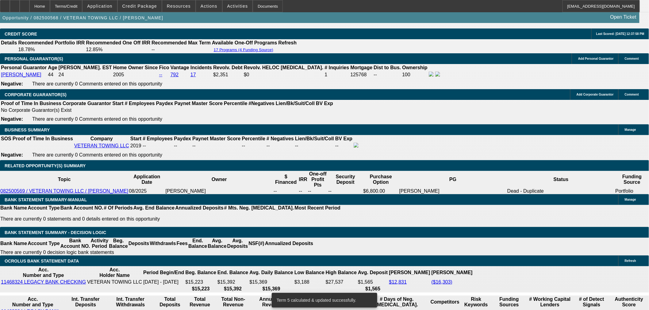
type input "UNKNOWN"
type input "10."
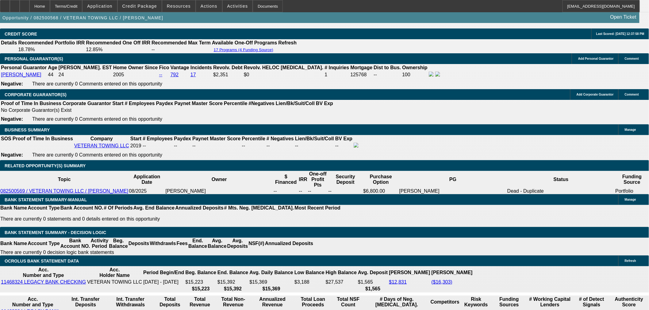
type input "$1,917.55"
type input "10.9"
type input "$1,945.33"
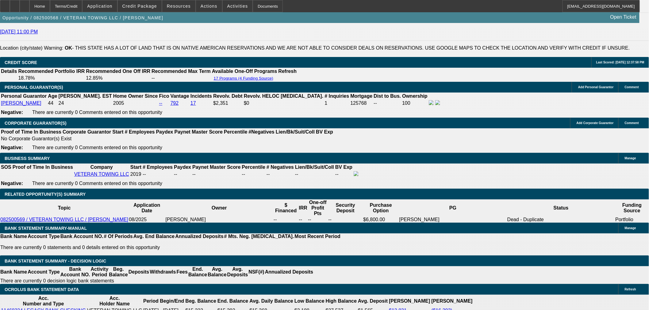
scroll to position [811, 0]
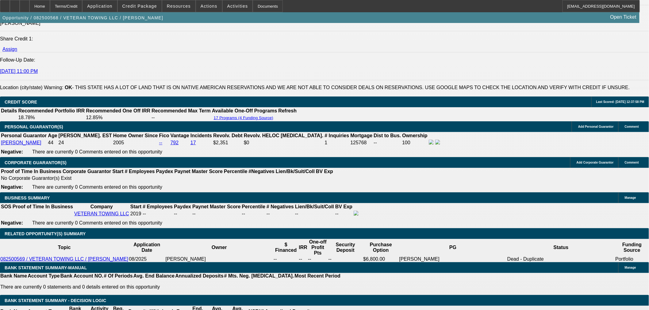
type input "10.9"
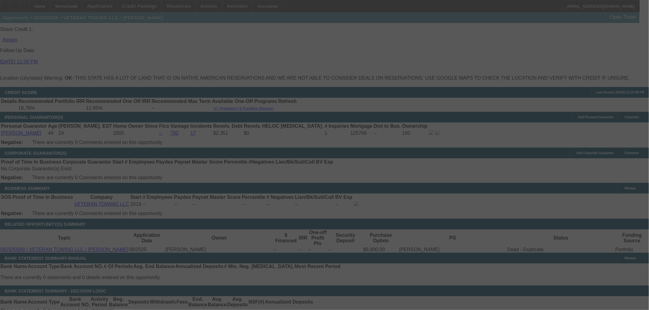
scroll to position [879, 0]
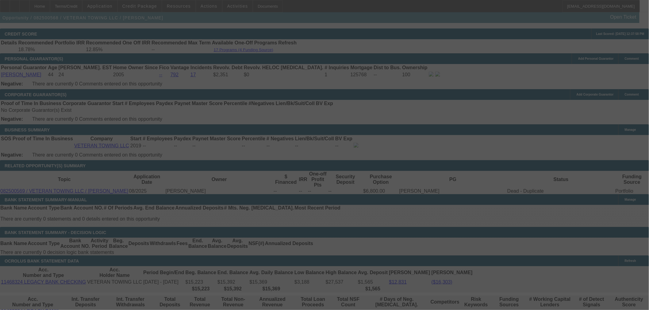
select select "0"
select select "6"
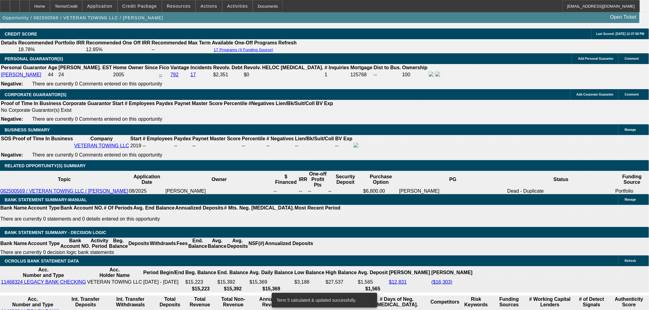
type input "UNKNOWN"
type input "11"
type input "$1,948.44"
type input "11.4"
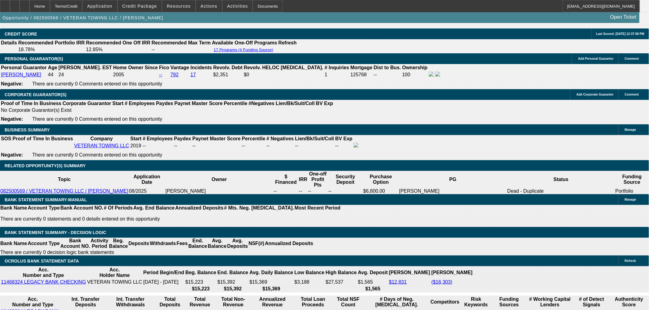
type input "$1,960.87"
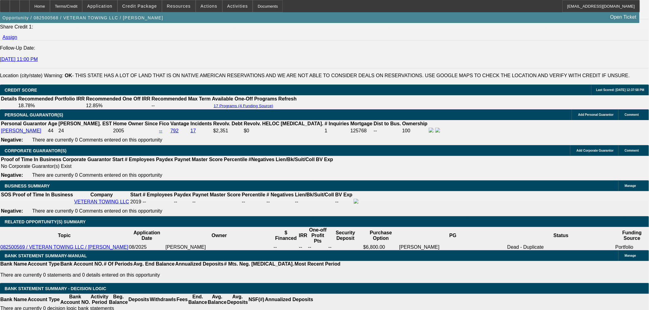
scroll to position [777, 0]
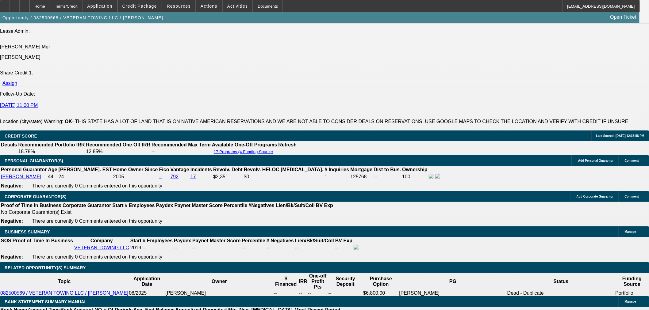
type input "11.4"
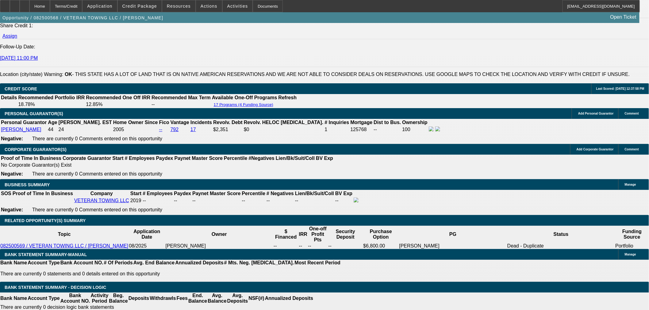
scroll to position [879, 0]
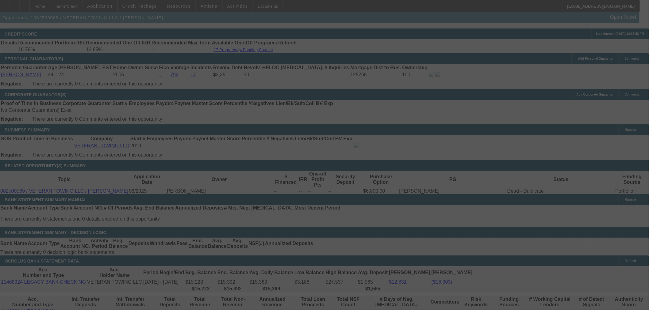
select select "0"
select select "6"
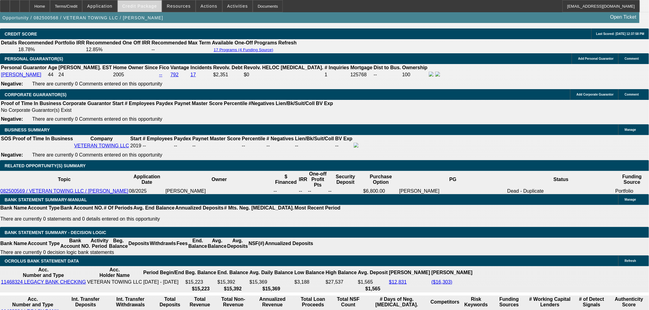
click at [147, 11] on span at bounding box center [140, 6] width 44 height 15
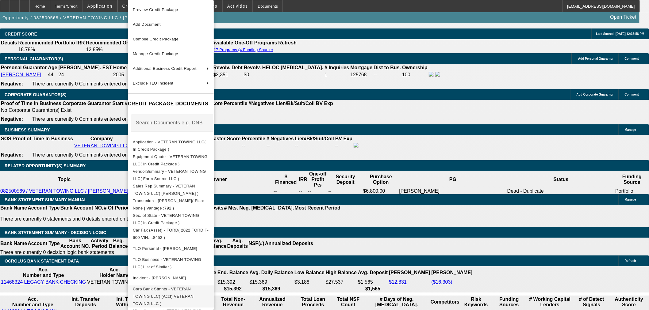
scroll to position [5, 0]
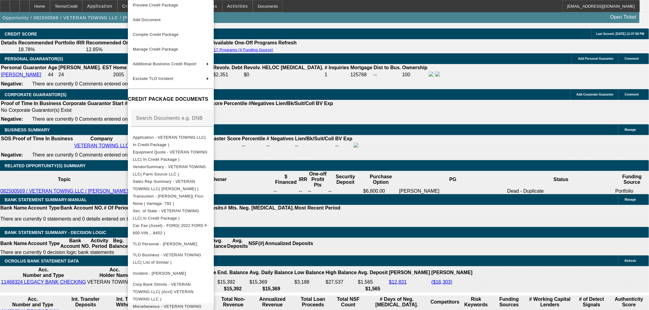
click at [201, 304] on span "Miscellaneous - VETERAN TOWING LLC( Trade Reference )" at bounding box center [167, 310] width 69 height 12
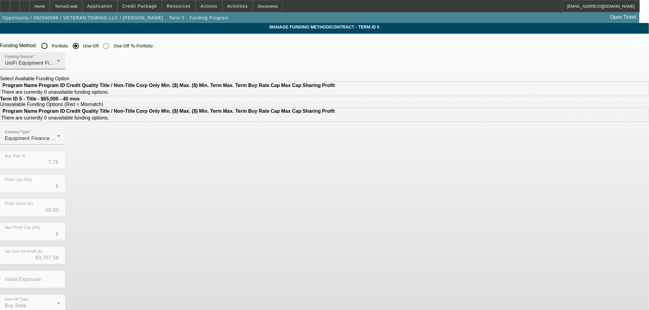
click at [57, 60] on div "UniFi Equipment Finance, Inc." at bounding box center [31, 62] width 52 height 7
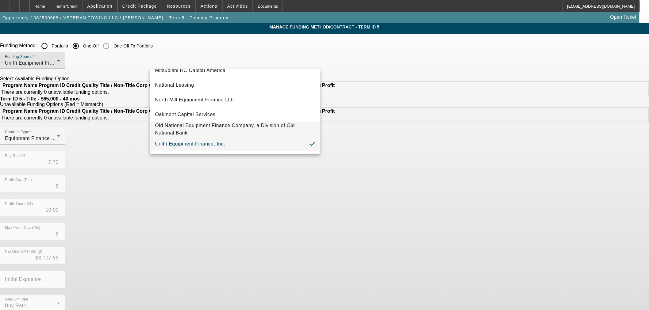
scroll to position [103, 0]
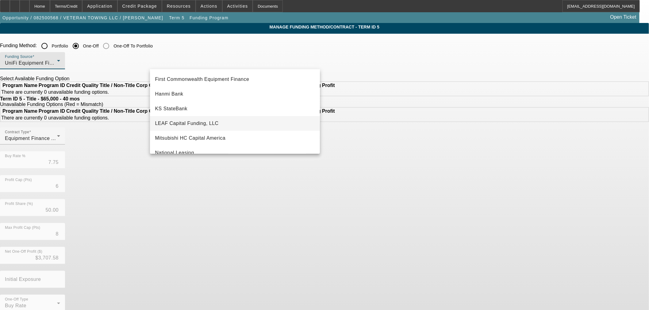
click at [212, 123] on span "LEAF Capital Funding, LLC" at bounding box center [186, 123] width 63 height 7
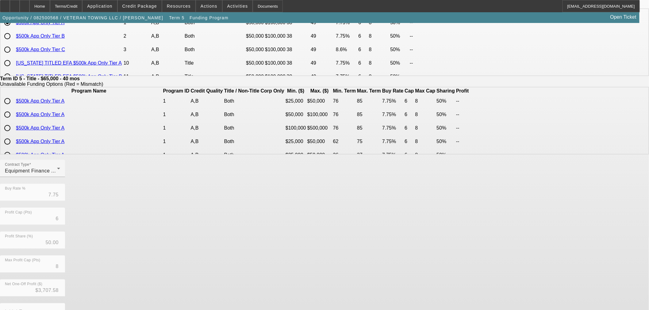
scroll to position [109, 0]
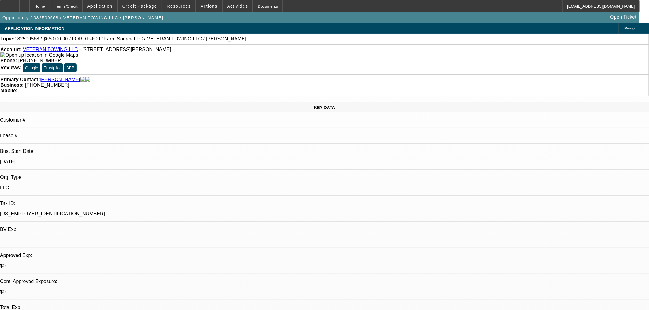
select select "0"
select select "6"
select select "0"
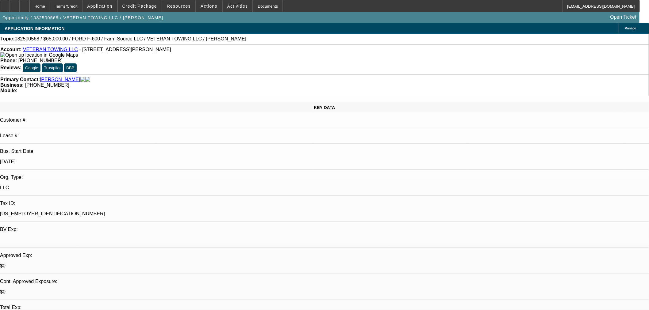
select select "0"
select select "6"
select select "0"
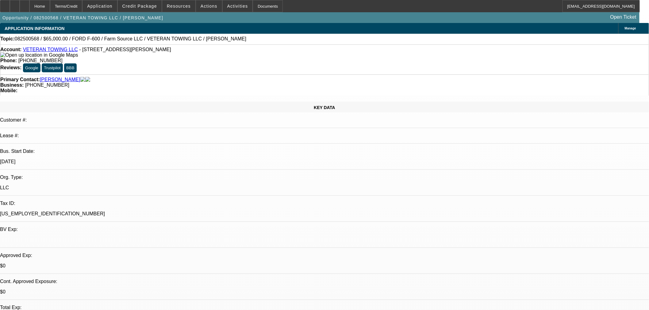
select select "0"
select select "6"
select select "0"
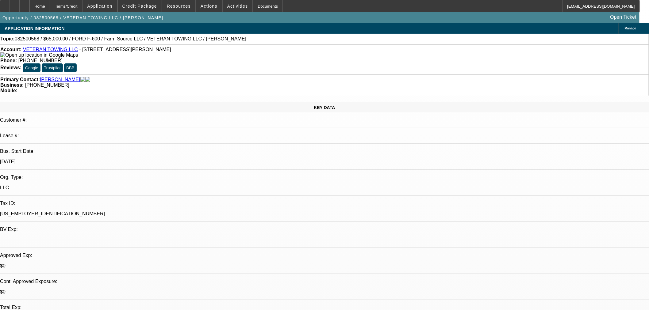
select select "6"
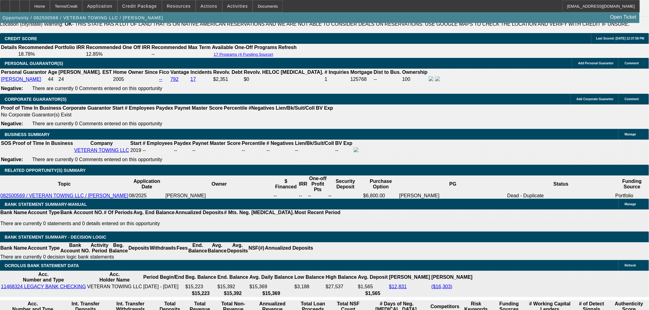
scroll to position [920, 0]
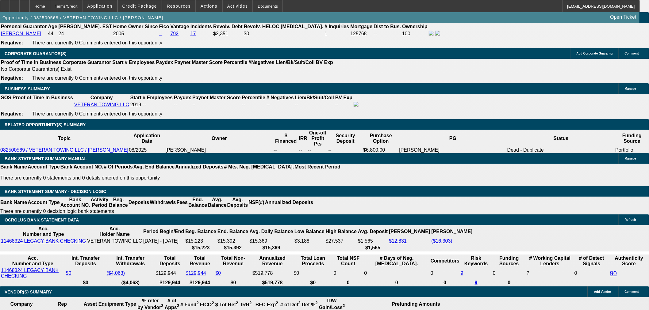
drag, startPoint x: 139, startPoint y: 122, endPoint x: 149, endPoint y: 122, distance: 10.1
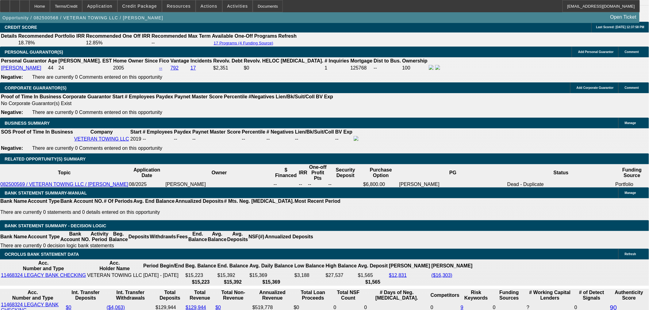
type input "1"
type input "UNKNOWN"
type input "11"
type input "$1,948.44"
type input "110"
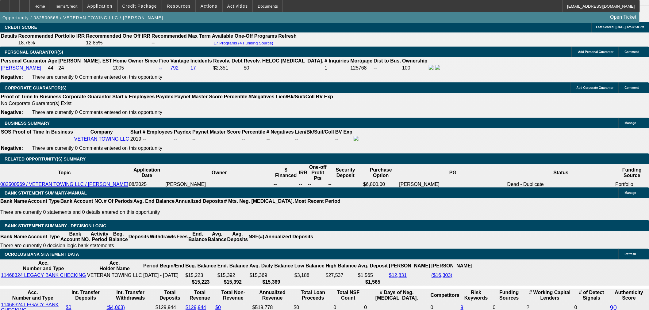
type input "$6,142.30"
type input "11"
type input "$1,948.44"
type input "11.4"
type input "$1,960.87"
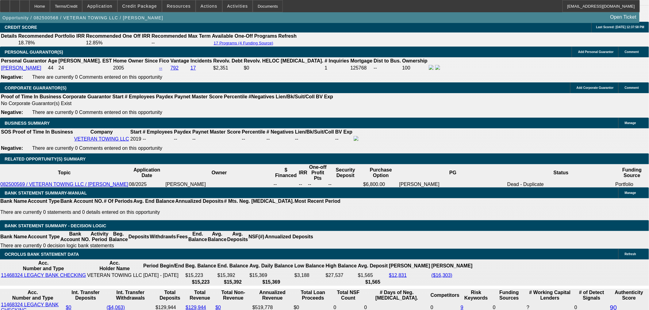
drag, startPoint x: 140, startPoint y: 156, endPoint x: 187, endPoint y: 159, distance: 46.7
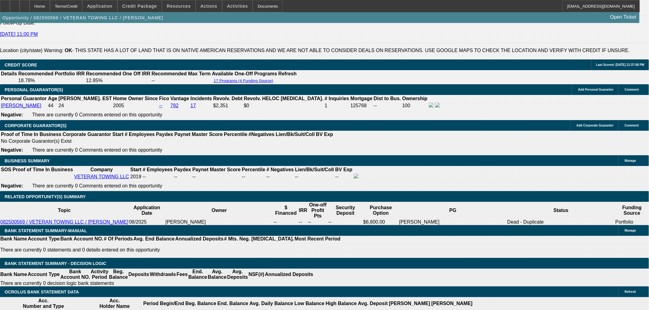
scroll to position [817, 0]
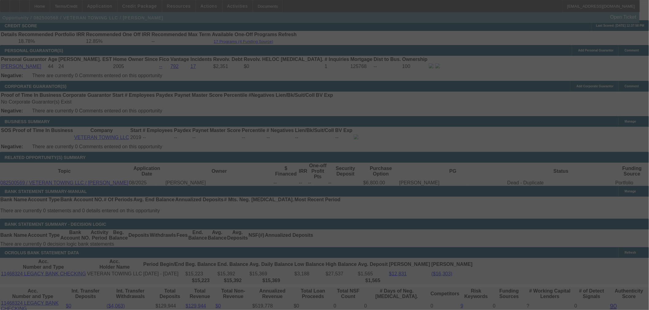
scroll to position [920, 0]
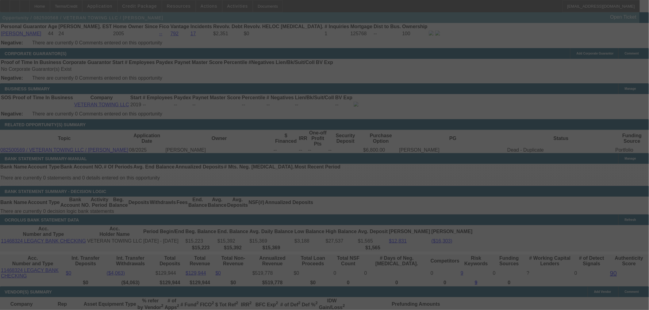
select select "0"
select select "6"
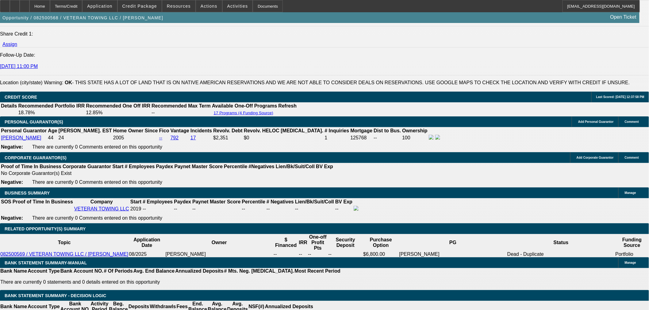
scroll to position [814, 0]
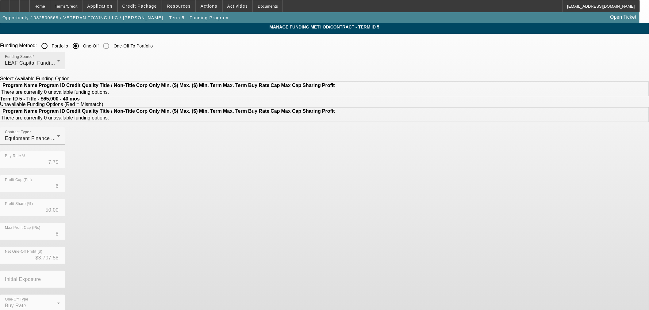
click at [57, 67] on div "LEAF Capital Funding, LLC" at bounding box center [31, 62] width 52 height 7
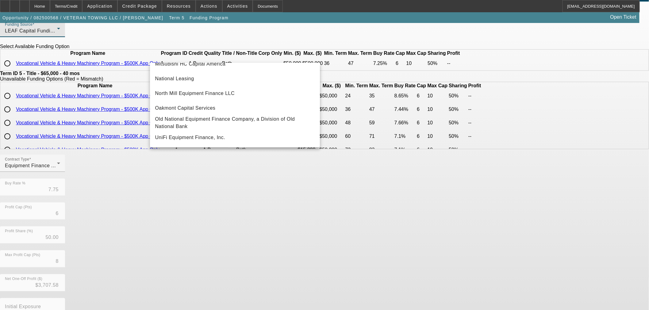
scroll to position [74, 0]
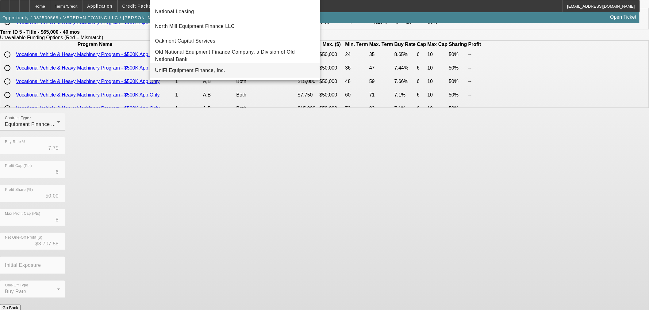
click at [208, 70] on span "UniFi Equipment Finance, Inc." at bounding box center [190, 70] width 70 height 7
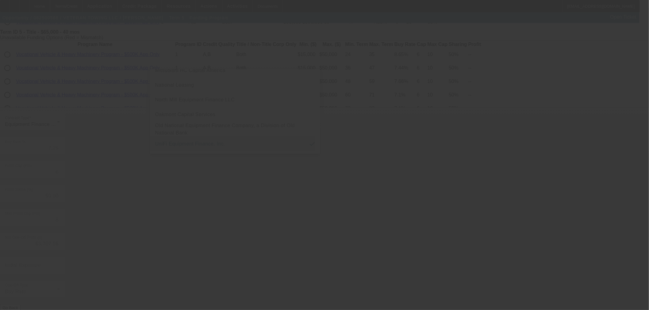
scroll to position [0, 0]
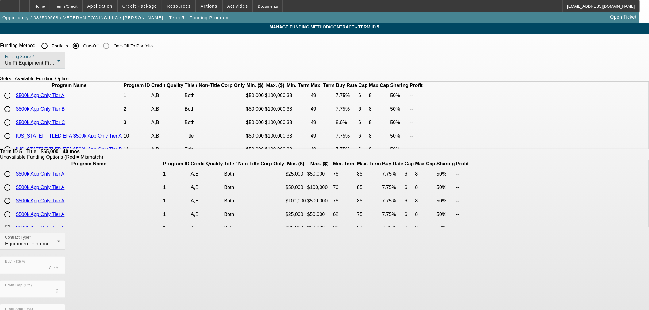
click at [13, 102] on input "radio" at bounding box center [7, 96] width 12 height 12
radio input "true"
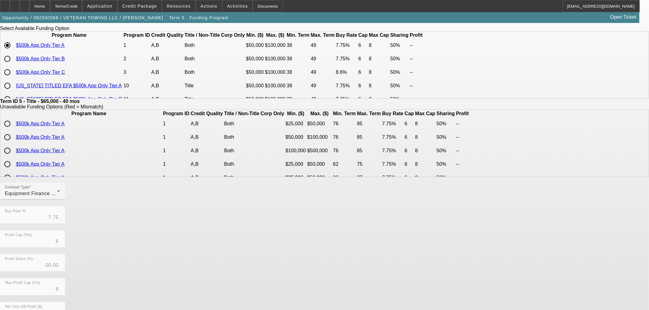
scroll to position [109, 0]
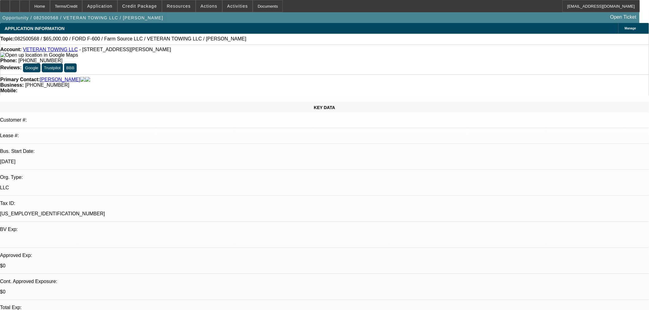
select select "0"
select select "6"
select select "0"
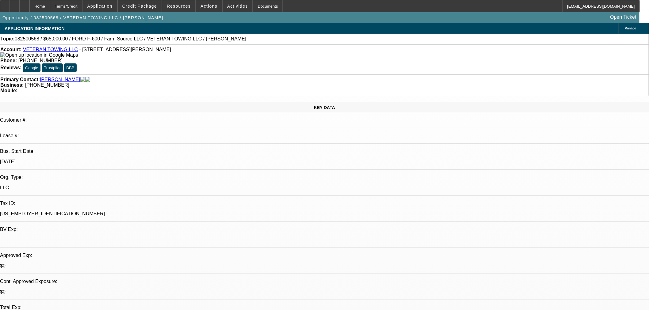
select select "0"
select select "6"
select select "0"
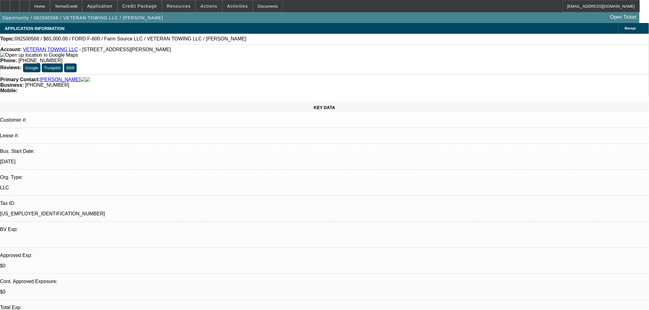
select select "0"
select select "6"
select select "0"
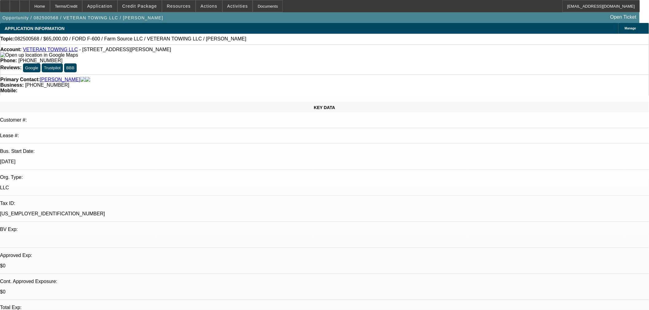
select select "6"
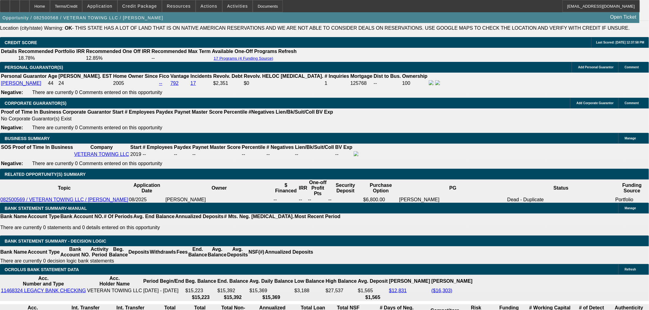
scroll to position [885, 0]
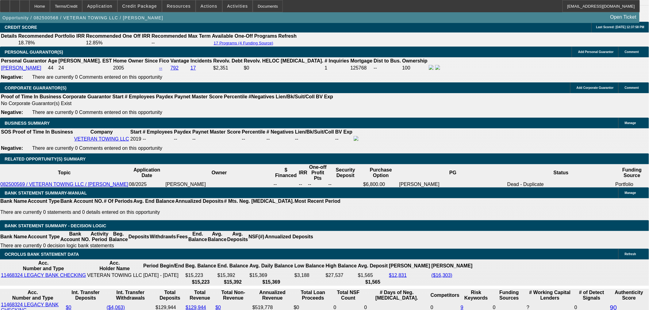
drag, startPoint x: 141, startPoint y: 155, endPoint x: 170, endPoint y: 145, distance: 30.8
type input "UNKNOWN"
type input "12"
type input "$1,652.91"
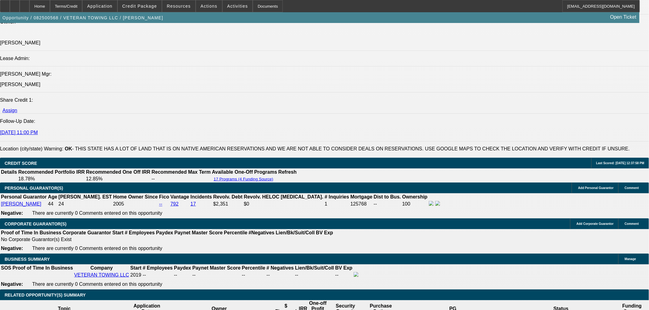
type input "12"
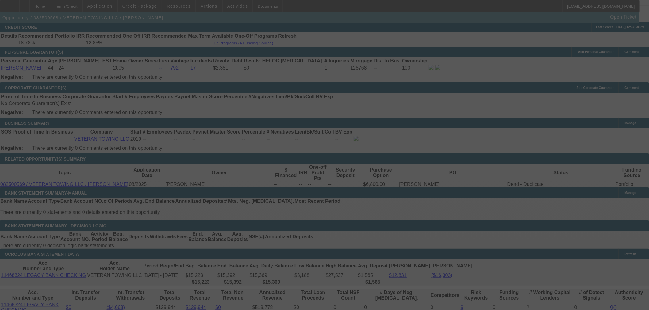
select select "0"
select select "6"
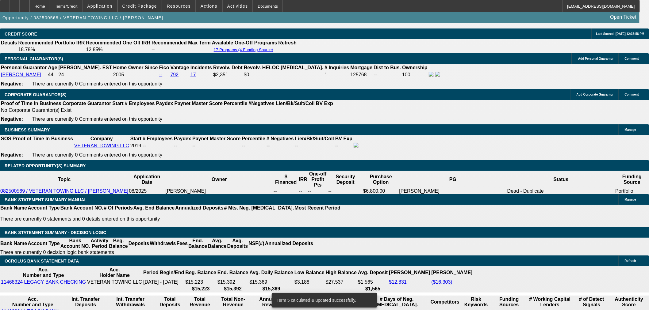
drag, startPoint x: 175, startPoint y: 166, endPoint x: 222, endPoint y: 166, distance: 47.2
type input "UNKNOWN"
type input "12"
type input "$1,979.61"
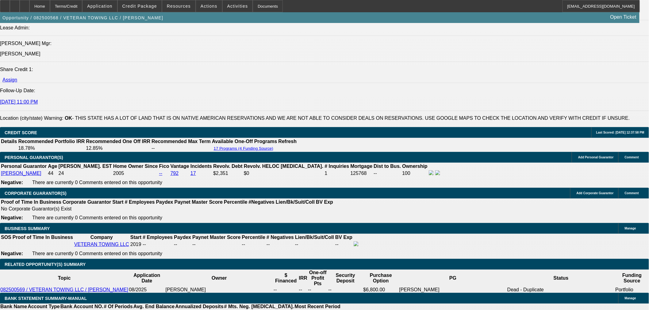
scroll to position [777, 0]
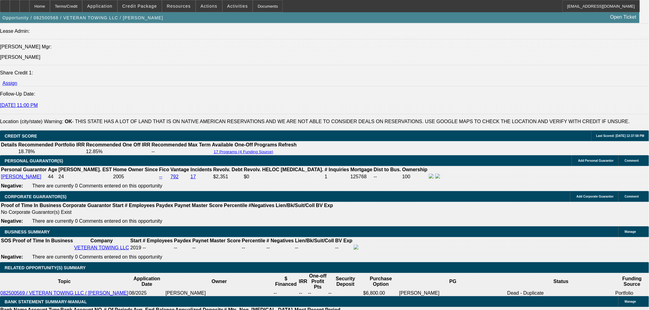
type input "12"
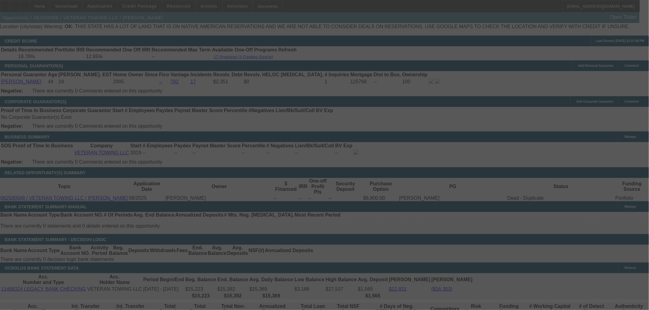
scroll to position [879, 0]
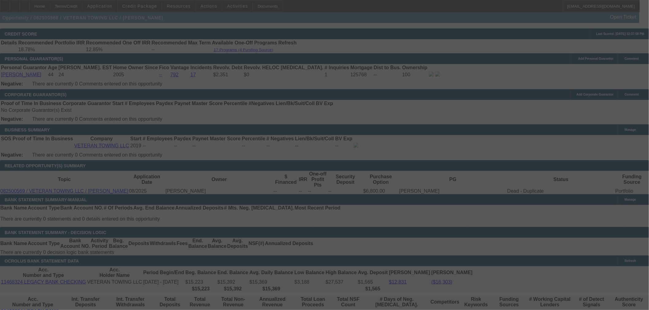
select select "0"
select select "6"
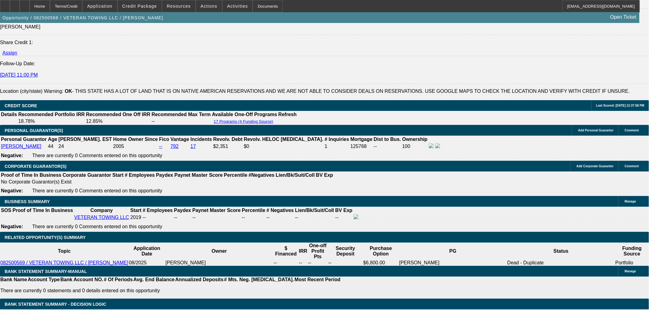
scroll to position [845, 0]
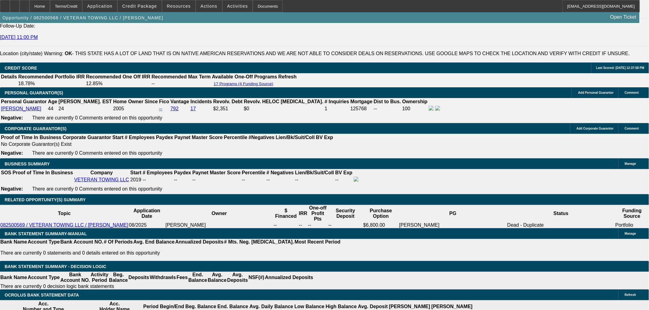
type input "UNKNOWN"
type input "11"
type input "$1,652.91"
type input "11."
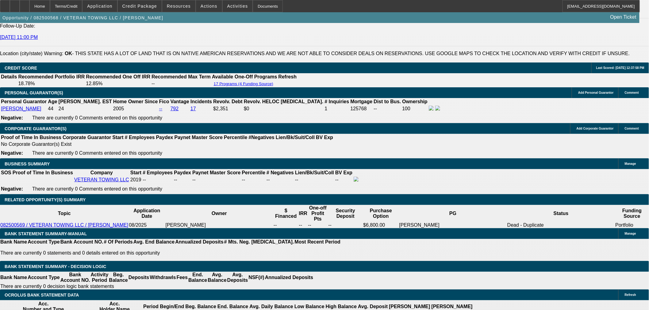
type input "$1,948.44"
type input "11.9"
type input "$1,976.48"
type input "11.9"
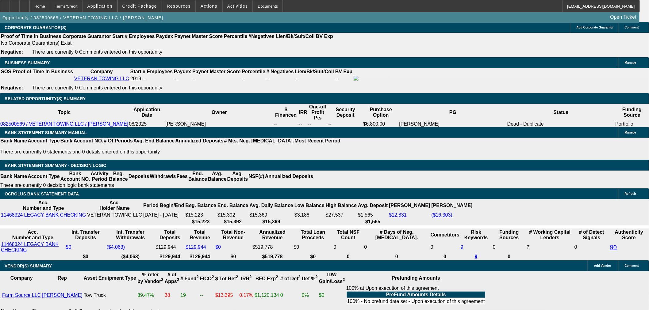
scroll to position [947, 0]
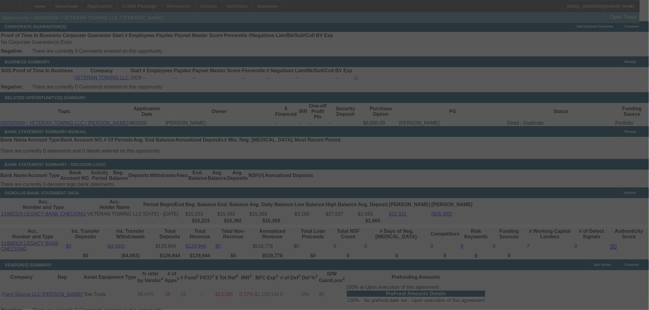
select select "0"
select select "6"
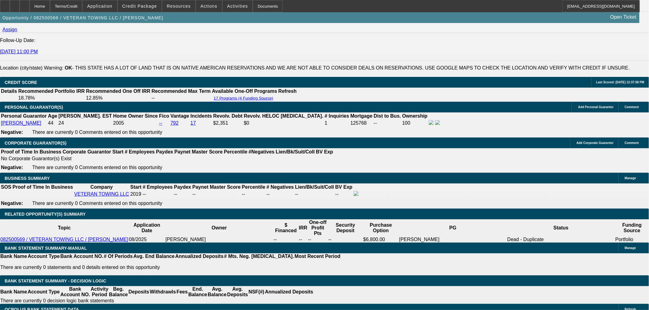
scroll to position [811, 0]
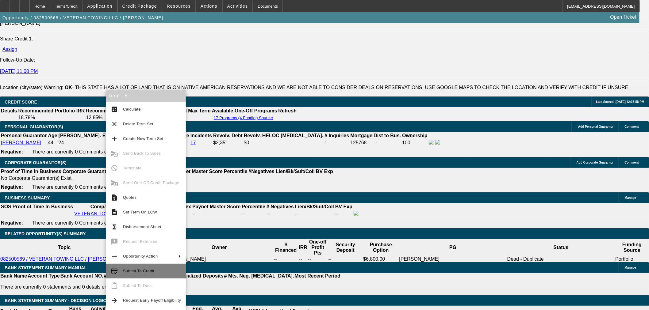
click at [131, 269] on span "Submit To Credit" at bounding box center [138, 271] width 31 height 5
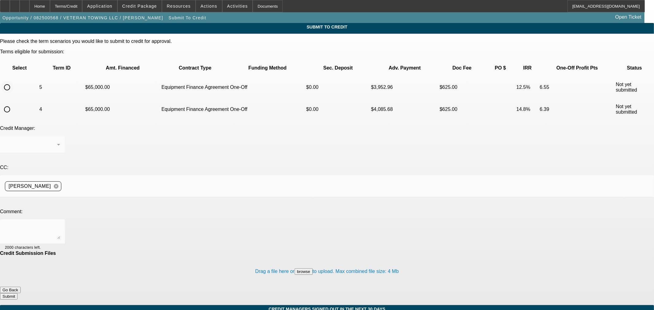
click at [13, 81] on input "radio" at bounding box center [7, 87] width 12 height 12
radio input "true"
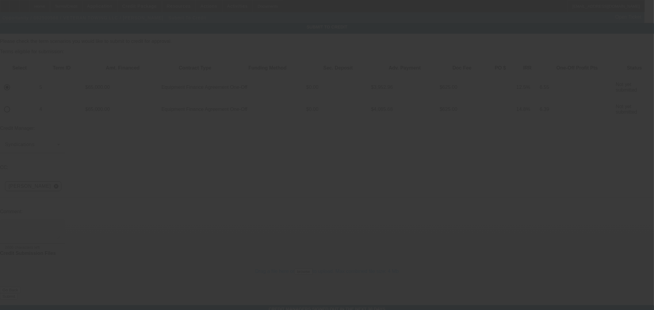
click at [60, 224] on textarea at bounding box center [32, 231] width 55 height 15
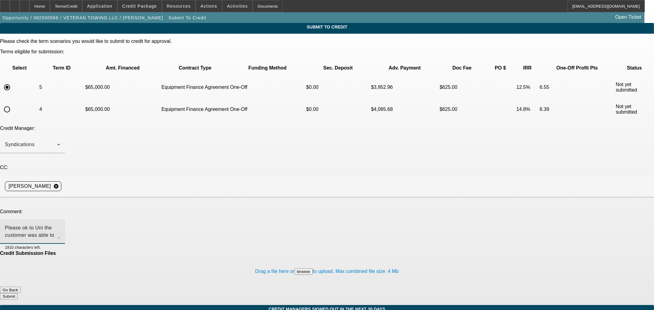
type textarea "Please ok to Uni the customer was able to provide a credit reference from his b…"
click at [17, 293] on button "Submit" at bounding box center [8, 296] width 17 height 6
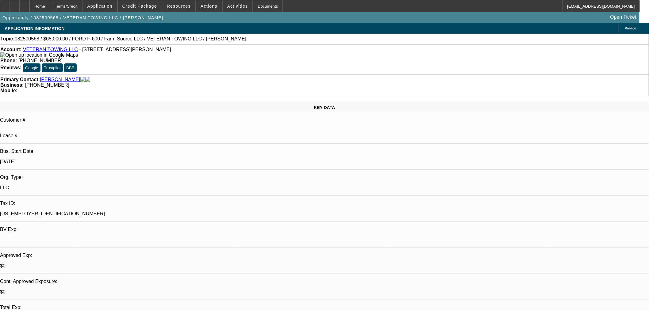
select select "0"
select select "6"
select select "0"
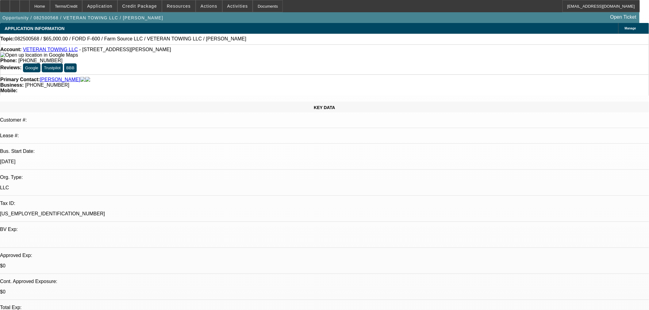
select select "0"
select select "6"
select select "0"
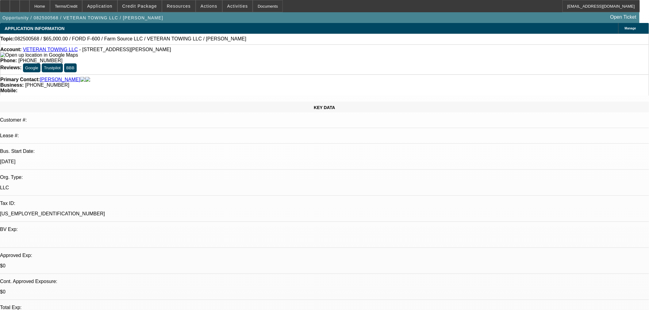
select select "0"
select select "6"
select select "0"
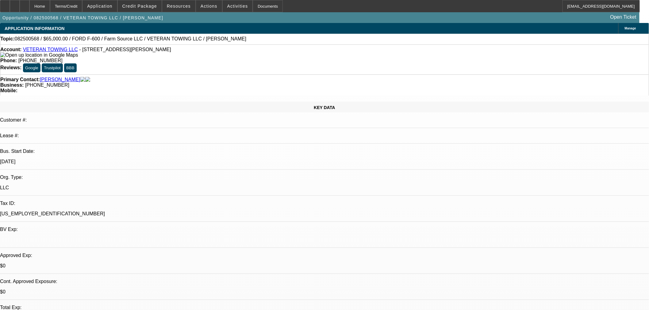
select select "6"
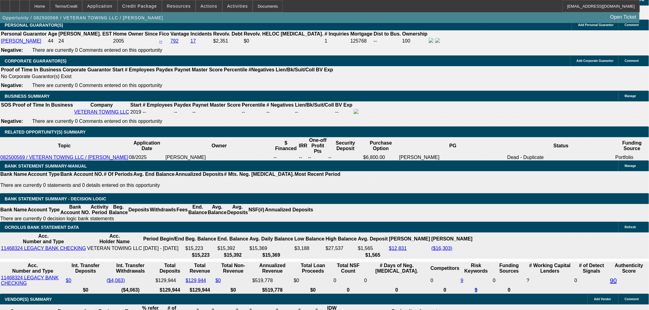
scroll to position [885, 0]
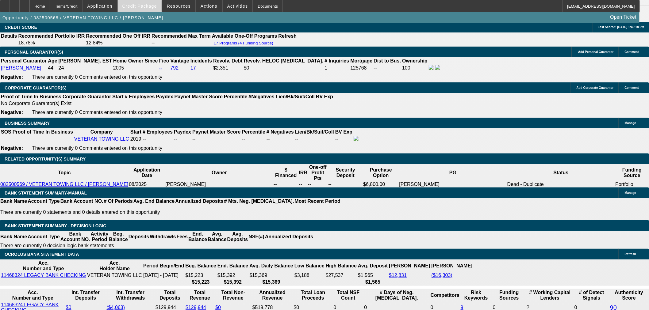
click at [147, 7] on span "Credit Package" at bounding box center [139, 6] width 35 height 5
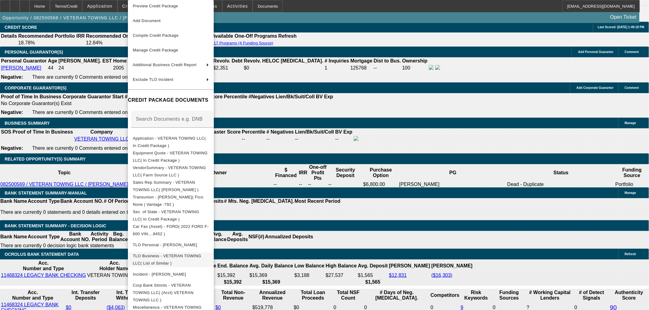
scroll to position [5, 0]
click at [175, 303] on span "Miscellaneous - VETERAN TOWING LLC( Trade Reference )" at bounding box center [171, 310] width 76 height 15
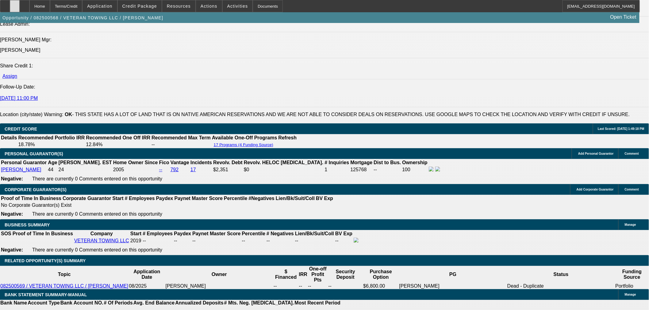
scroll to position [783, 0]
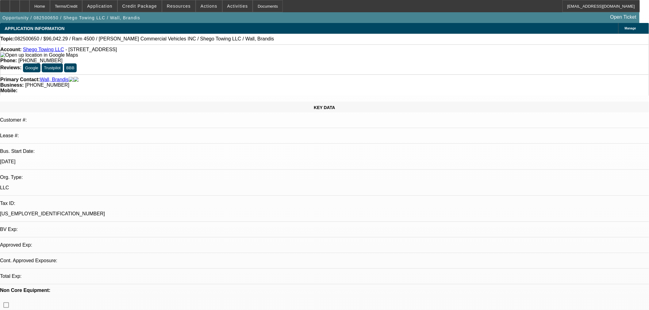
select select "0.15"
select select "2"
select select "0.1"
select select "0.15"
select select "2"
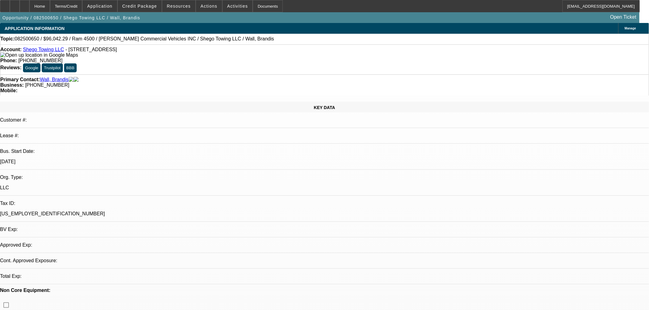
select select "0.1"
select select "2"
select select "4"
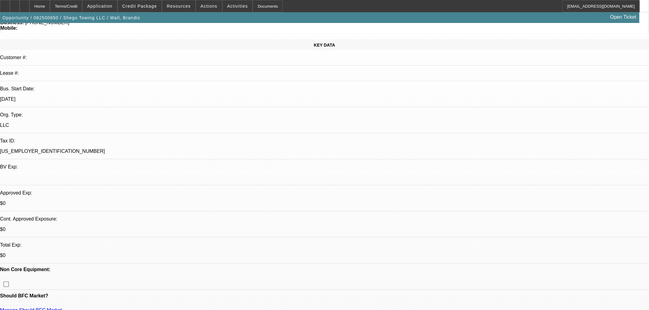
scroll to position [68, 0]
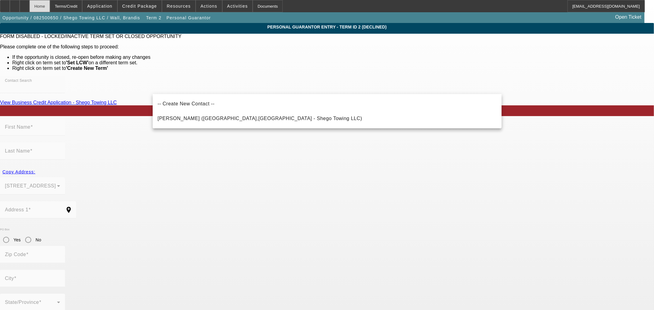
click at [50, 5] on div "Home" at bounding box center [39, 6] width 21 height 12
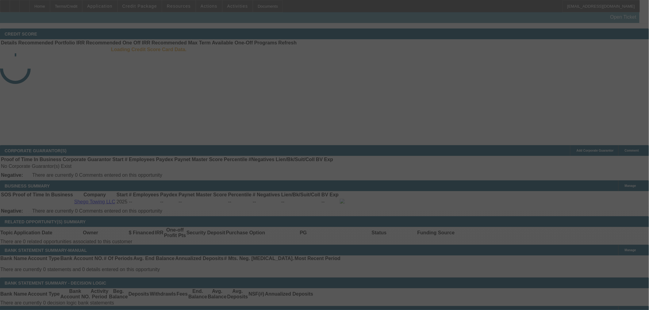
scroll to position [920, 0]
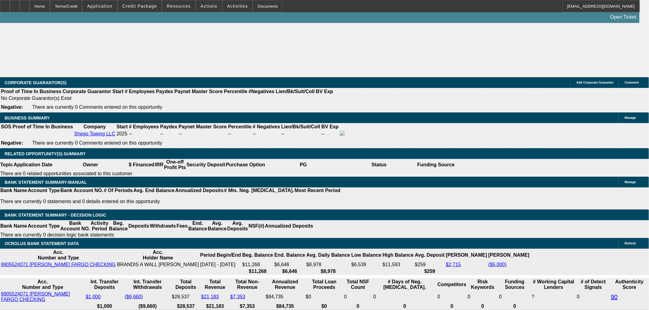
select select "0.15"
select select "2"
select select "0.1"
select select "4"
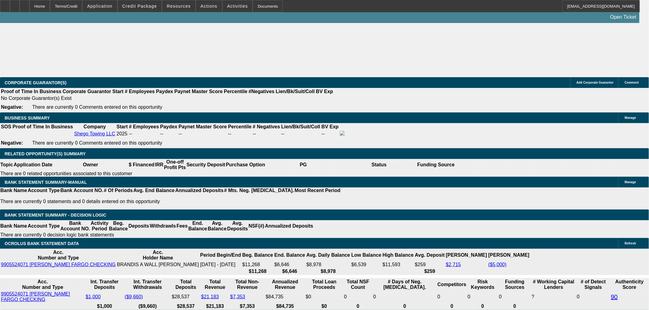
select select "0.15"
select select "2"
select select "0.1"
select select "4"
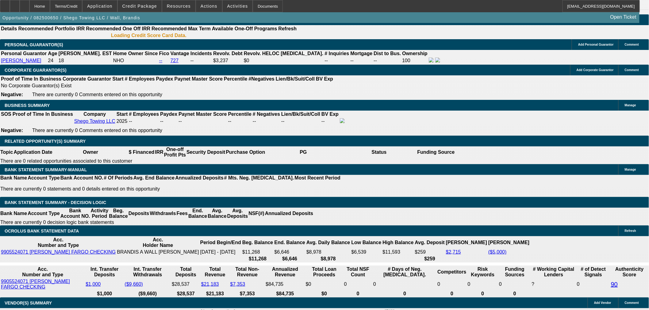
scroll to position [872, 0]
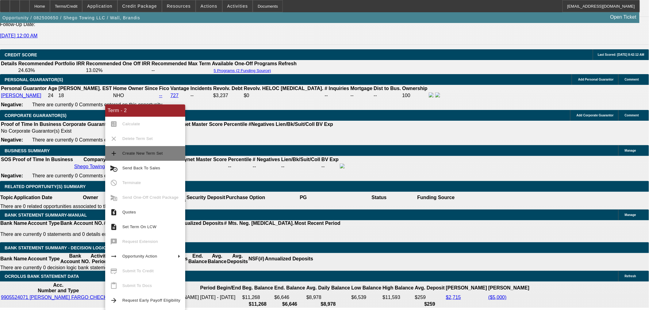
click at [123, 150] on span "Create New Term Set" at bounding box center [151, 153] width 58 height 7
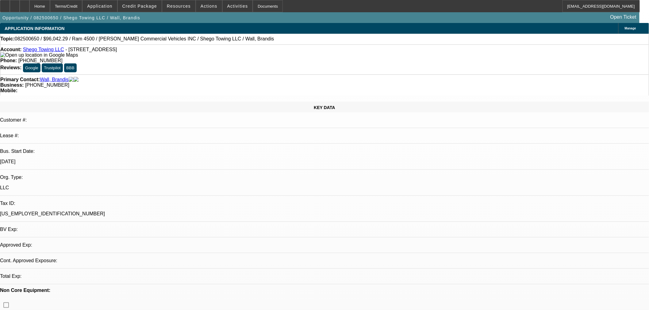
select select "0.15"
select select "2"
select select "0.1"
select select "4"
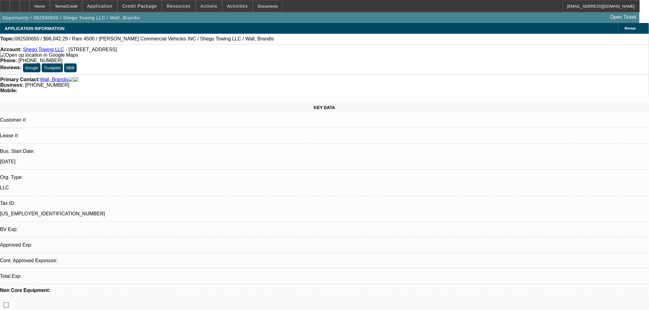
select select "0.15"
select select "2"
select select "0.1"
select select "4"
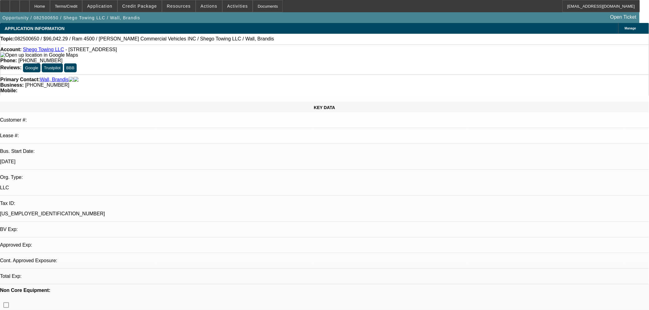
select select "0.15"
select select "2"
select select "0.1"
select select "4"
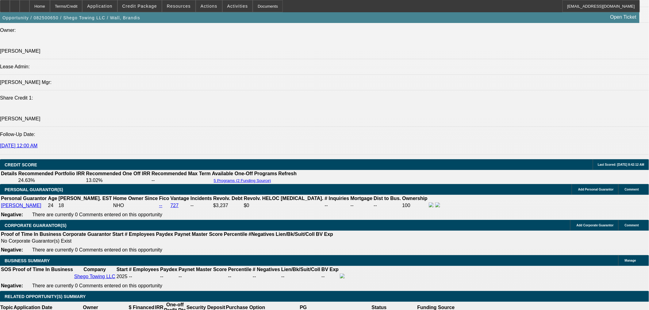
scroll to position [817, 0]
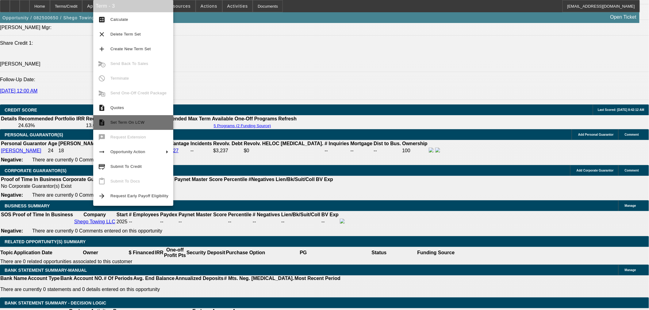
click at [136, 125] on span "Set Term On LCW" at bounding box center [139, 122] width 58 height 7
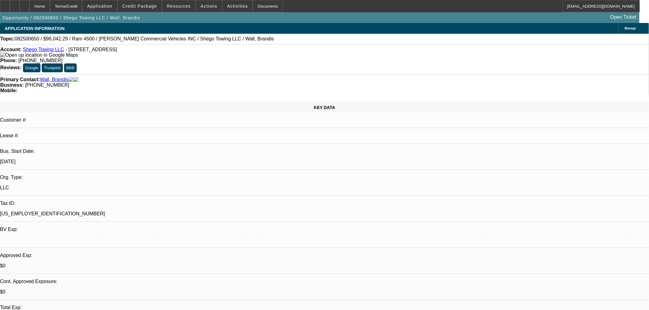
select select "0.15"
select select "2"
select select "0.1"
select select "0.15"
select select "2"
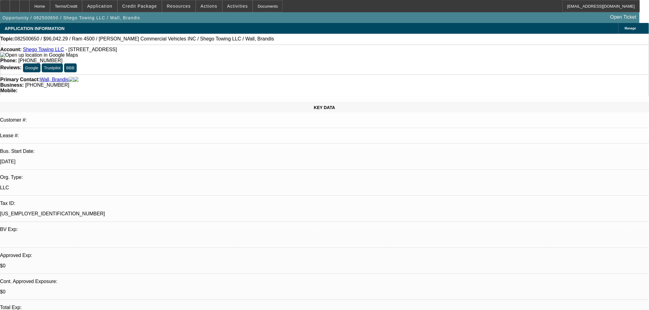
select select "0.1"
select select "0.15"
select select "2"
select select "0.1"
select select "1"
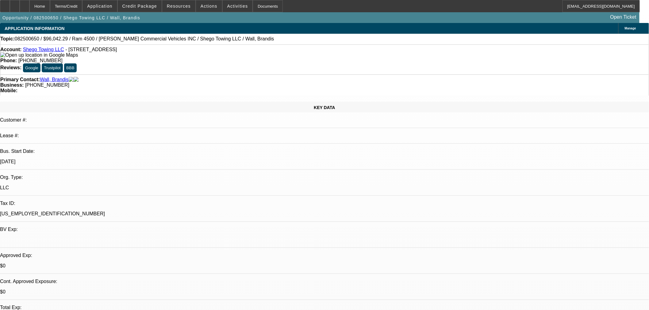
select select "2"
select select "4"
select select "1"
select select "2"
select select "4"
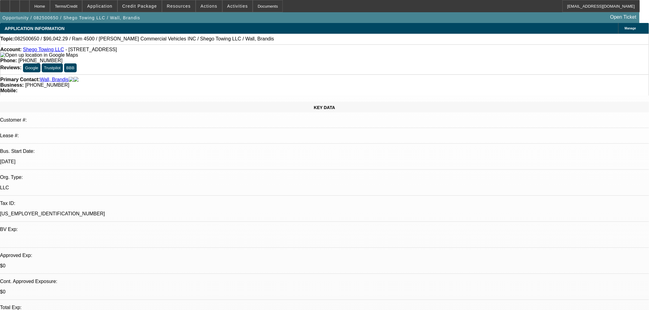
select select "1"
select select "2"
select select "4"
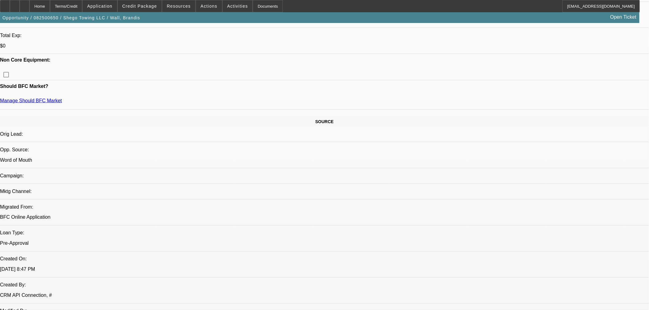
scroll to position [204, 0]
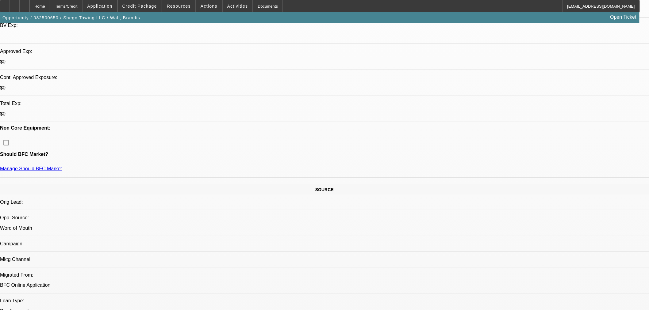
drag, startPoint x: 348, startPoint y: 48, endPoint x: 339, endPoint y: 65, distance: 18.8
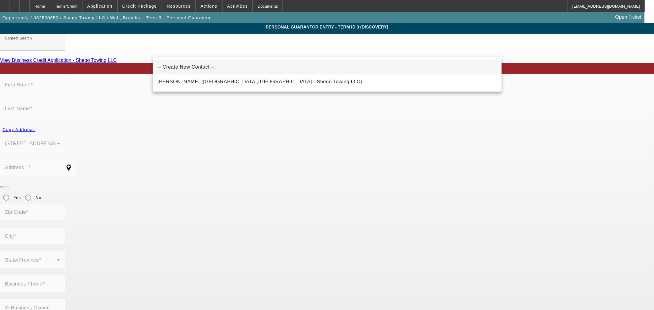
click at [189, 69] on span "-- Create New Contact --" at bounding box center [186, 66] width 57 height 5
type input "-- Create New Contact --"
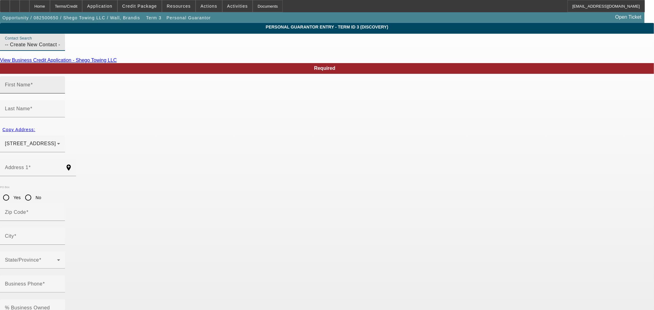
click at [60, 91] on div "First Name" at bounding box center [32, 84] width 55 height 17
type input "Brittany"
click at [30, 106] on mat-label "Last Name" at bounding box center [17, 108] width 25 height 5
click at [60, 108] on input "Last Name" at bounding box center [32, 111] width 55 height 7
type input "Kelley"
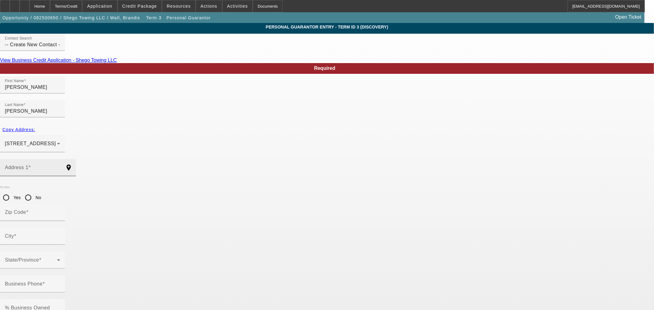
click at [29, 165] on mat-label "Address 1" at bounding box center [17, 167] width 24 height 5
click at [60, 166] on input "Address 1" at bounding box center [32, 169] width 55 height 7
paste input "4395 E Durham Circle"
type input "4395 E Durham Circle"
click at [60, 211] on input "Zip Code" at bounding box center [32, 214] width 55 height 7
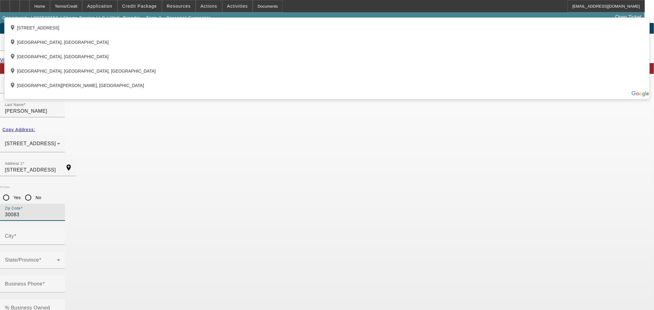
type input "30083"
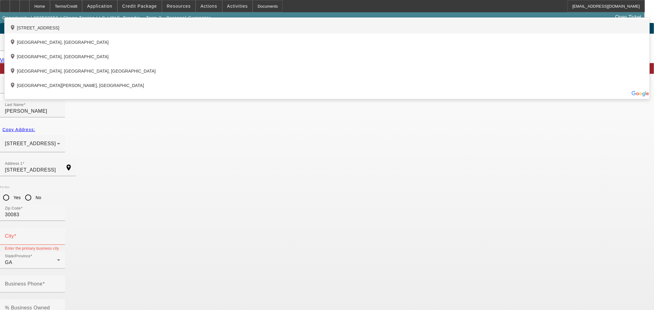
click at [189, 33] on div "add_location 4395 East Durham Circle, Stone Mountain, GA 30083, US" at bounding box center [327, 26] width 645 height 14
type input "4395 East Durham Circle"
type input "Stone Mountain"
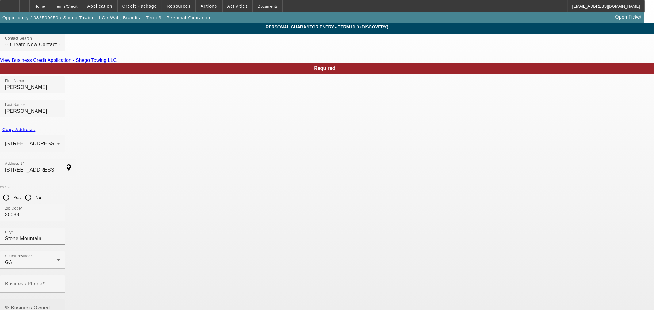
click at [50, 305] on mat-label "% Business Owned" at bounding box center [27, 307] width 45 height 5
click at [60, 307] on input "% Business Owned" at bounding box center [32, 310] width 55 height 7
type input "0"
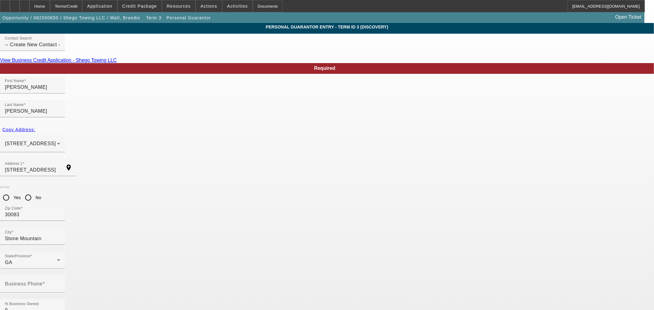
paste input "253-85-6174"
type input "253-85-6174"
click at [43, 281] on mat-label "Business Phone" at bounding box center [24, 283] width 38 height 5
click at [60, 283] on input "Business Phone" at bounding box center [32, 286] width 55 height 7
paste input "[PHONE_NUMBER]"
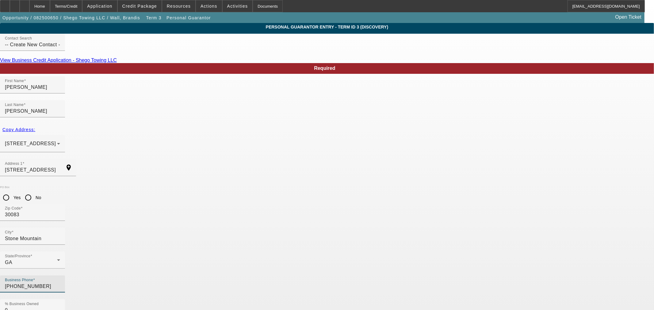
type input "[PHONE_NUMBER]"
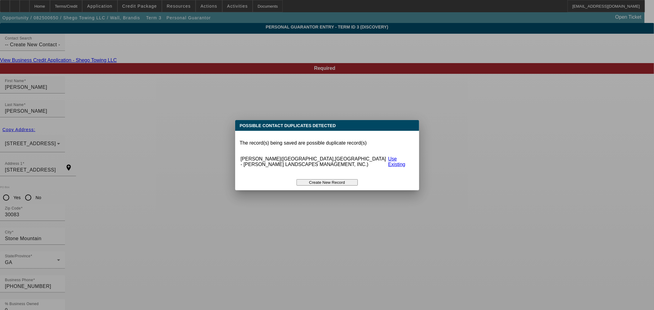
click at [326, 179] on button "Create New Record" at bounding box center [326, 182] width 61 height 6
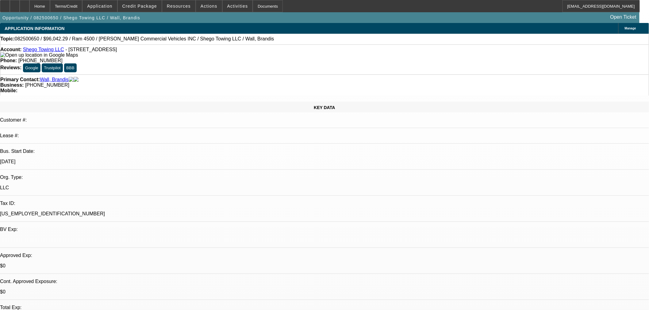
select select "0.15"
select select "2"
select select "0.1"
select select "4"
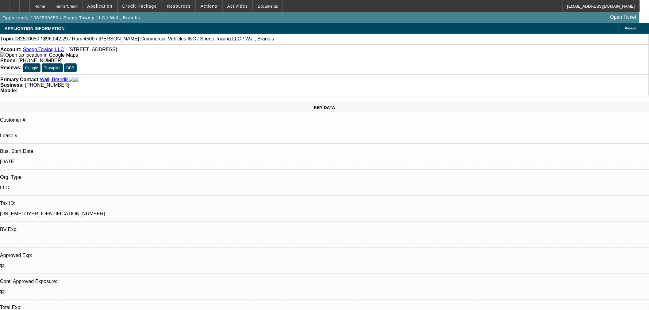
select select "0.15"
select select "2"
select select "0.1"
select select "4"
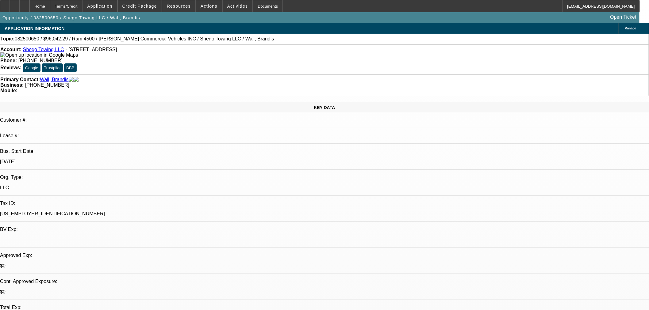
select select "0.15"
select select "2"
select select "0.1"
select select "4"
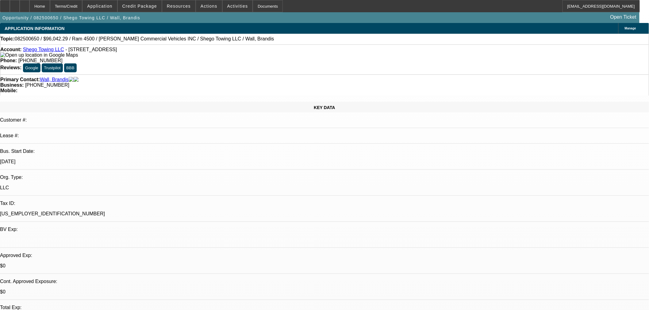
click at [181, 13] on div "Opportunity / 082500650 / Shego Towing LLC / Wall, Brandis Open Ticket" at bounding box center [319, 17] width 639 height 11
click at [182, 10] on span at bounding box center [178, 6] width 33 height 15
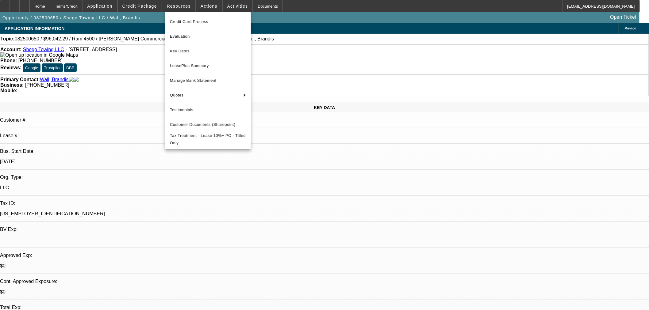
click at [150, 6] on div at bounding box center [324, 155] width 649 height 310
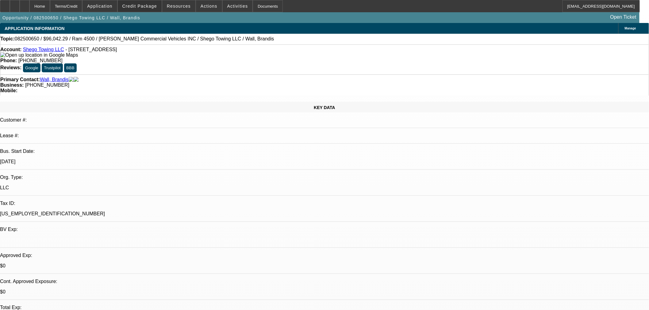
click at [151, 6] on span "Credit Package" at bounding box center [139, 6] width 35 height 5
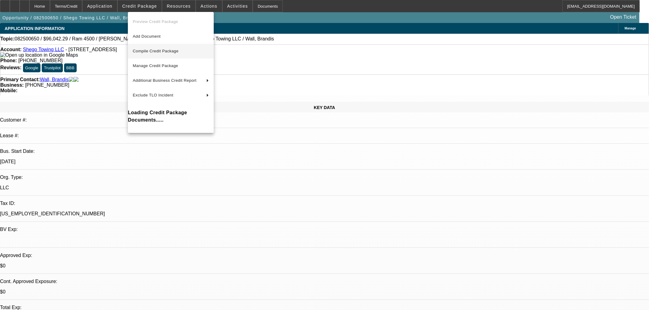
click at [142, 47] on button "Compile Credit Package" at bounding box center [171, 51] width 86 height 15
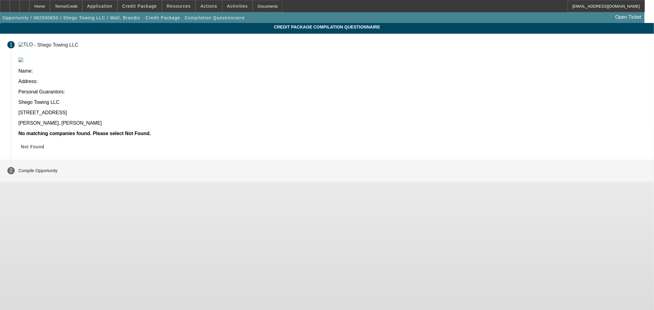
click at [21, 144] on icon at bounding box center [21, 146] width 0 height 5
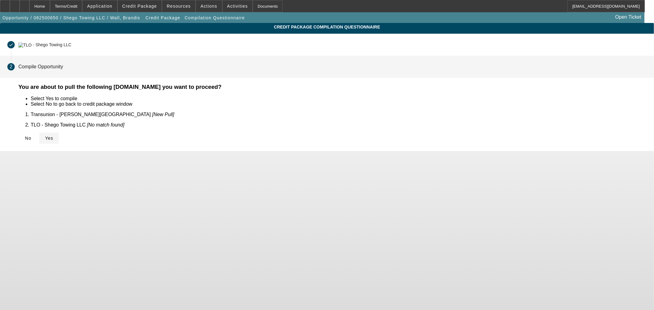
click at [45, 136] on icon at bounding box center [45, 138] width 0 height 5
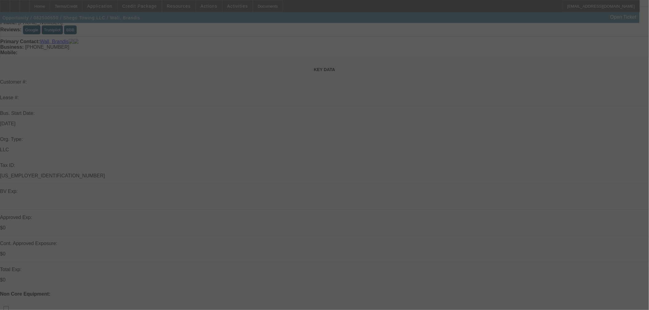
scroll to position [170, 0]
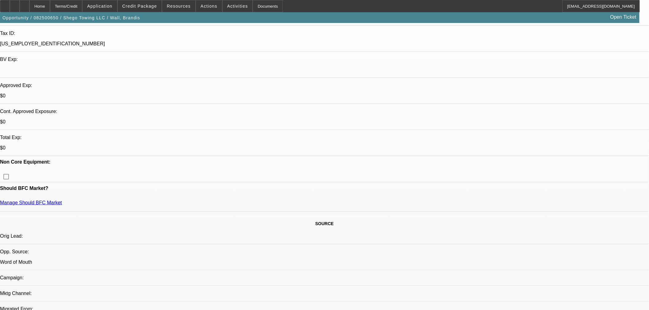
select select "0.15"
select select "2"
select select "0.1"
select select "4"
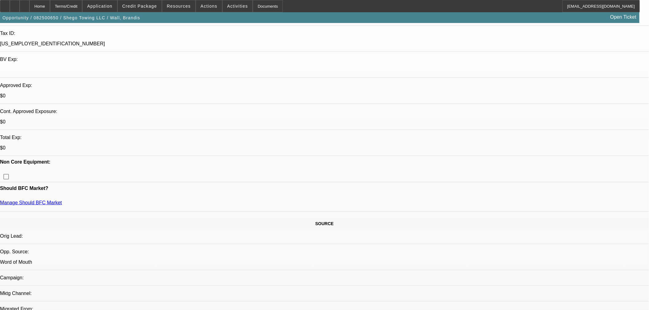
select select "0.15"
select select "2"
select select "0.1"
select select "4"
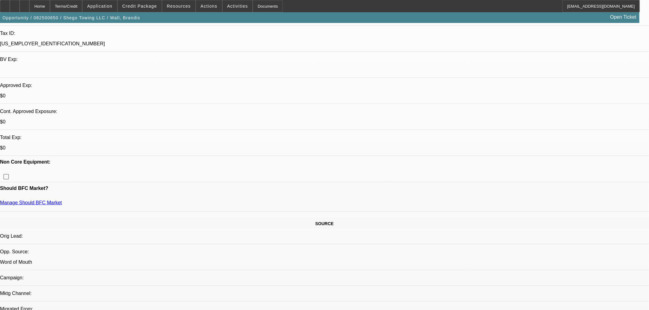
select select "0.15"
select select "2"
select select "0.1"
select select "4"
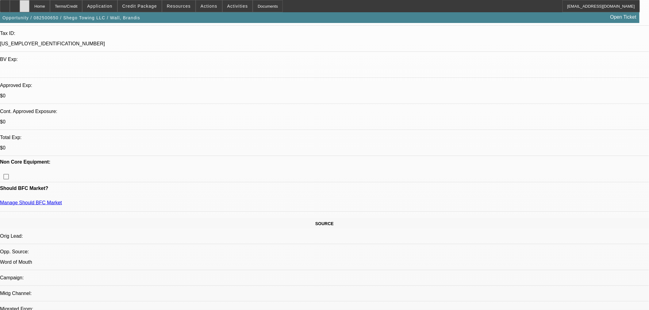
click at [29, 5] on div at bounding box center [25, 6] width 10 height 12
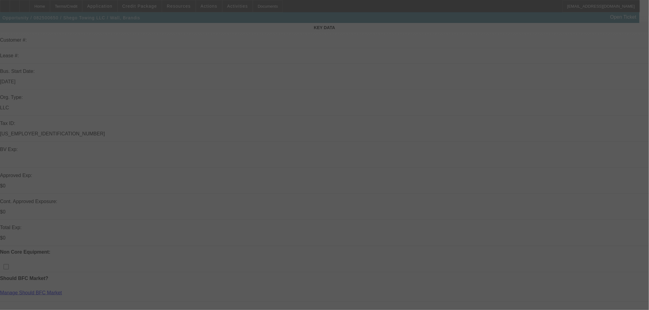
scroll to position [170, 0]
select select "0.15"
select select "2"
select select "0.1"
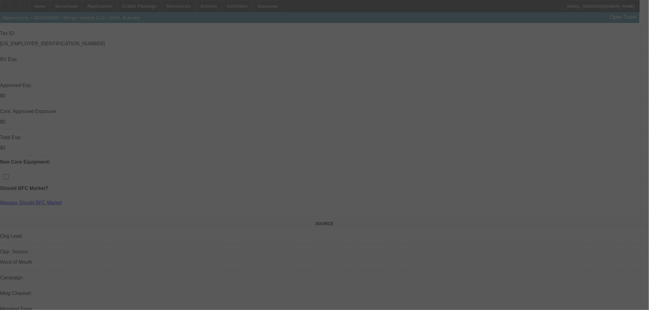
select select "4"
select select "0.15"
select select "2"
select select "0.1"
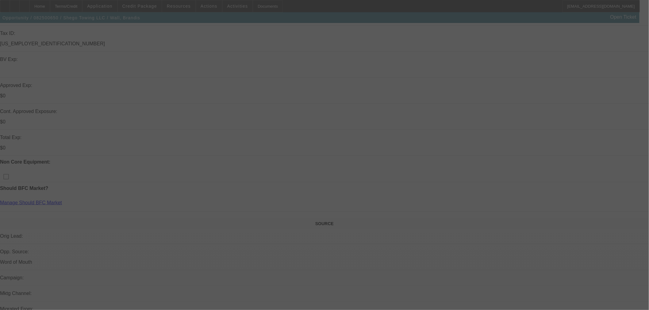
select select "4"
select select "0.15"
select select "2"
select select "0.1"
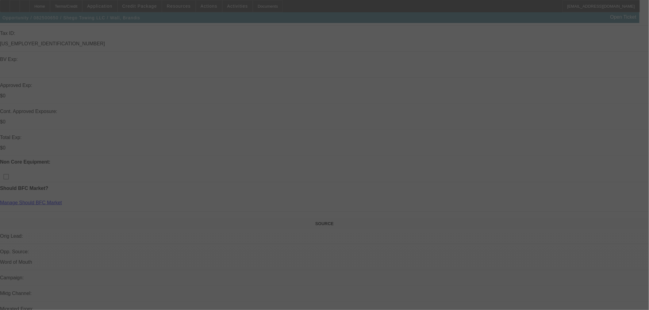
select select "4"
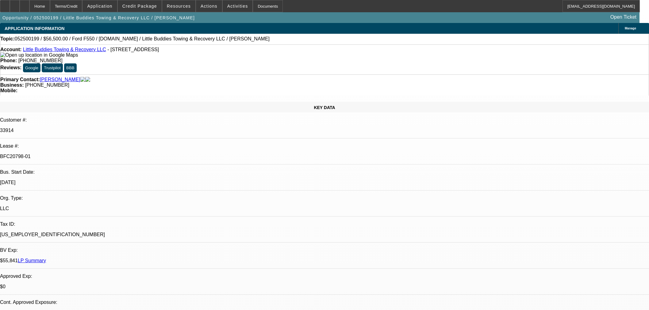
select select "0"
select select "2"
select select "0"
select select "6"
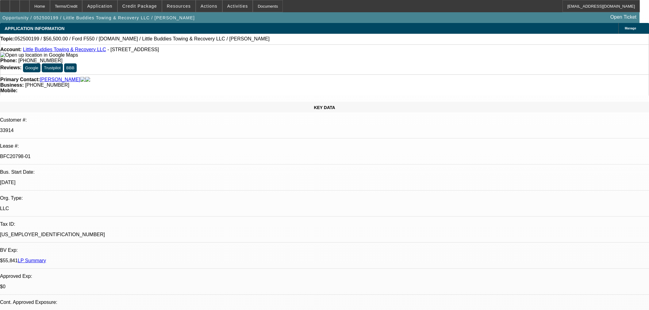
select select "0"
select select "2"
select select "0"
select select "6"
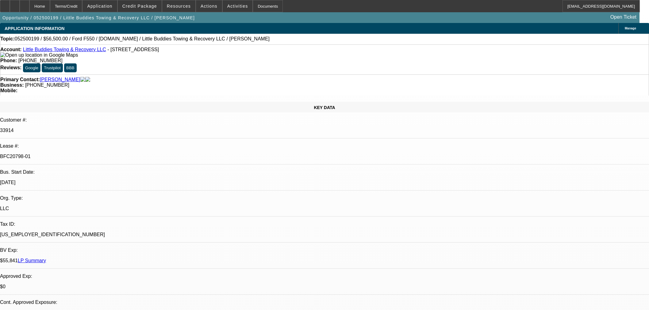
select select "0"
select select "2"
select select "0"
select select "6"
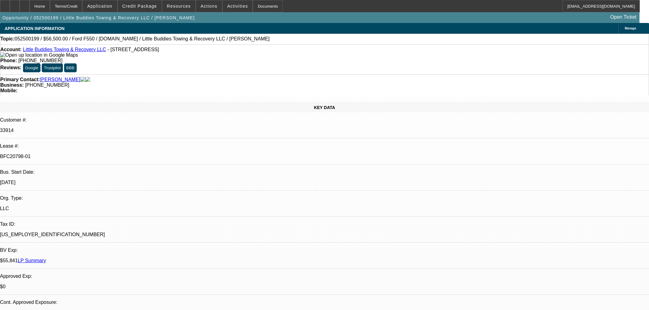
select select "0"
select select "2"
select select "0.1"
select select "4"
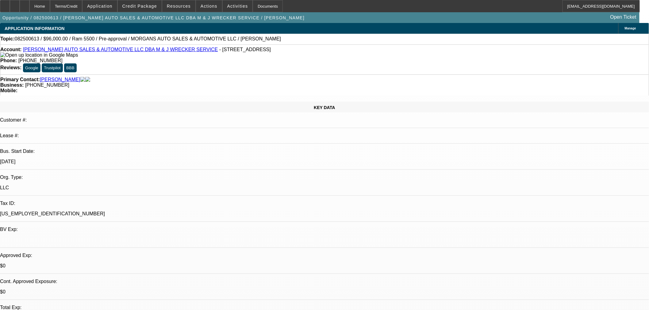
select select "0"
select select "0.1"
select select "4"
select select "0.2"
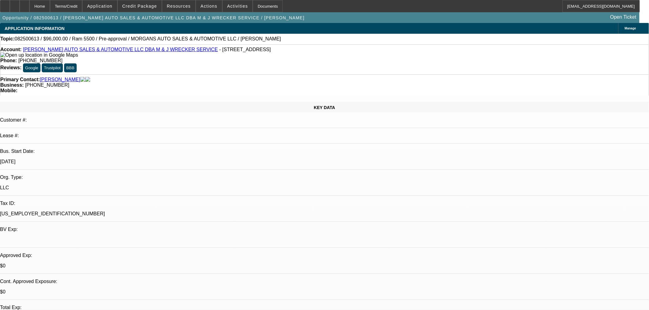
select select "2"
select select "0"
select select "6"
select select "0.15"
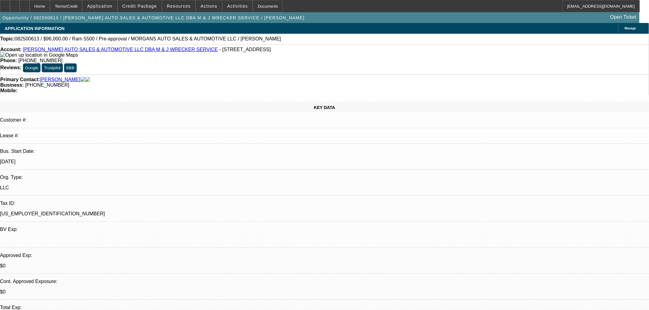
select select "2"
select select "0"
select select "6"
select select "0"
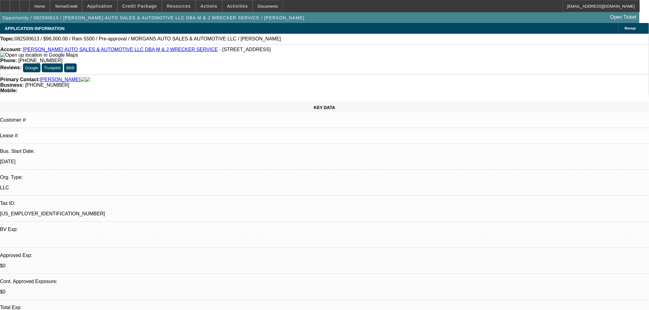
select select "0"
select select "0.1"
select select "4"
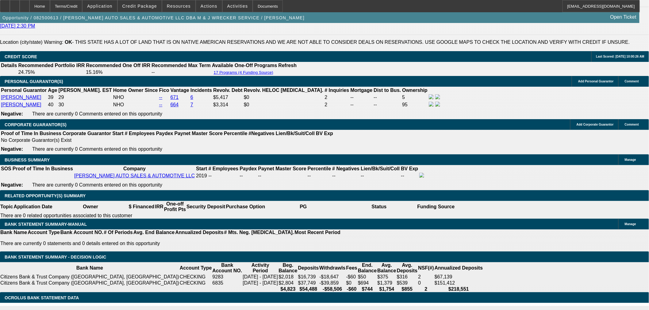
scroll to position [817, 0]
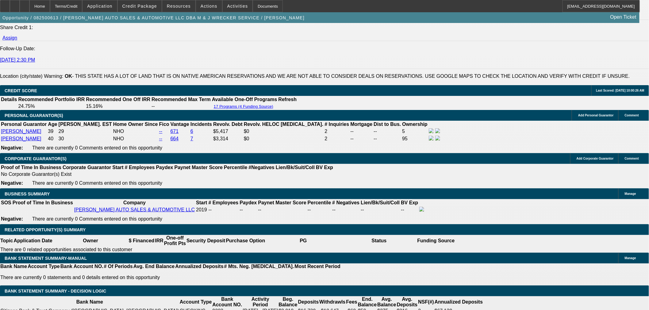
select select "0"
select select "0.1"
select select "4"
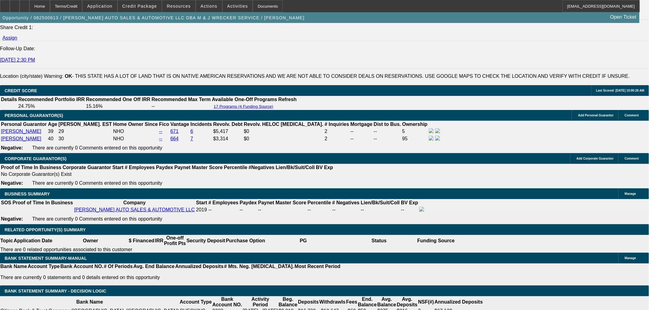
select select "0"
select select "0.1"
select select "4"
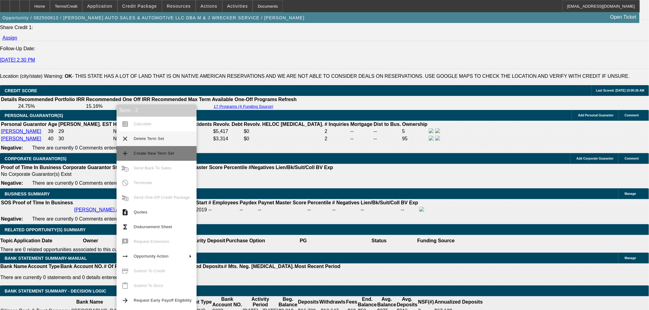
click at [137, 150] on span "Create New Term Set" at bounding box center [163, 153] width 58 height 7
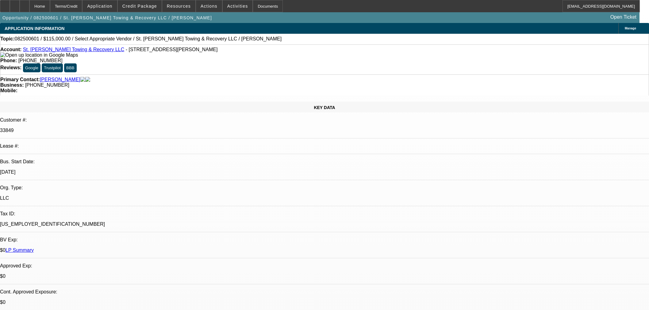
select select "0"
select select "2"
select select "0.1"
select select "4"
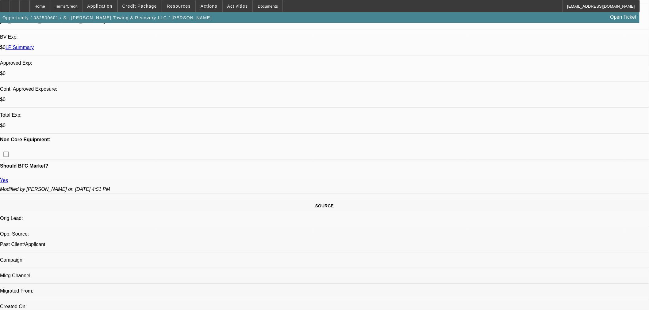
scroll to position [204, 0]
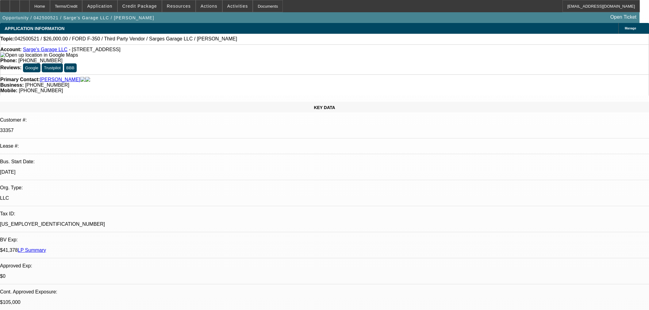
select select "0"
select select "3"
select select "0"
select select "6"
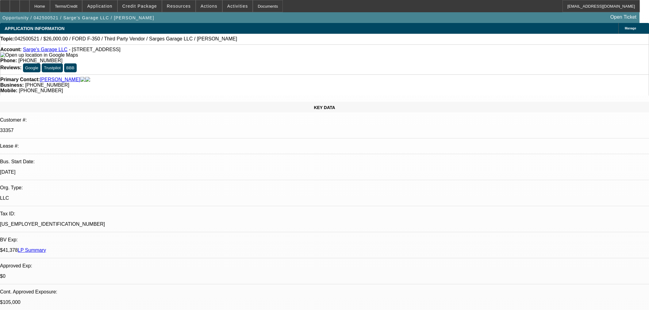
select select "0"
select select "3"
select select "0"
select select "6"
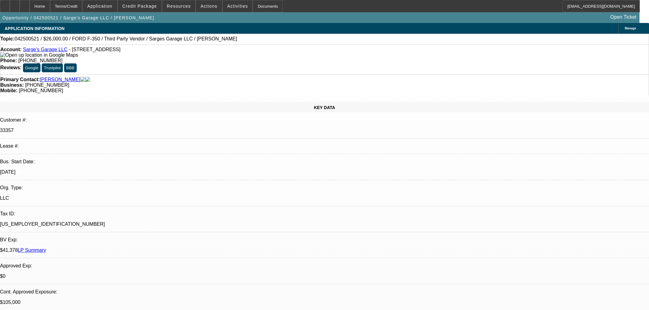
select select "0"
select select "2"
select select "0"
select select "6"
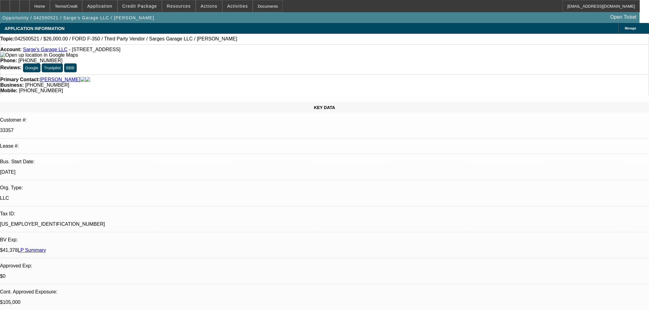
select select "0"
select select "3"
select select "0"
select select "6"
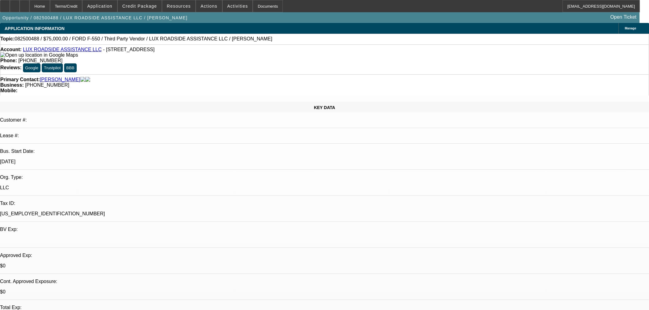
select select "0"
select select "6"
select select "0"
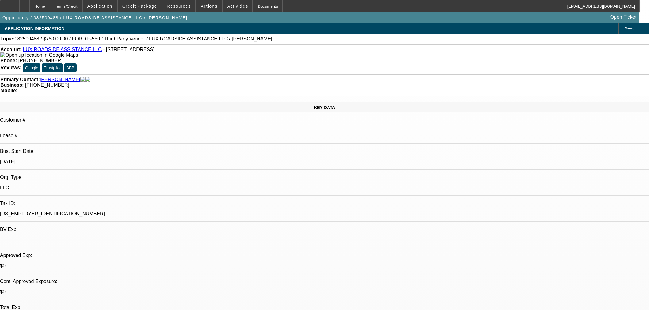
select select "0"
select select "6"
select select "0"
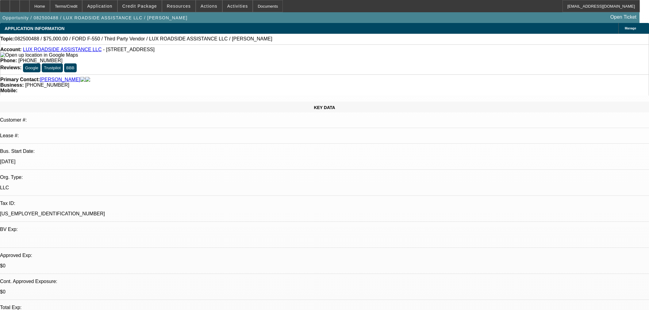
select select "0"
select select "6"
select select "0"
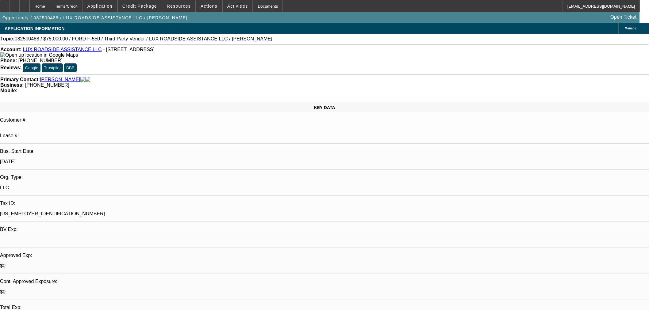
select select "6"
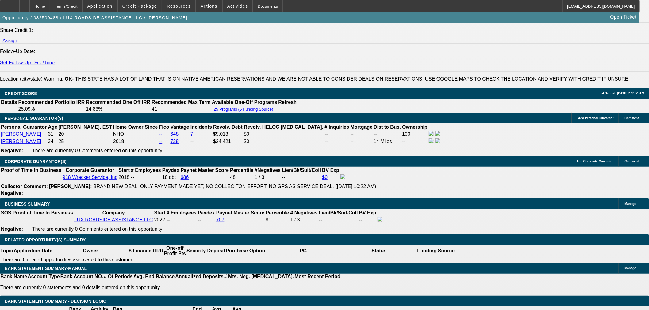
scroll to position [885, 0]
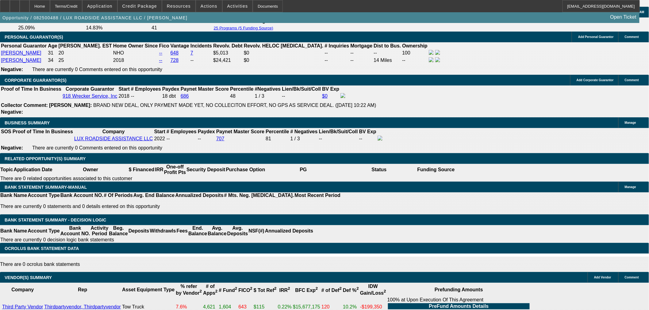
drag, startPoint x: 137, startPoint y: 131, endPoint x: 174, endPoint y: 130, distance: 36.8
type input "1"
type input "UNKNOWN"
type input "15.2"
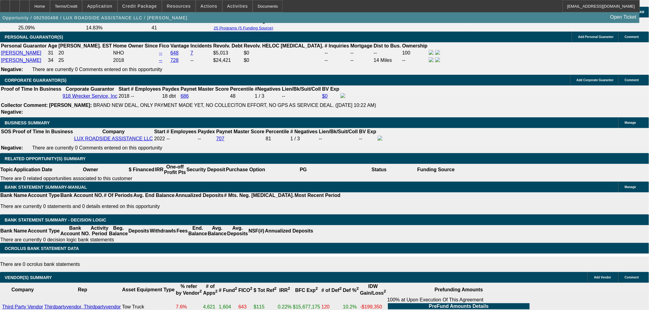
type input "$2,507.95"
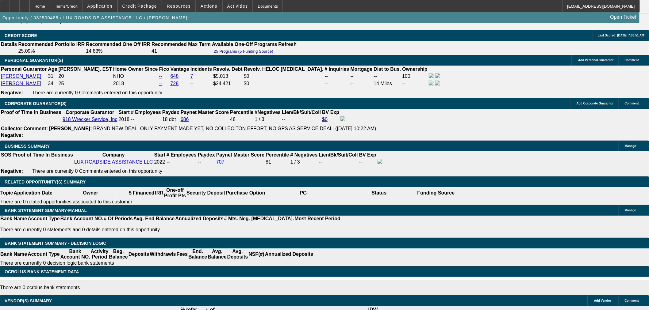
scroll to position [817, 0]
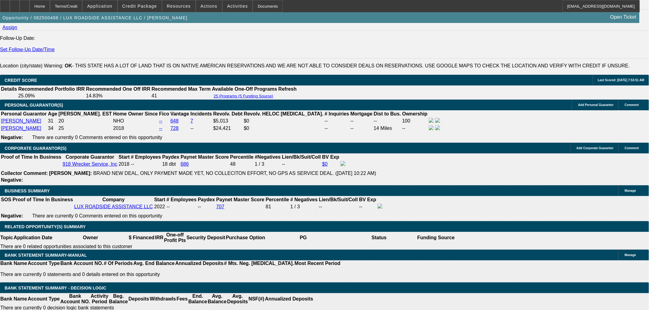
type input "15.2"
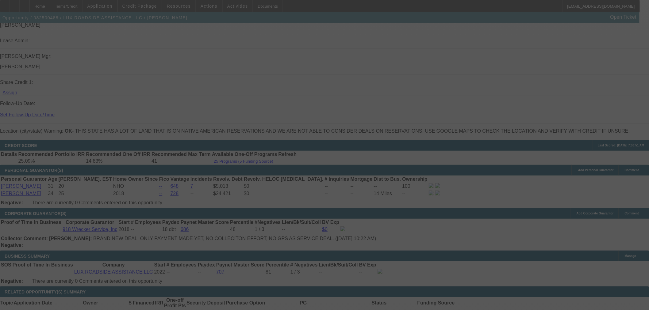
scroll to position [749, 0]
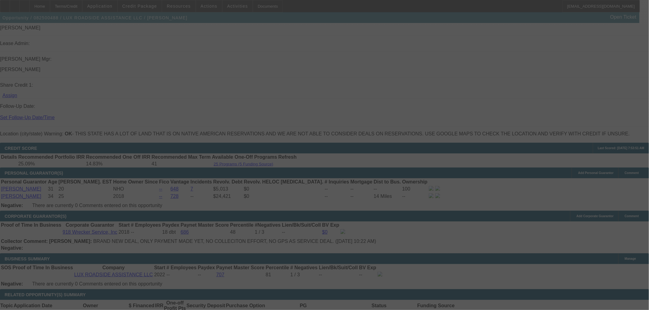
select select "0"
select select "6"
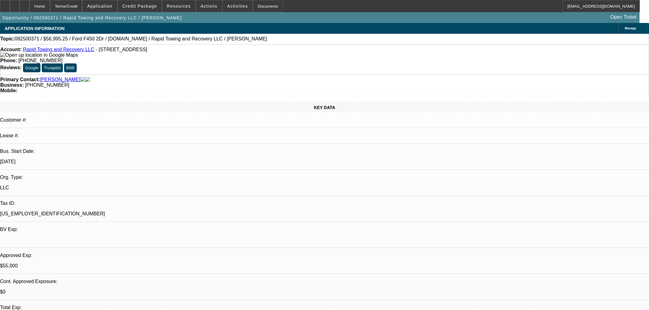
select select "2"
select select "0"
select select "6"
select select "2"
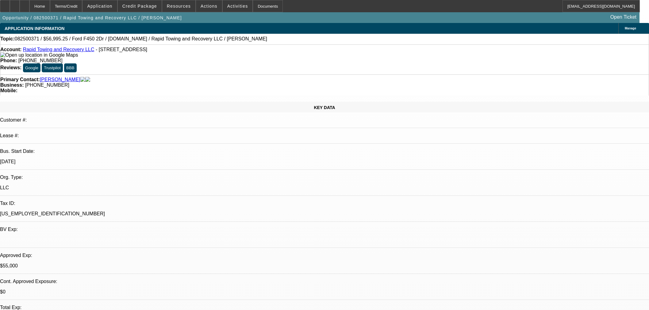
select select "2"
select select "0"
select select "6"
select select "0"
select select "2"
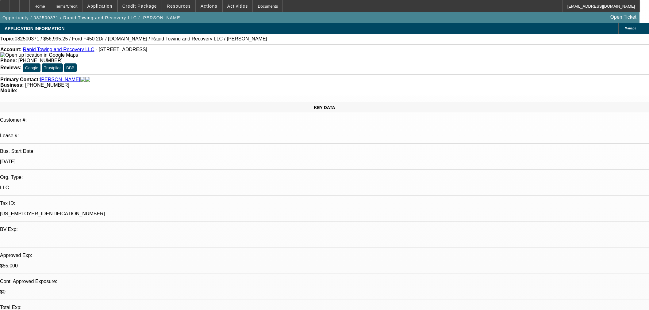
select select "2"
select select "0"
select select "6"
select select "0"
select select "2"
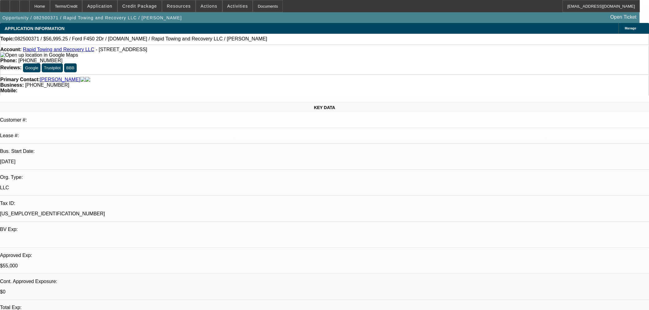
select select "2"
select select "0"
select select "6"
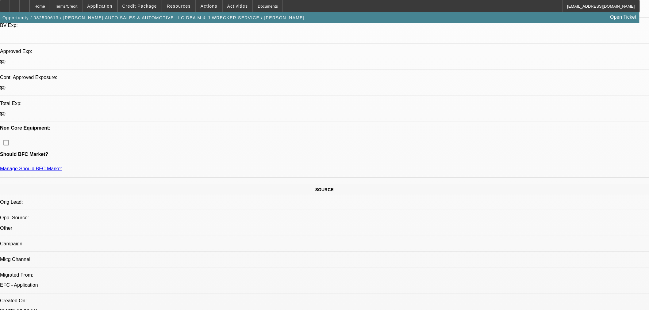
select select "0"
select select "0.1"
select select "4"
select select "0"
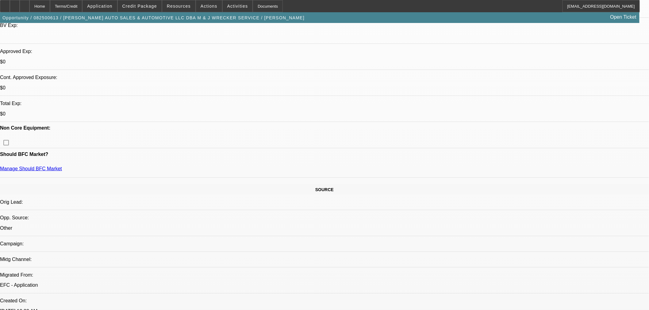
select select "0"
select select "0.1"
select select "4"
select select "0.2"
select select "2"
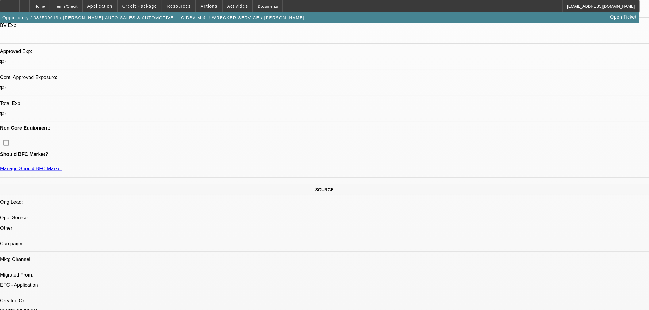
select select "2"
select select "0"
select select "6"
select select "0.15"
select select "2"
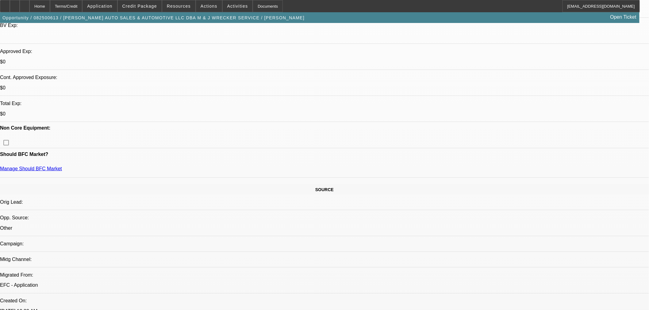
select select "2"
select select "0"
select select "6"
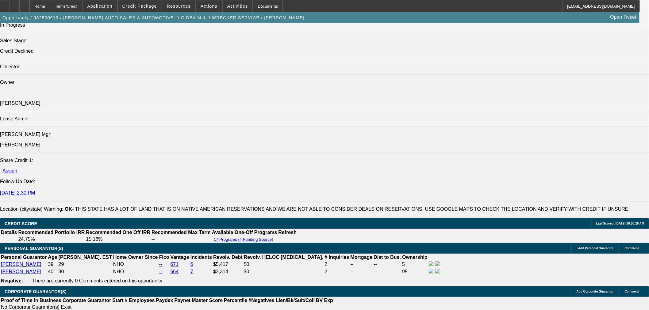
scroll to position [681, 0]
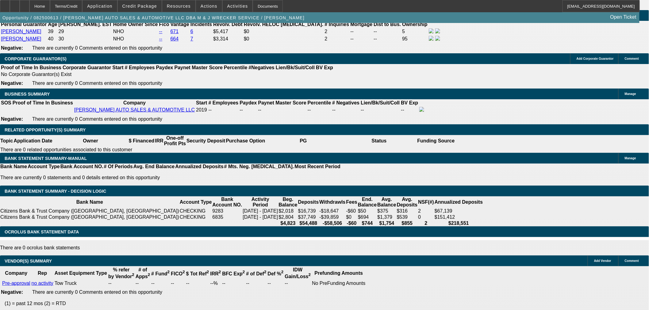
scroll to position [851, 0]
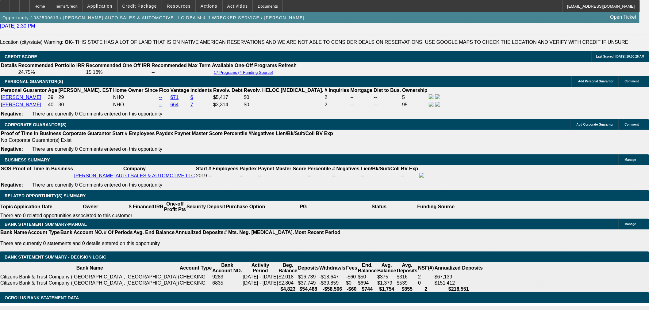
click at [568, 58] on mat-icon "reply" at bounding box center [567, 60] width 7 height 7
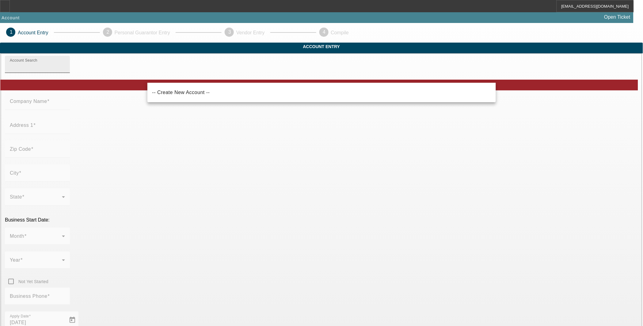
click at [65, 71] on input "Account Search" at bounding box center [37, 66] width 55 height 7
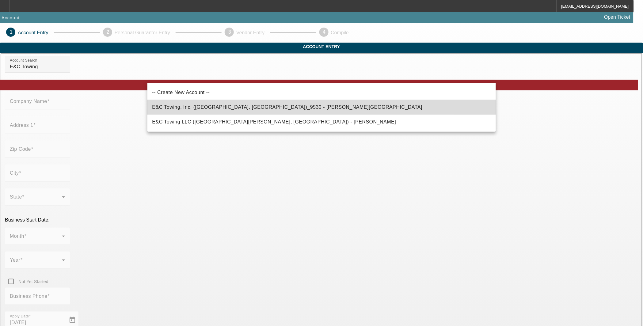
click at [203, 107] on span "E&C Towing, Inc. (Desert Hot Springs, CA)_9530 - Dorado, Evelyn" at bounding box center [287, 107] width 270 height 5
type input "E&C Towing, Inc. (Desert Hot Springs, CA)_9530 - Dorado, Evelyn"
type input "E&C Towing, Inc."
type input "PO Box 196"
type input "92240"
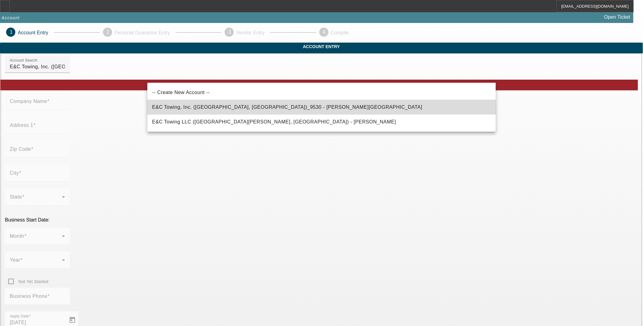
type input "Desert Hot Springs"
type input "[PHONE_NUMBER]"
type input "ariana4813@yahoo.com"
type input "Riverside"
type input "800853449"
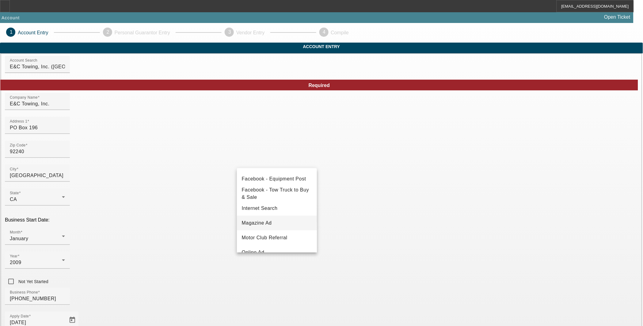
scroll to position [68, 0]
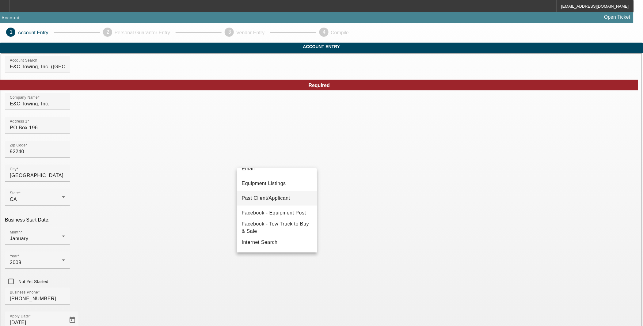
click at [276, 200] on span "Past Client/Applicant" at bounding box center [266, 198] width 48 height 7
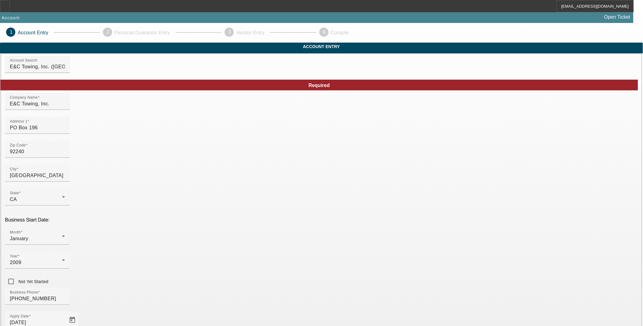
scroll to position [55, 0]
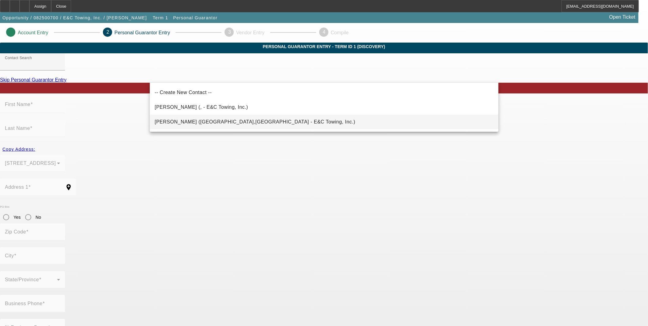
click at [229, 120] on span "Dorado, Evelyn (Desert Hot Springs,CA - E&C Towing, Inc.)" at bounding box center [255, 121] width 201 height 5
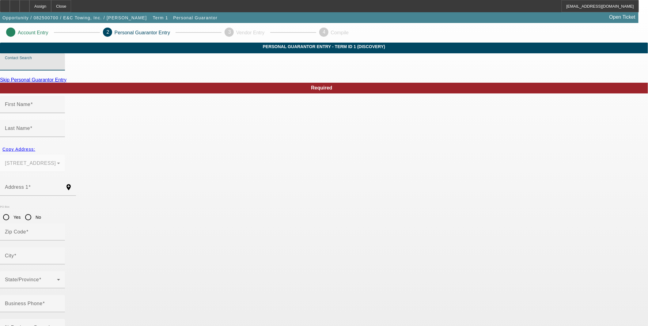
type input "Dorado, Evelyn (Desert Hot Springs,CA - E&C Towing, Inc.)"
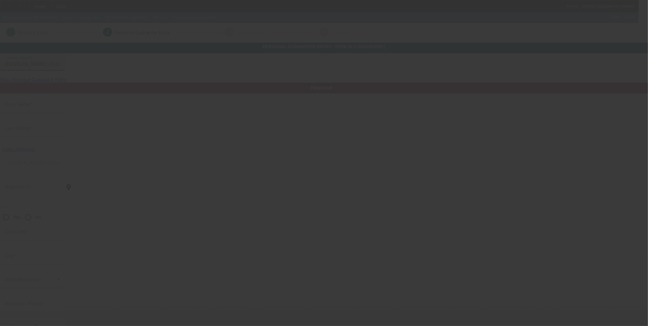
type input "Evelyn"
type input "Dorado"
type input "13236 Cholla Drive"
radio input "true"
type input "92240"
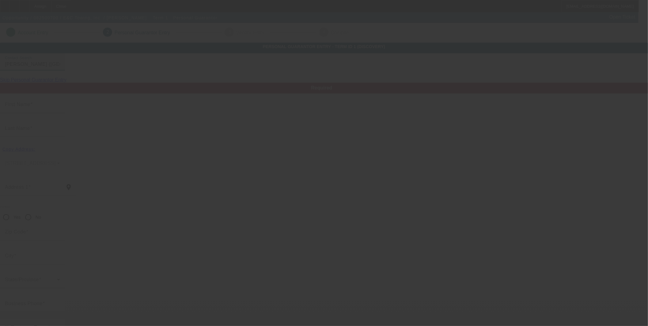
type input "Desert Hot Springs"
type input "[PHONE_NUMBER]"
type input "100"
type input "560-79-4037"
type input "ariana4813@yahoo.com"
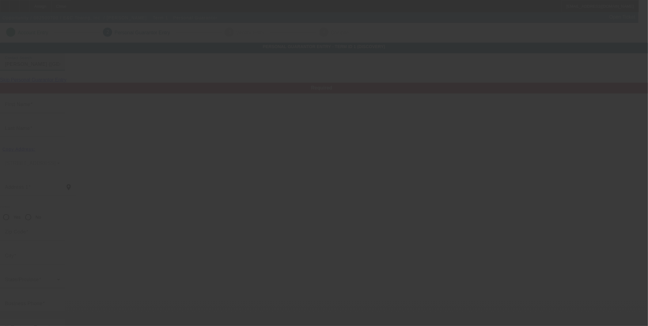
type input "[PHONE_NUMBER]"
type input "$0.00"
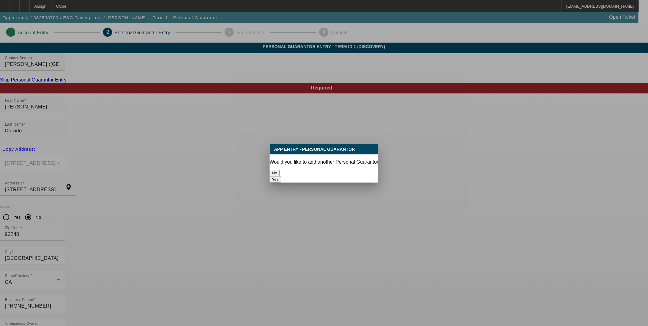
click at [280, 173] on button "No" at bounding box center [275, 173] width 10 height 6
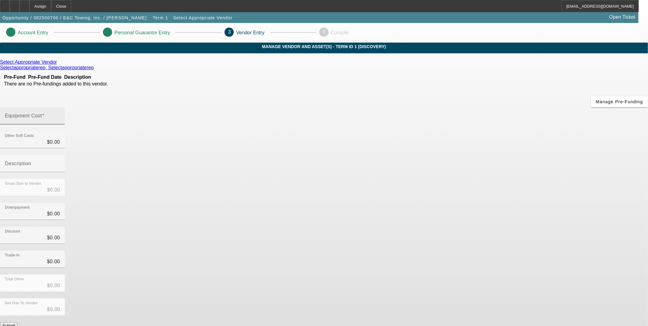
click at [42, 113] on mat-label "Equipment Cost" at bounding box center [23, 115] width 37 height 5
click at [60, 115] on input "Equipment Cost" at bounding box center [32, 118] width 55 height 7
type input "1"
type input "$1.00"
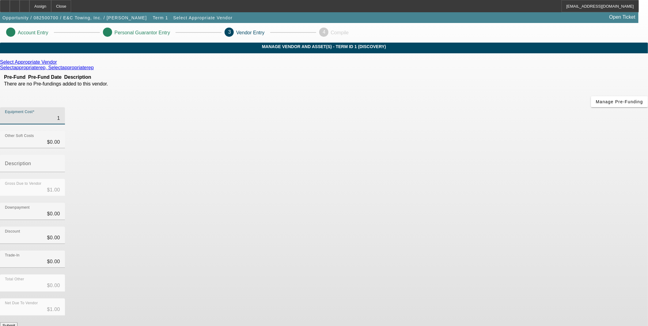
type input "12"
type input "$12.00"
type input "120"
type input "$120.00"
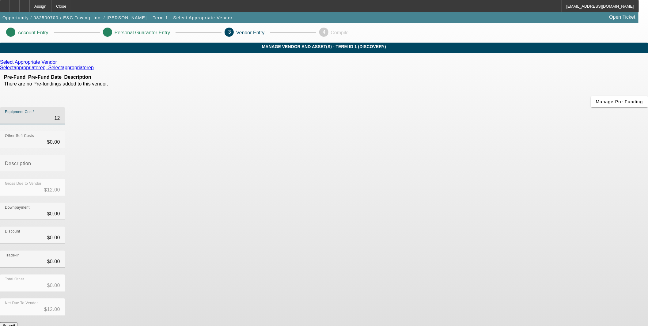
type input "$120.00"
type input "1200"
type input "$1,200.00"
type input "12000"
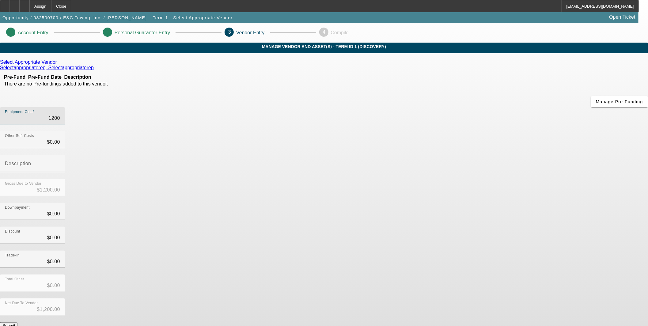
type input "$12,000.00"
type input "120000"
type input "$120,000.00"
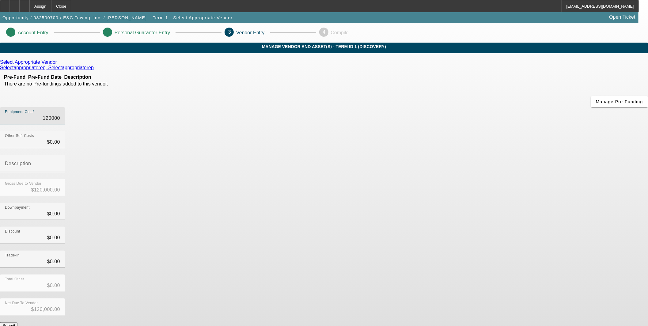
type input "$120,000.00"
click at [498, 275] on div "Total Other $0.00" at bounding box center [324, 287] width 648 height 24
click at [17, 322] on button "Submit" at bounding box center [8, 325] width 17 height 6
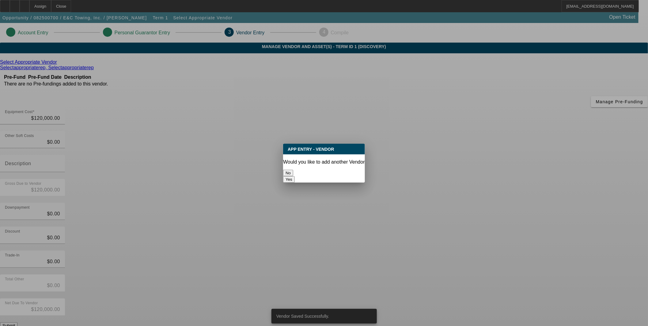
click at [293, 170] on button "No" at bounding box center [288, 173] width 10 height 6
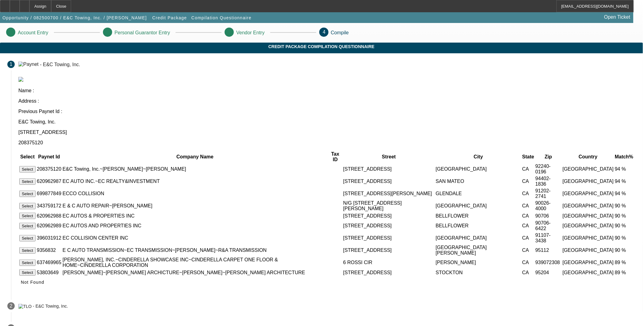
click at [36, 166] on button "Select" at bounding box center [27, 169] width 16 height 6
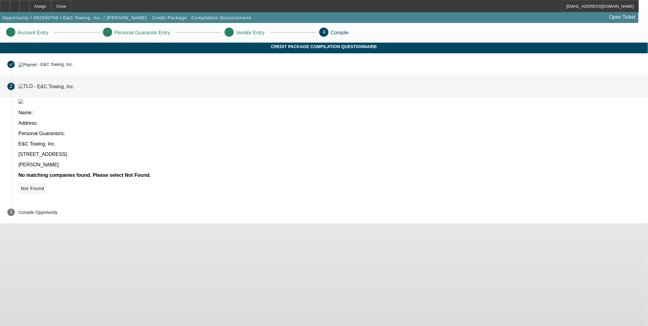
click at [21, 186] on icon at bounding box center [21, 188] width 0 height 5
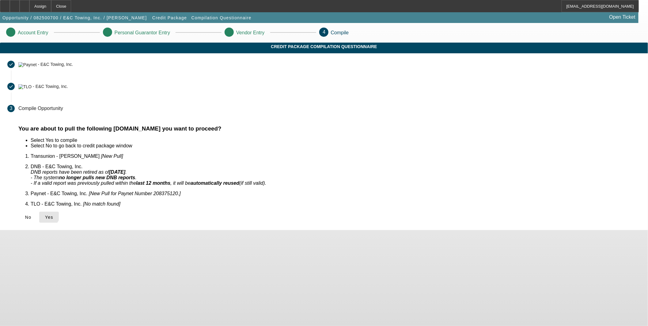
click at [45, 215] on icon at bounding box center [45, 217] width 0 height 5
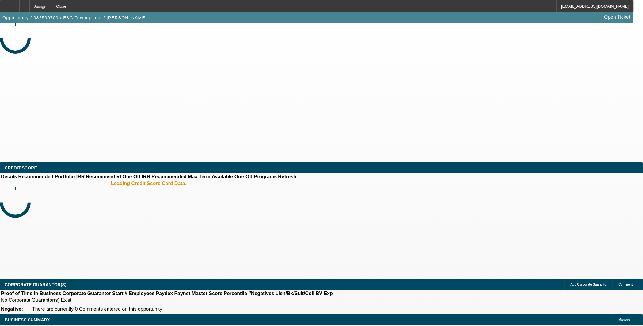
select select "0"
select select "2"
select select "0.1"
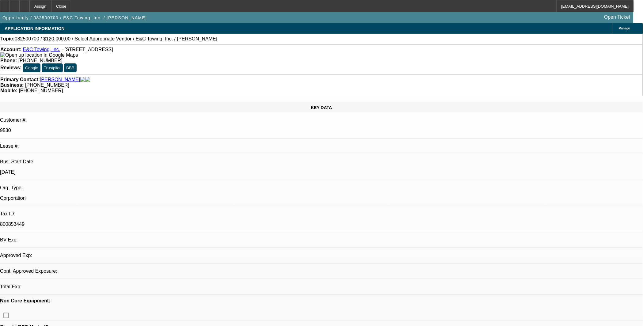
select select "2"
select select "4"
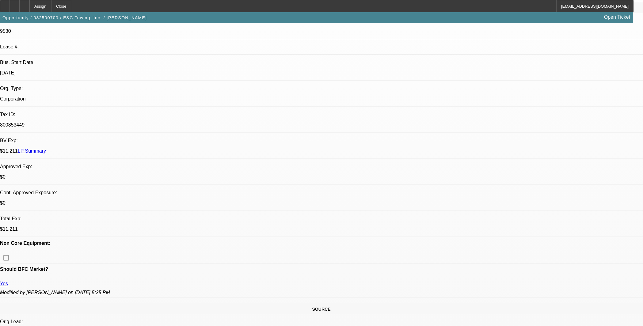
scroll to position [102, 0]
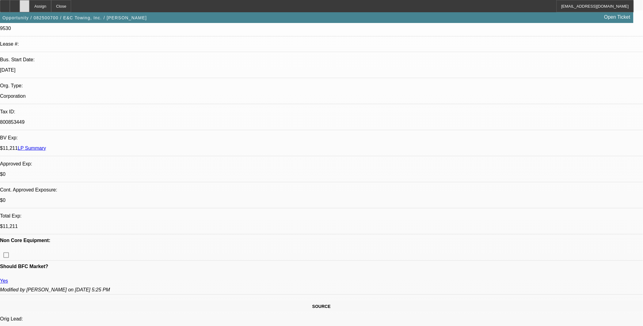
click at [25, 4] on icon at bounding box center [25, 4] width 0 height 0
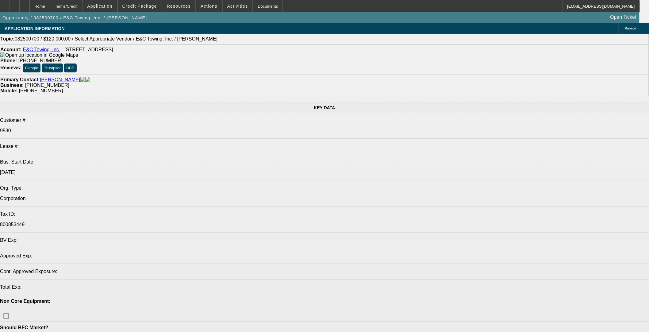
select select "0"
select select "2"
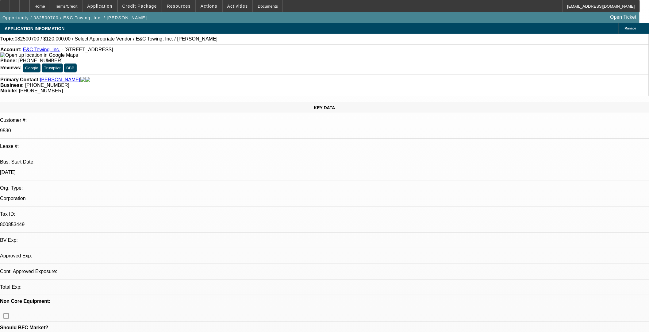
select select "0.1"
select select "4"
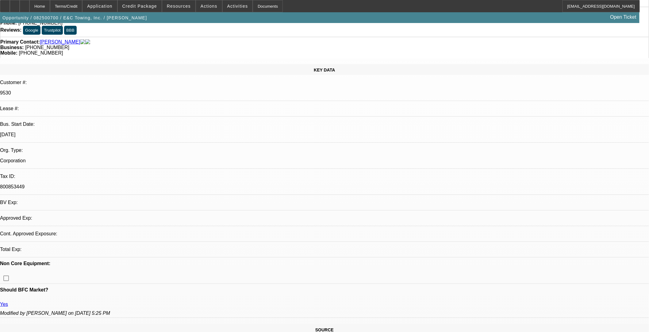
scroll to position [102, 0]
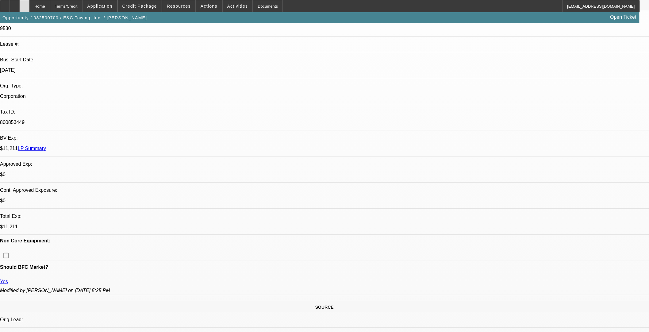
click at [25, 4] on icon at bounding box center [25, 4] width 0 height 0
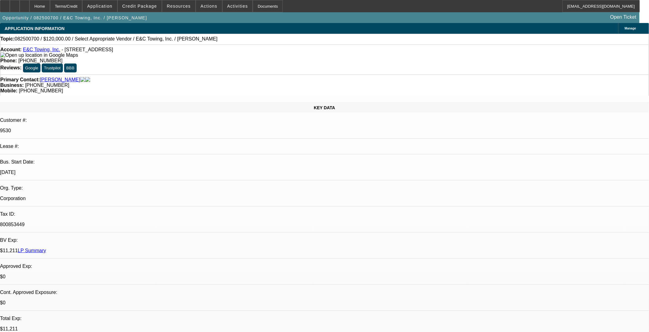
select select "0"
select select "2"
select select "0.1"
select select "4"
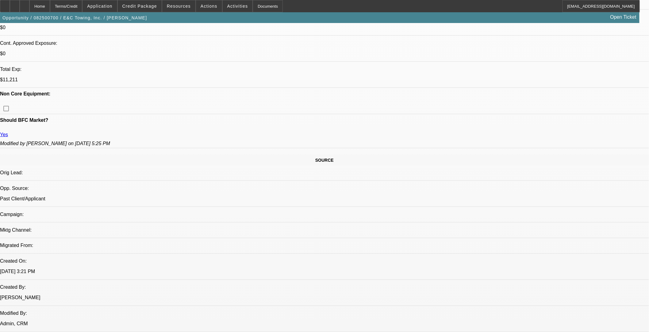
scroll to position [238, 0]
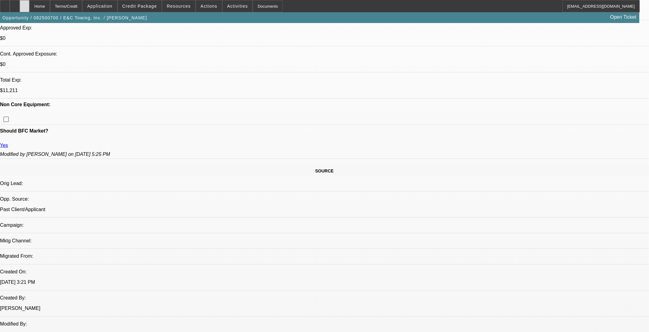
click at [25, 4] on icon at bounding box center [25, 4] width 0 height 0
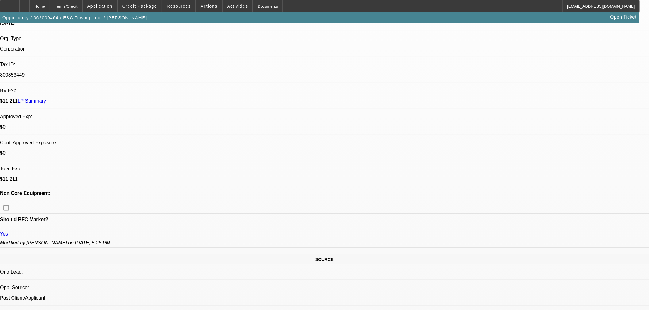
select select "0"
select select "0.1"
select select "4"
select select "0"
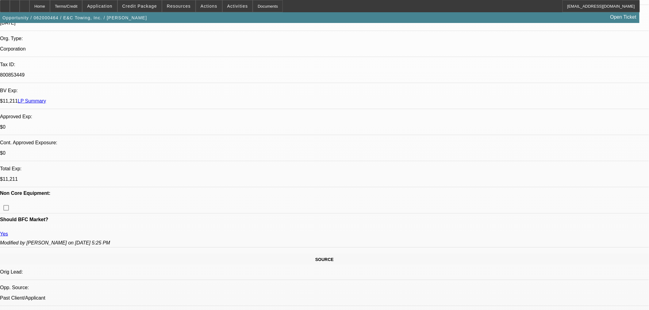
select select "0"
select select "0.1"
select select "4"
select select "0"
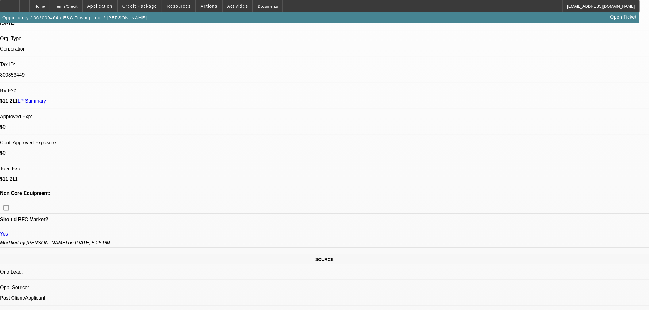
select select "0.1"
select select "4"
select select "0"
select select "0.1"
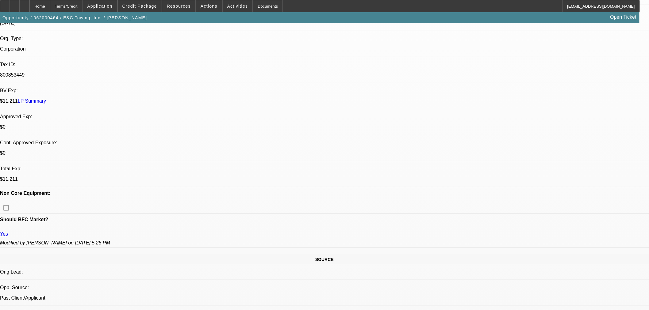
select select "4"
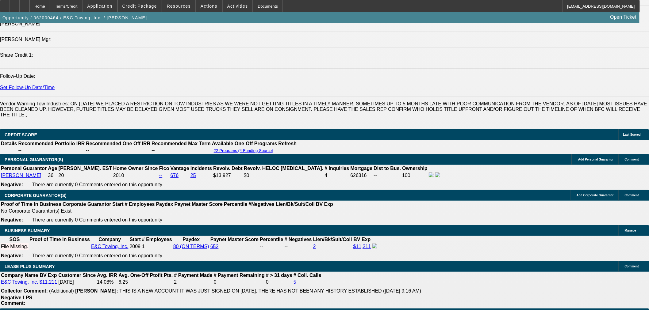
scroll to position [885, 0]
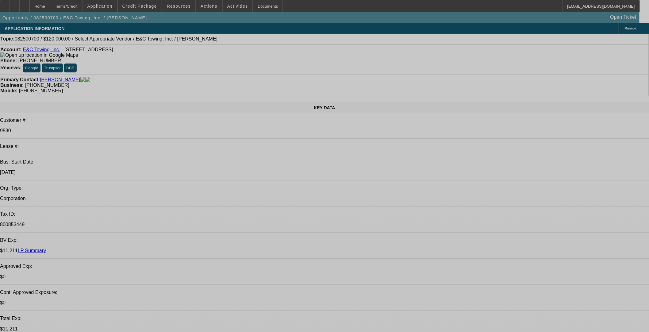
select select "0"
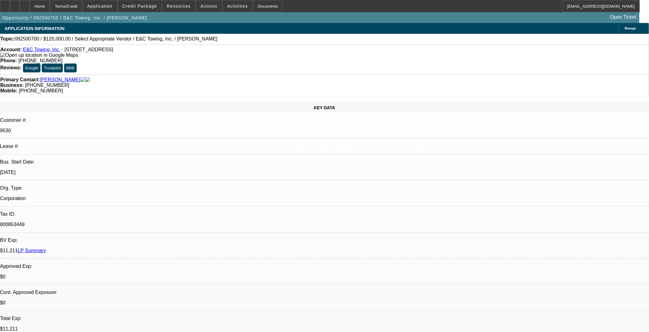
select select "2"
select select "0.1"
select select "4"
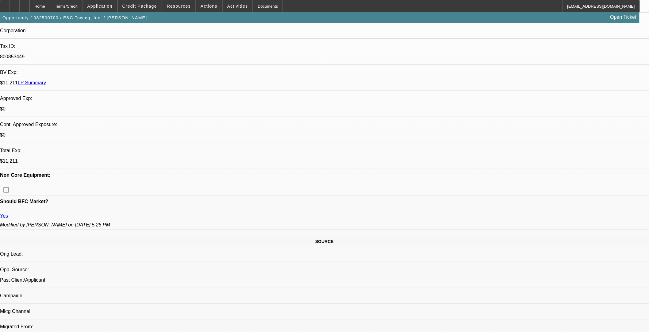
scroll to position [170, 0]
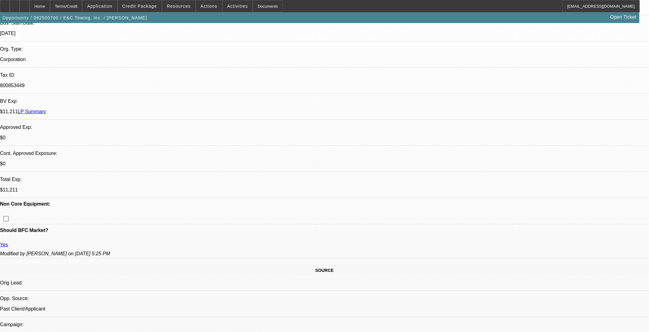
scroll to position [204, 0]
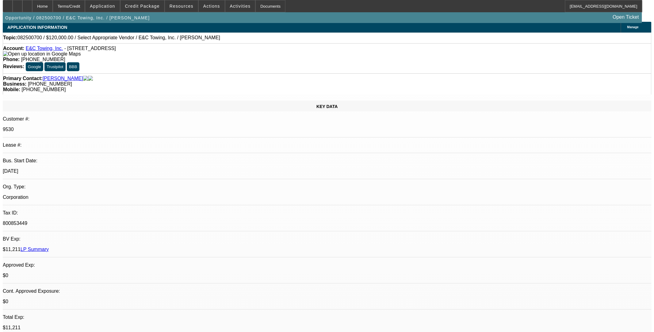
scroll to position [0, 0]
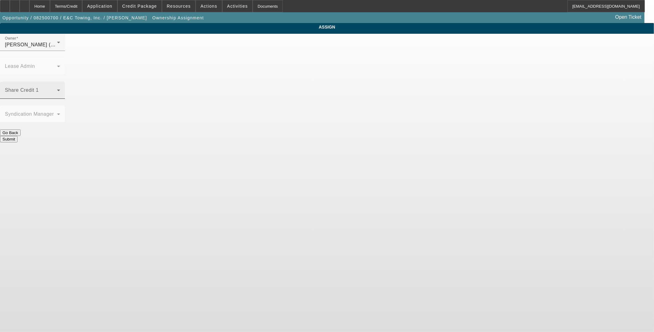
click at [57, 89] on span at bounding box center [31, 92] width 52 height 7
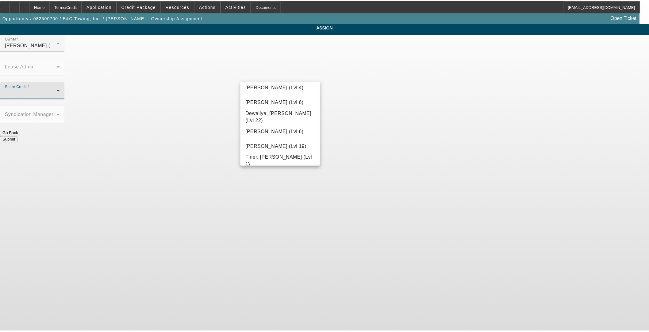
scroll to position [102, 0]
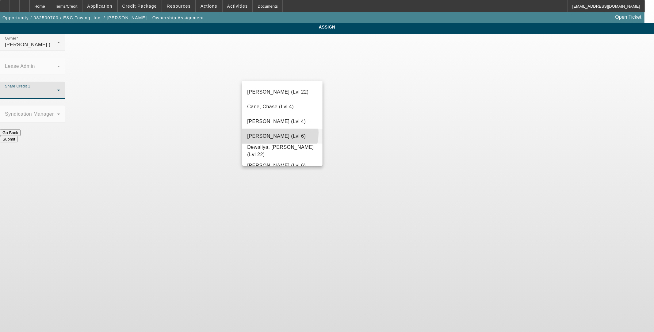
click at [268, 132] on span "[PERSON_NAME] (Lvl 6)" at bounding box center [276, 135] width 59 height 7
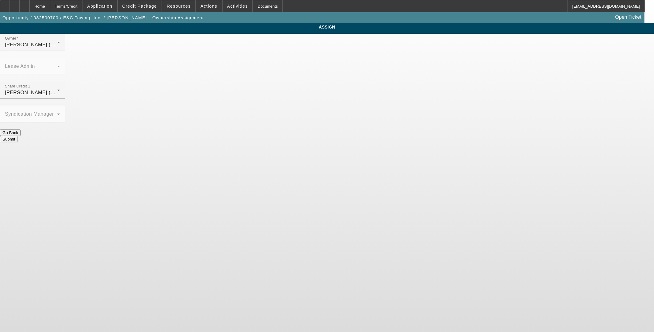
click at [17, 136] on button "Submit" at bounding box center [8, 139] width 17 height 6
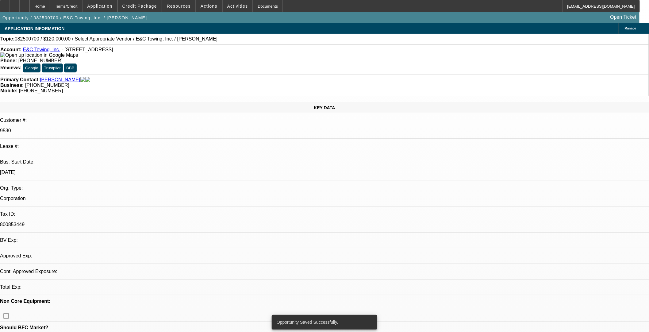
select select "0"
select select "2"
select select "0.1"
select select "4"
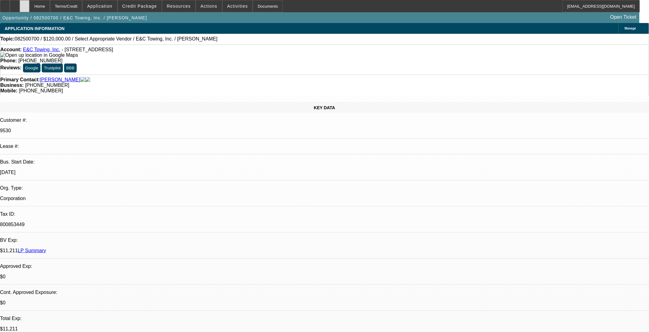
click at [29, 10] on div at bounding box center [25, 6] width 10 height 12
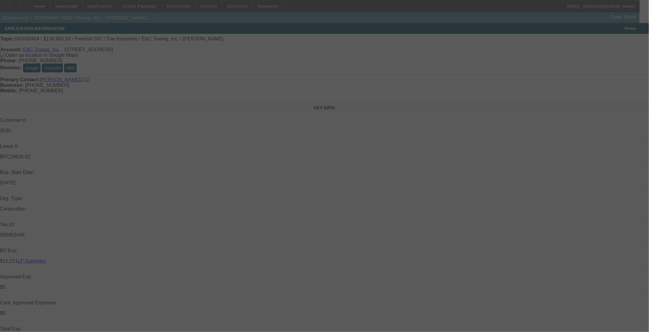
click at [144, 7] on div at bounding box center [324, 166] width 649 height 332
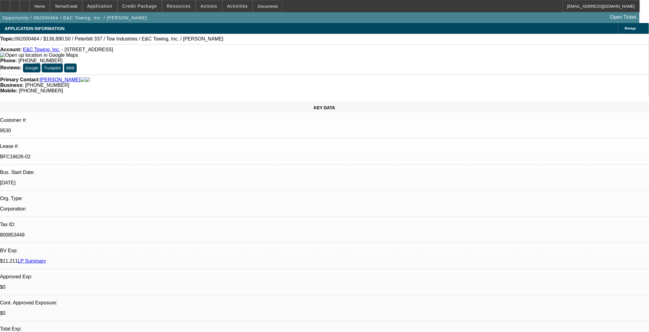
select select "0"
select select "0.1"
select select "4"
select select "0"
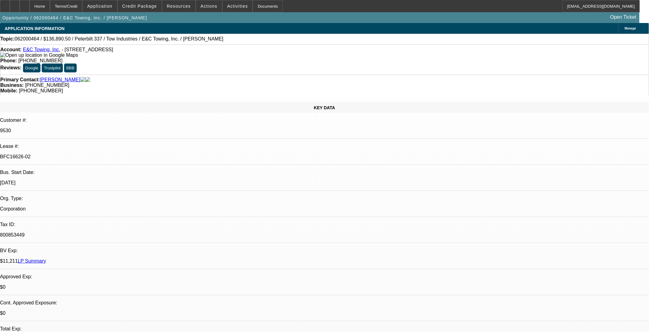
select select "0"
select select "0.1"
select select "4"
select select "0"
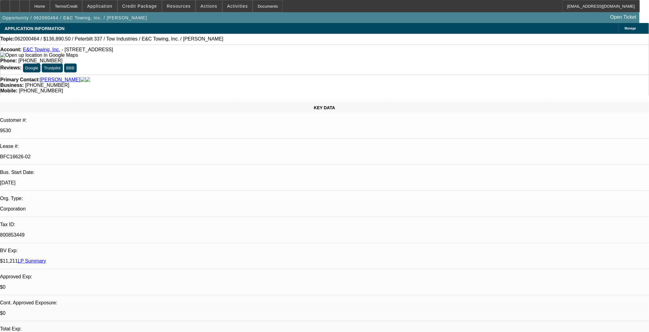
select select "0.1"
select select "4"
select select "0"
select select "0.1"
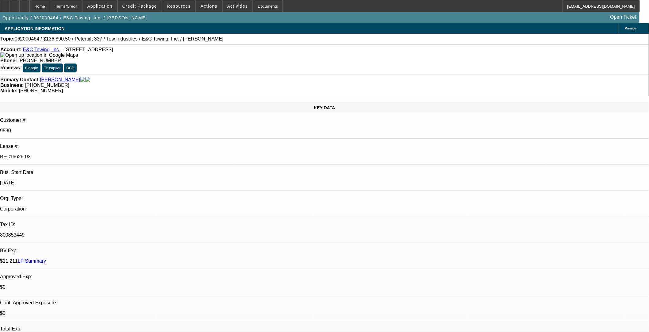
select select "4"
click at [144, 7] on span "Credit Package" at bounding box center [139, 6] width 35 height 5
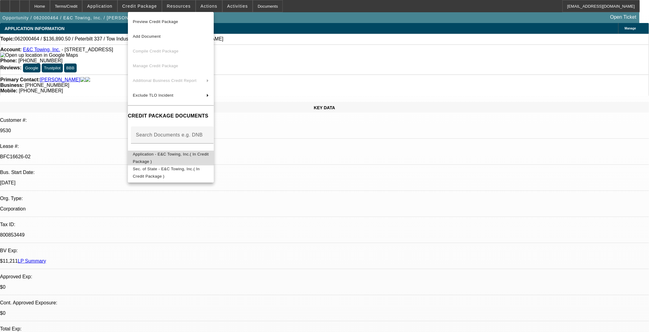
click at [178, 155] on span "Application - E&C Towing, Inc.( In Credit Package )" at bounding box center [171, 157] width 76 height 12
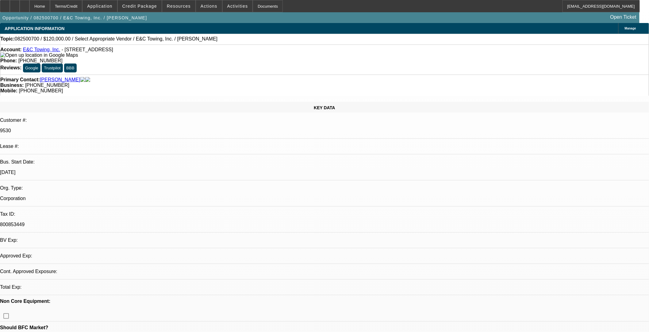
select select "0"
select select "2"
select select "0.1"
select select "4"
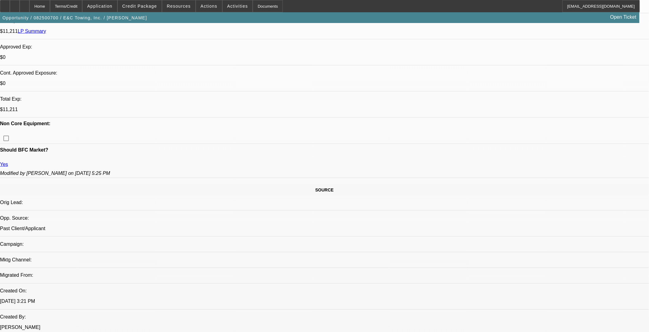
scroll to position [204, 0]
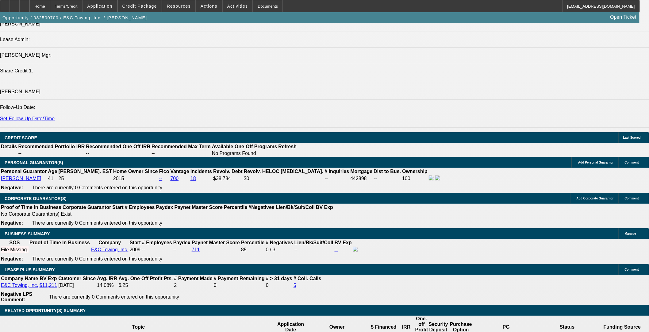
scroll to position [783, 0]
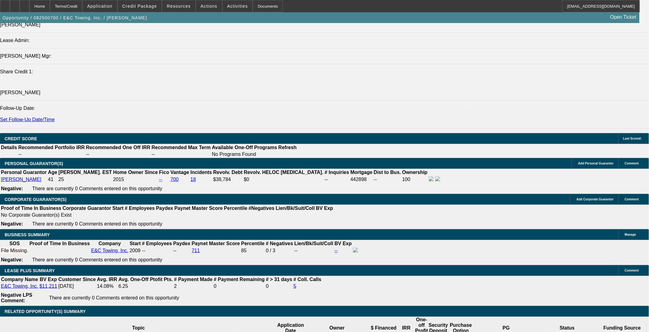
type input "$0.00"
type input "72"
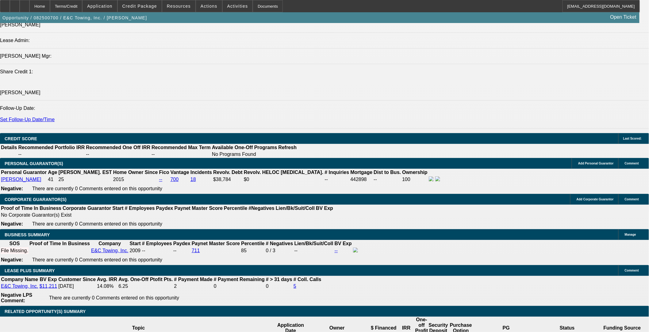
type input "8."
type input "$4,207.98"
type input "$2,103.99"
type input "8.9"
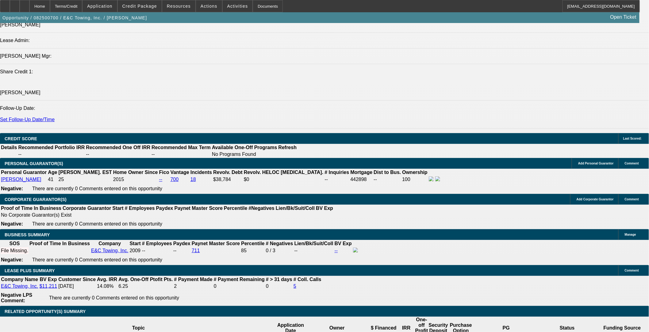
type input "$4,314.22"
type input "$2,157.11"
type input "8.9"
drag, startPoint x: 100, startPoint y: 72, endPoint x: 100, endPoint y: 82, distance: 9.2
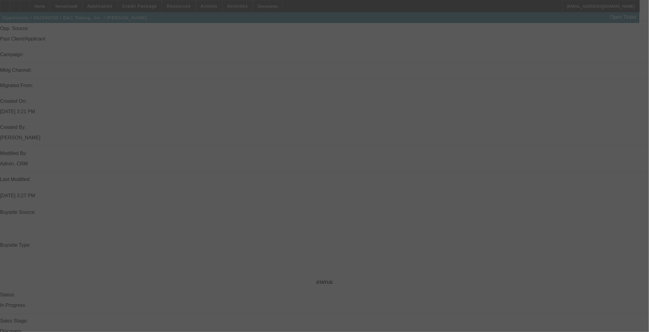
scroll to position [204, 0]
select select "0"
select select "2"
select select "0.1"
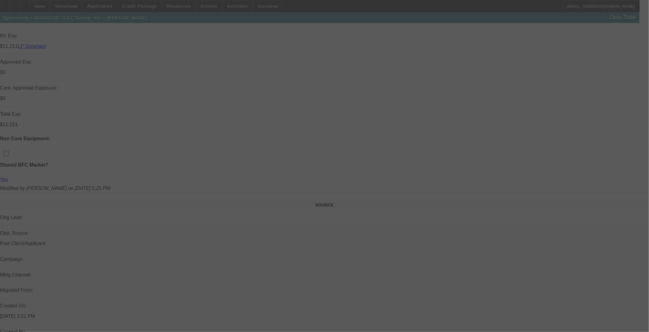
select select "4"
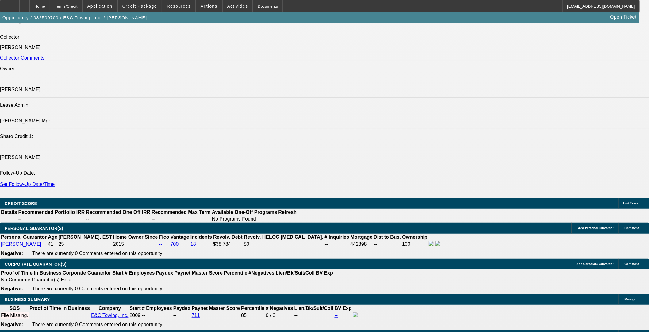
scroll to position [885, 0]
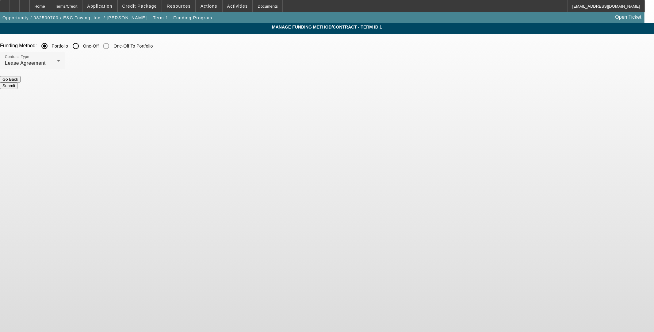
click at [82, 47] on input "One-Off" at bounding box center [76, 46] width 12 height 12
radio input "true"
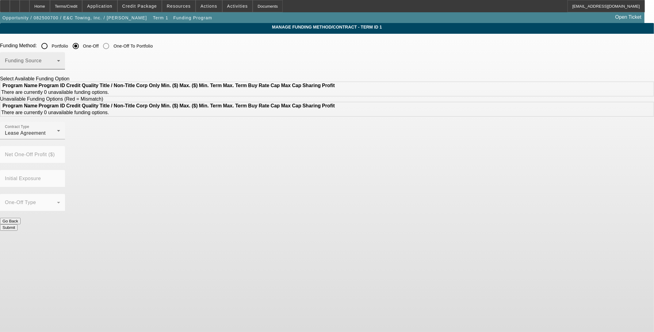
click at [60, 57] on div "Funding Source" at bounding box center [32, 60] width 55 height 17
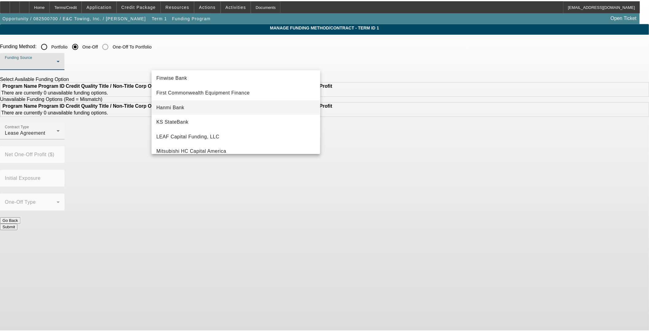
scroll to position [102, 0]
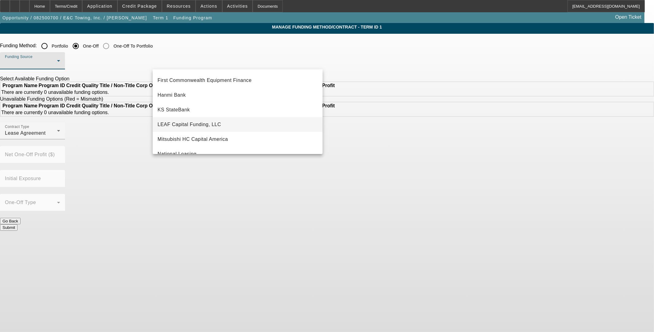
click at [198, 124] on span "LEAF Capital Funding, LLC" at bounding box center [189, 124] width 63 height 7
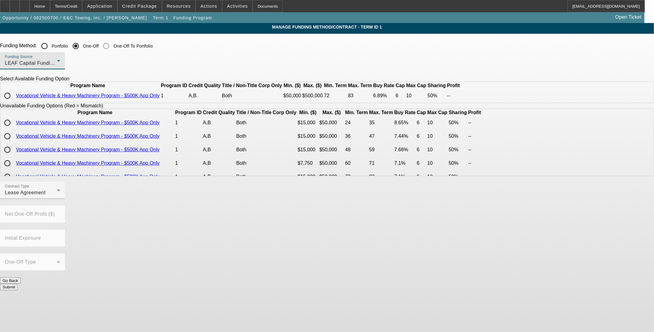
click at [13, 102] on input "radio" at bounding box center [7, 96] width 12 height 12
radio input "true"
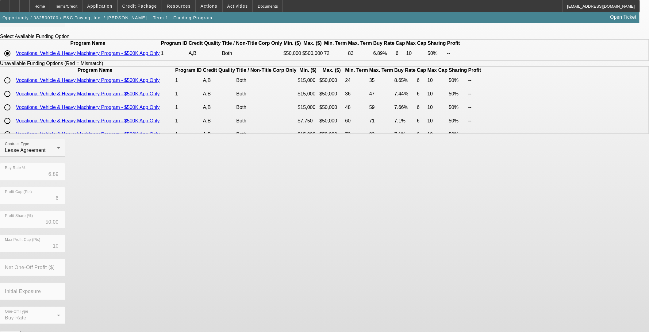
scroll to position [47, 0]
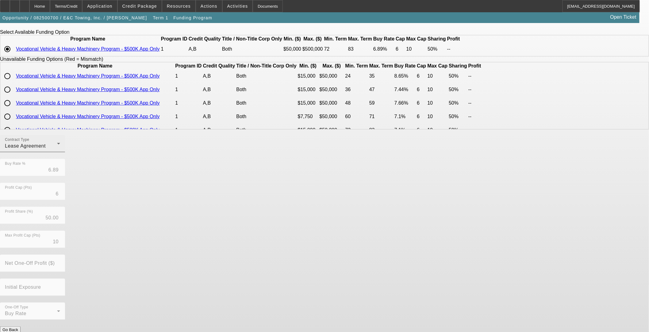
click at [57, 150] on div "Lease Agreement" at bounding box center [31, 145] width 52 height 7
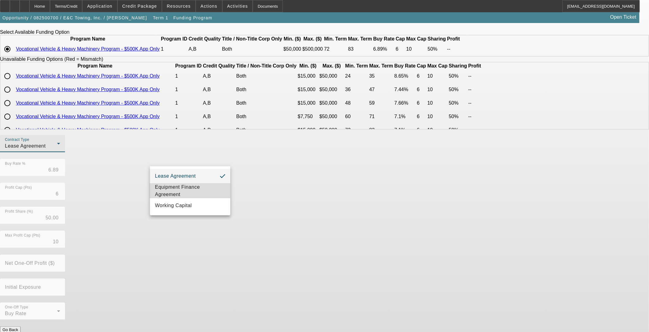
click at [180, 191] on span "Equipment Finance Agreement" at bounding box center [190, 190] width 71 height 15
click at [17, 331] on button "Submit" at bounding box center [8, 336] width 17 height 6
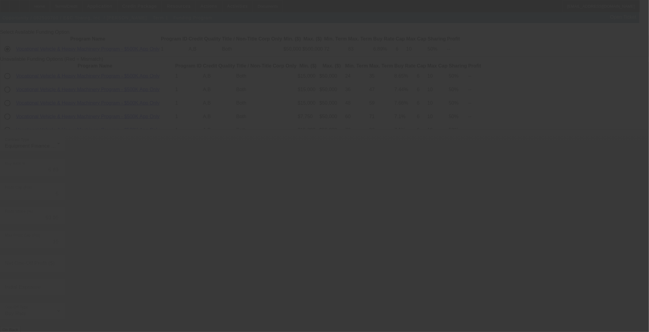
radio input "true"
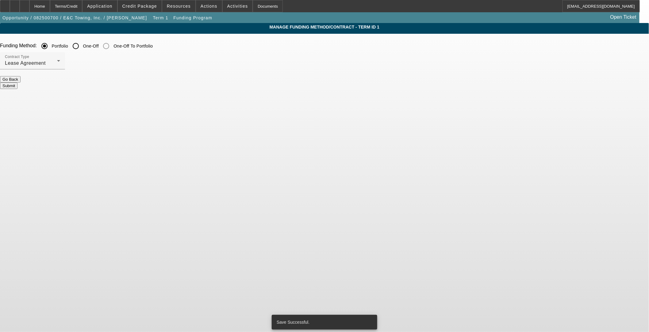
scroll to position [0, 0]
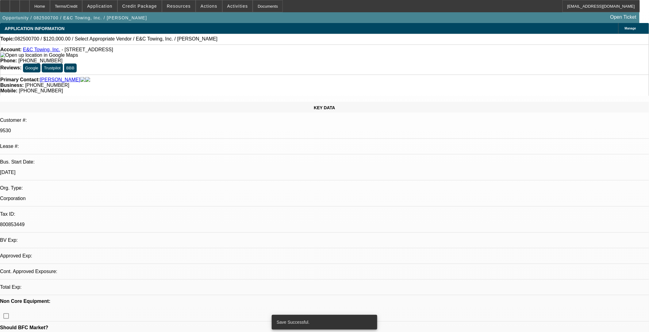
select select "0"
select select "2"
select select "0"
select select "6"
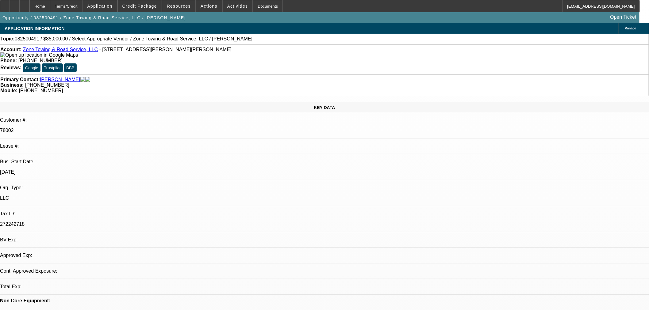
select select "0"
select select "2"
select select "0.1"
select select "4"
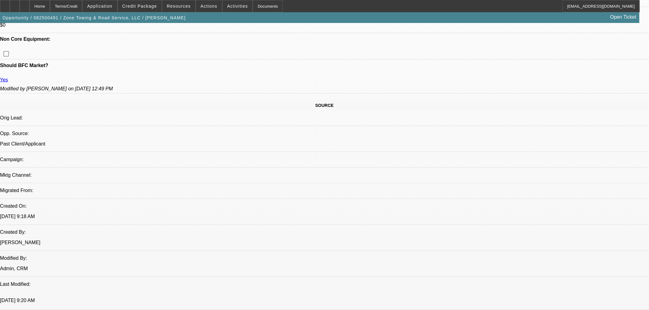
scroll to position [307, 0]
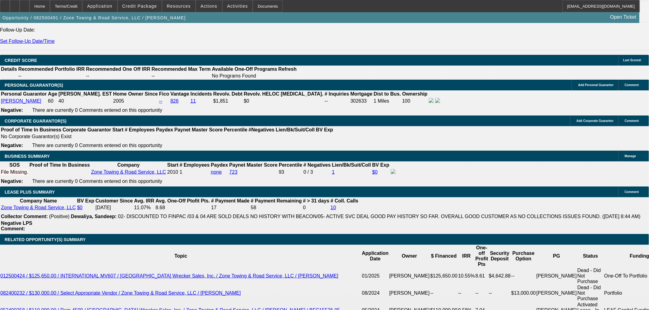
scroll to position [885, 0]
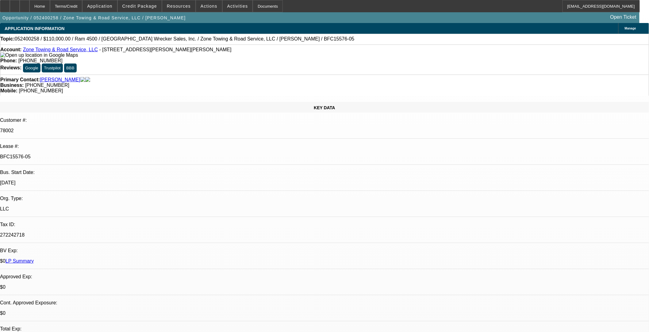
select select "0"
select select "3"
select select "0"
select select "6"
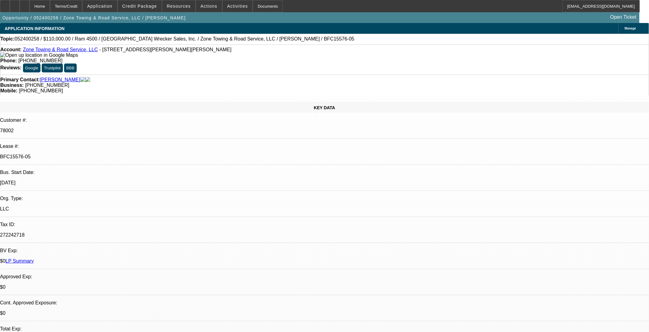
select select "0.1"
select select "0"
select select "3"
select select "0"
select select "6"
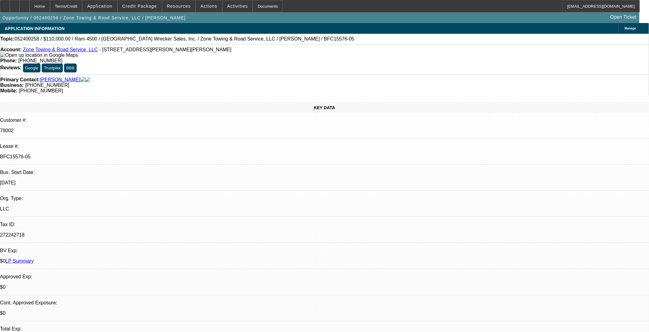
select select "0"
select select "3"
select select "0"
select select "6"
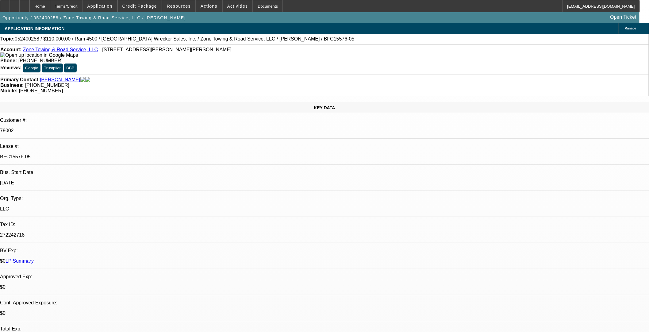
select select "0"
select select "3"
select select "0"
select select "6"
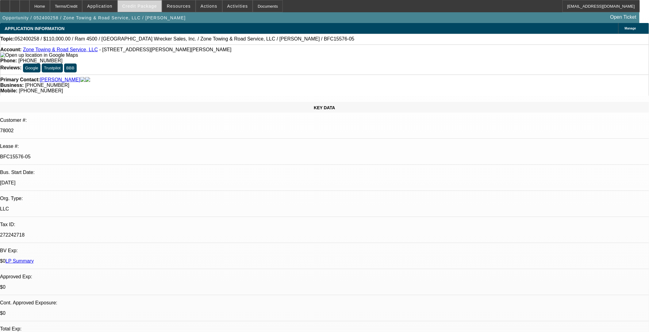
click at [150, 7] on span "Credit Package" at bounding box center [139, 6] width 35 height 5
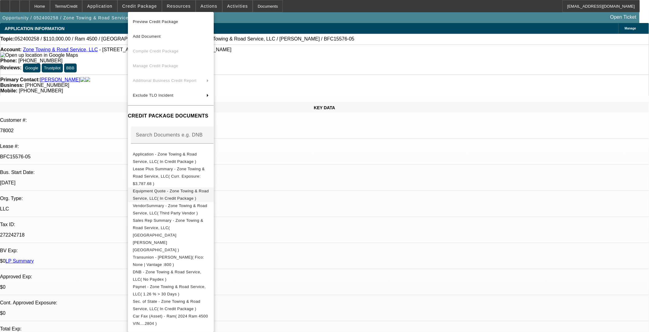
drag, startPoint x: 202, startPoint y: 190, endPoint x: 203, endPoint y: 193, distance: 3.5
click at [203, 190] on span "Equipment Quote - Zone Towing & Road Service, LLC( In Credit Package )" at bounding box center [171, 194] width 76 height 15
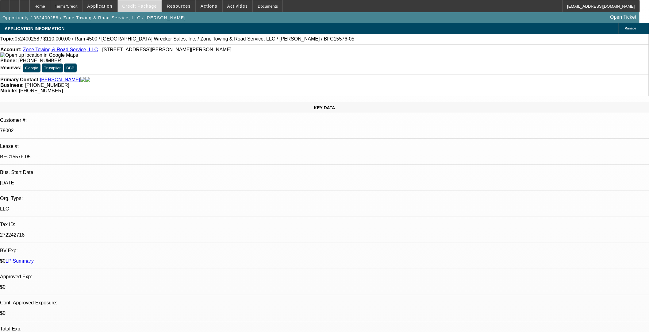
click at [154, 6] on span "Credit Package" at bounding box center [139, 6] width 35 height 5
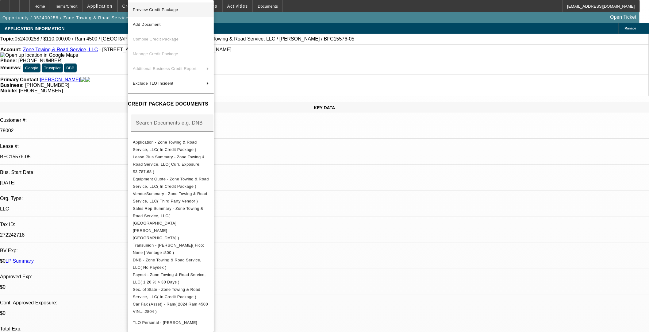
click at [157, 10] on span "Preview Credit Package" at bounding box center [155, 9] width 45 height 5
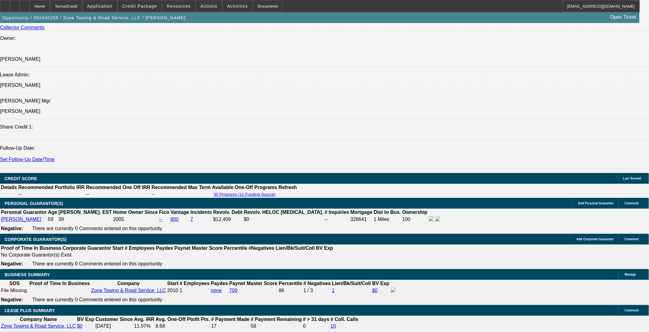
scroll to position [851, 0]
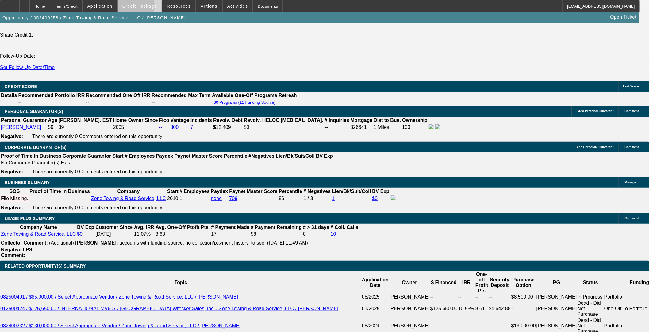
click at [132, 7] on span at bounding box center [140, 6] width 44 height 15
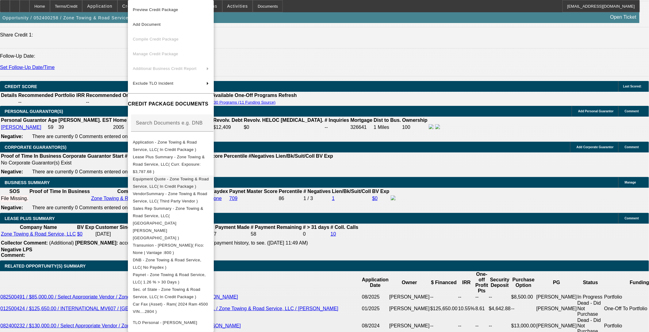
click at [166, 177] on span "Equipment Quote - Zone Towing & Road Service, LLC( In Credit Package )" at bounding box center [171, 183] width 76 height 12
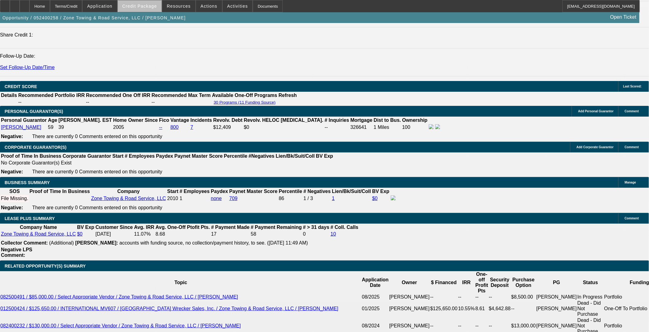
click at [157, 5] on span "Credit Package" at bounding box center [139, 6] width 35 height 5
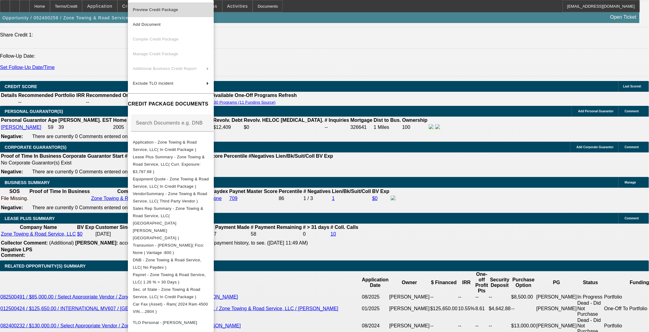
click at [177, 7] on span "Preview Credit Package" at bounding box center [155, 9] width 45 height 5
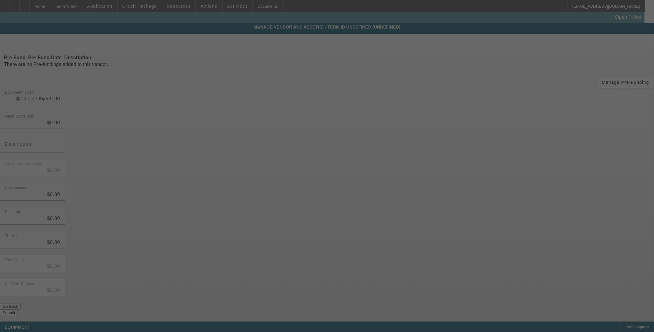
type input "$110,000.00"
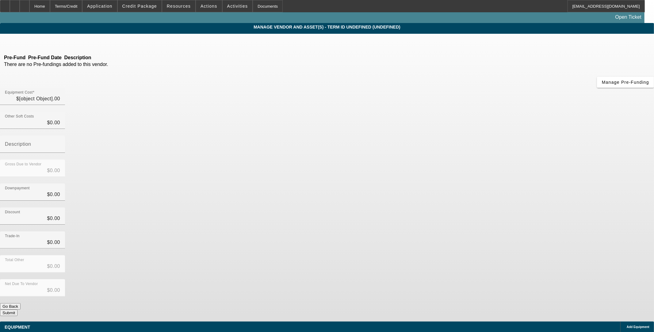
type input "$110,000.00"
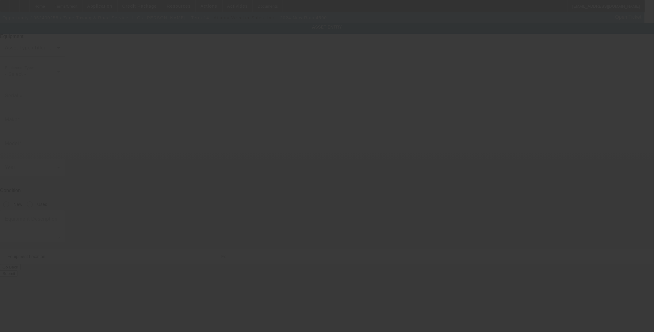
type input "3C7WRLAL2RG262804"
type input "ram"
type input "4500"
radio input "true"
type textarea "with"
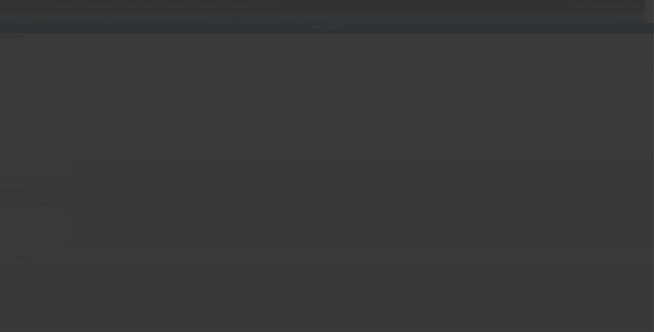
type input "333 S Governor Printz Blvd"
type input "Lester"
type input "19029"
type input "Delaware"
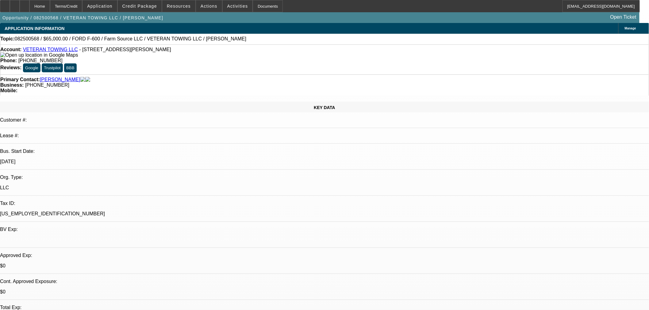
select select "0"
select select "6"
select select "0"
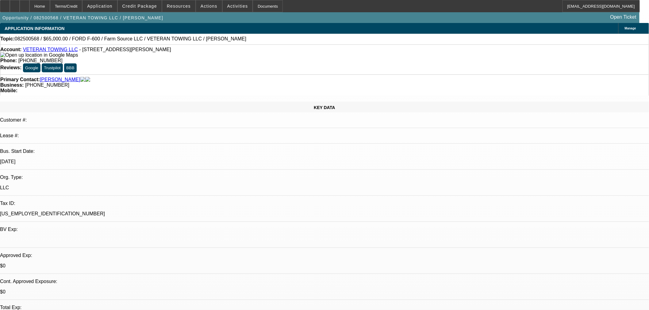
select select "0"
select select "6"
select select "0"
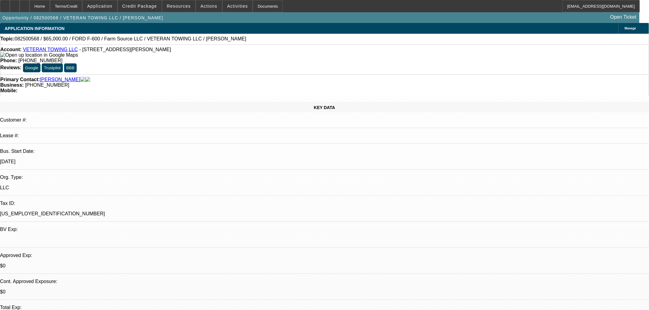
select select "0"
select select "6"
select select "0"
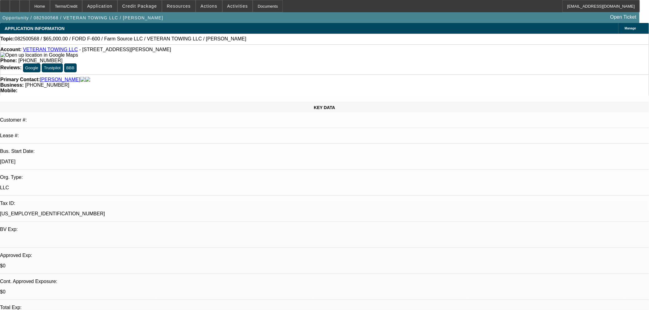
select select "6"
click at [141, 4] on span "Credit Package" at bounding box center [139, 6] width 35 height 5
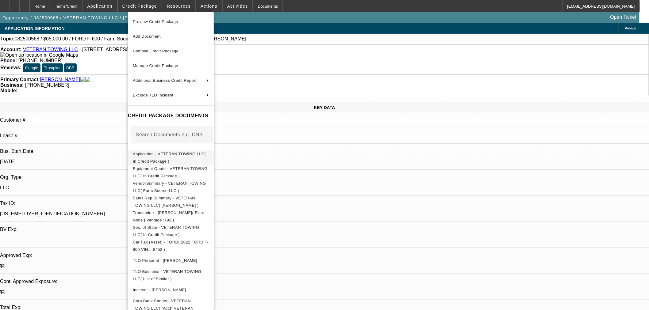
click at [146, 151] on span "Application - VETERAN TOWING LLC( In Credit Package )" at bounding box center [171, 157] width 76 height 15
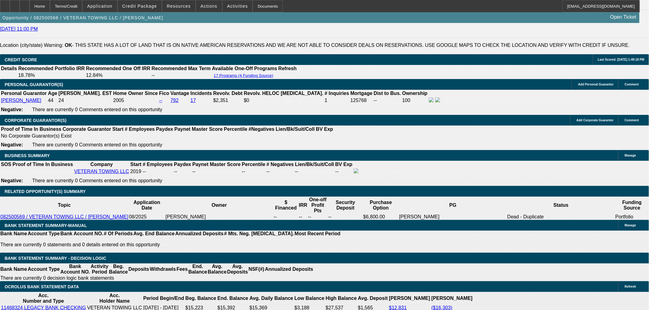
scroll to position [851, 0]
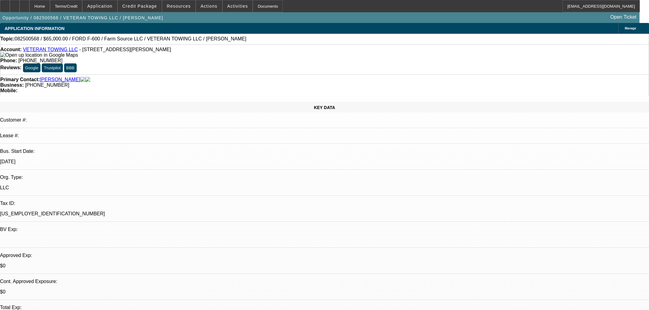
select select "0"
select select "6"
select select "0"
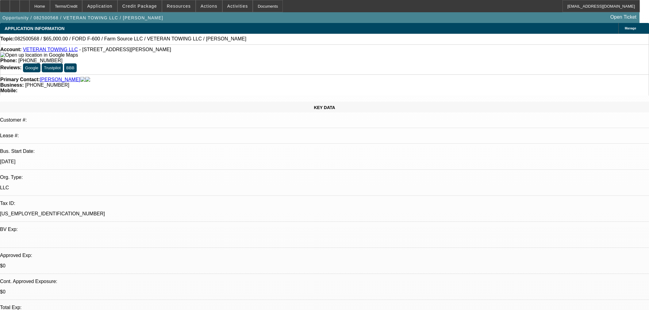
select select "0"
select select "6"
select select "0"
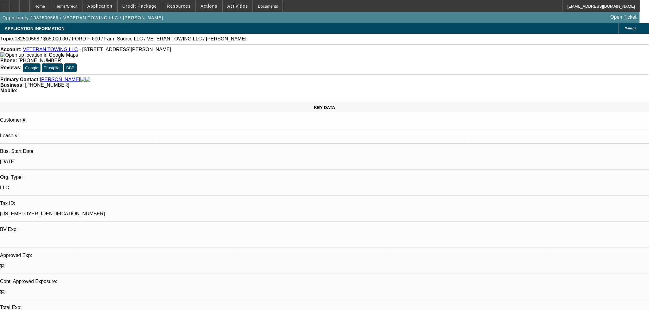
select select "0"
select select "6"
select select "0"
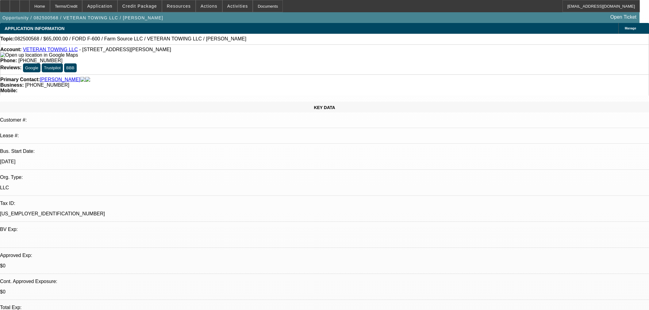
select select "6"
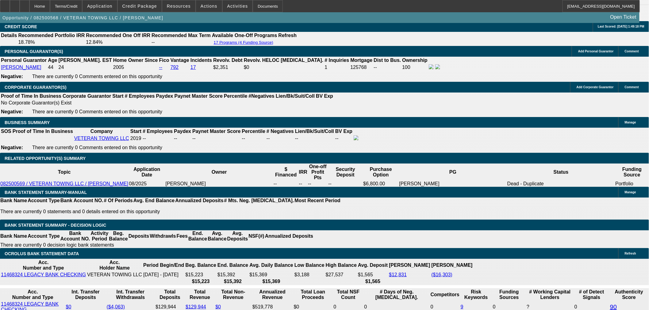
scroll to position [885, 0]
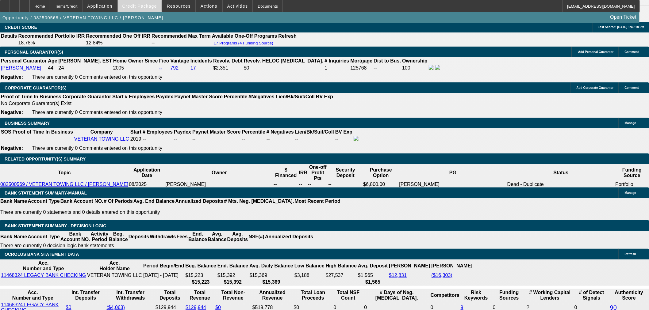
click at [136, 7] on span "Credit Package" at bounding box center [139, 6] width 35 height 5
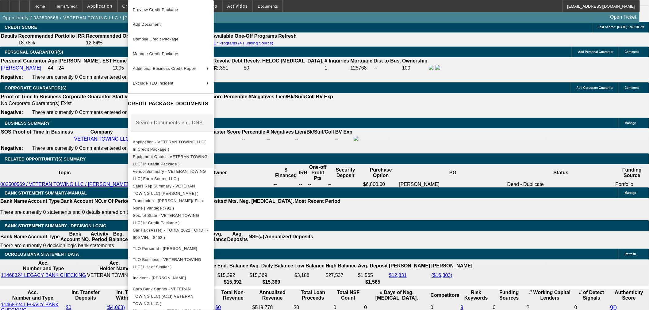
click at [159, 160] on span "Equipment Quote - VETERAN TOWING LLC( In Credit Package )" at bounding box center [170, 161] width 75 height 12
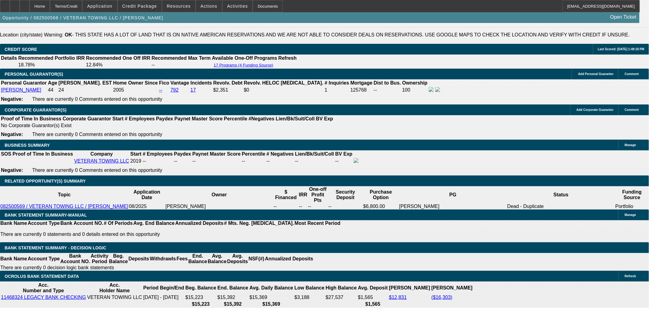
scroll to position [851, 0]
